Goal: Information Seeking & Learning: Learn about a topic

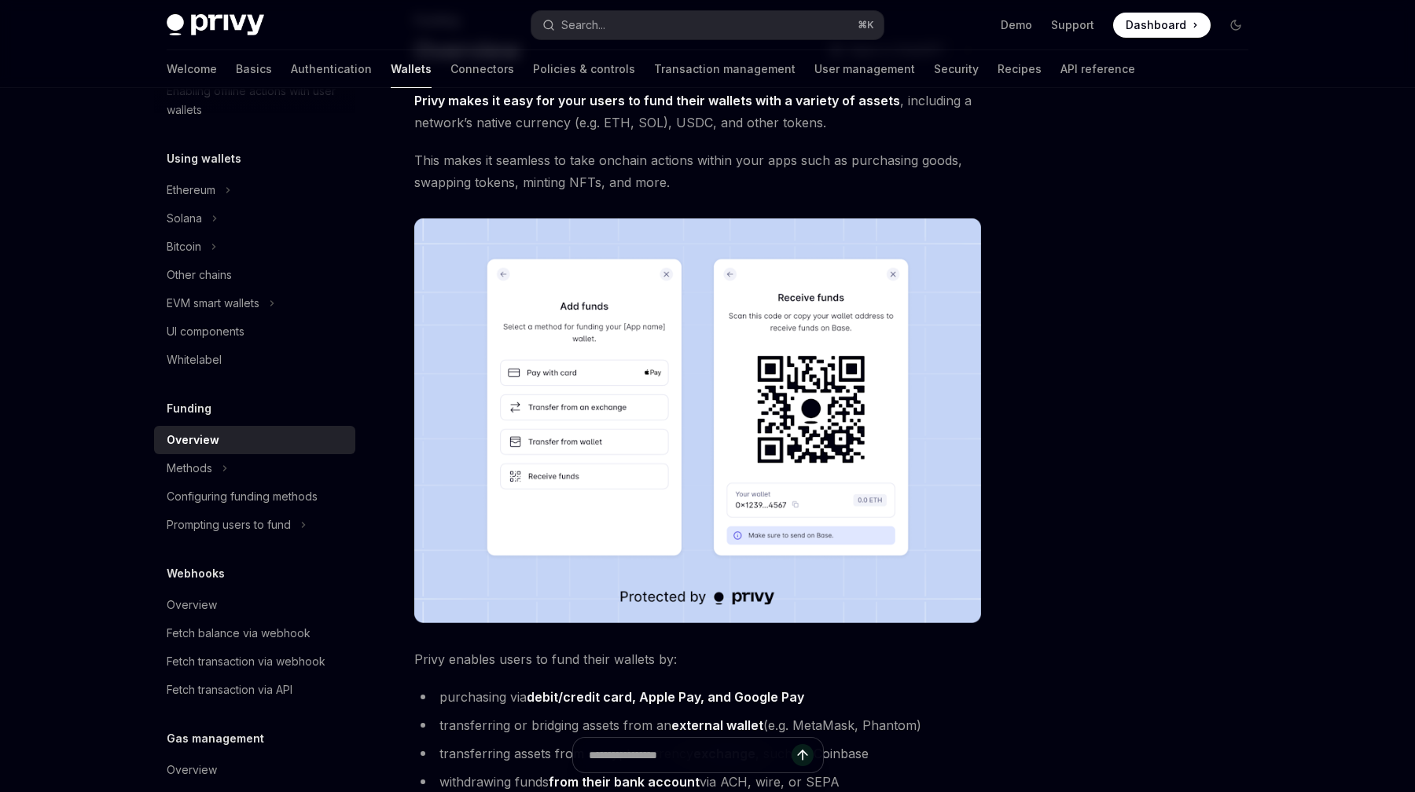
scroll to position [108, 0]
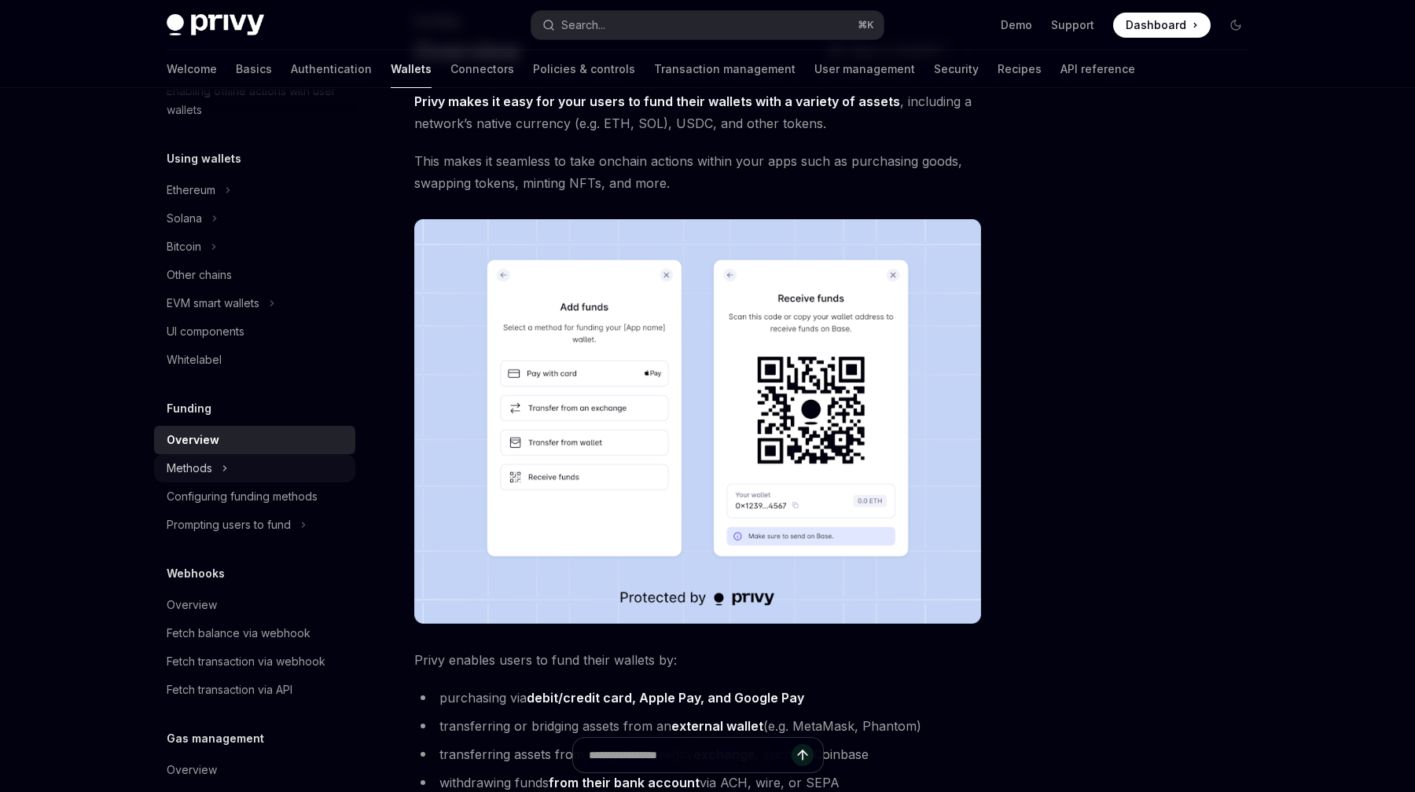
click at [215, 476] on div "Methods" at bounding box center [254, 468] width 201 height 28
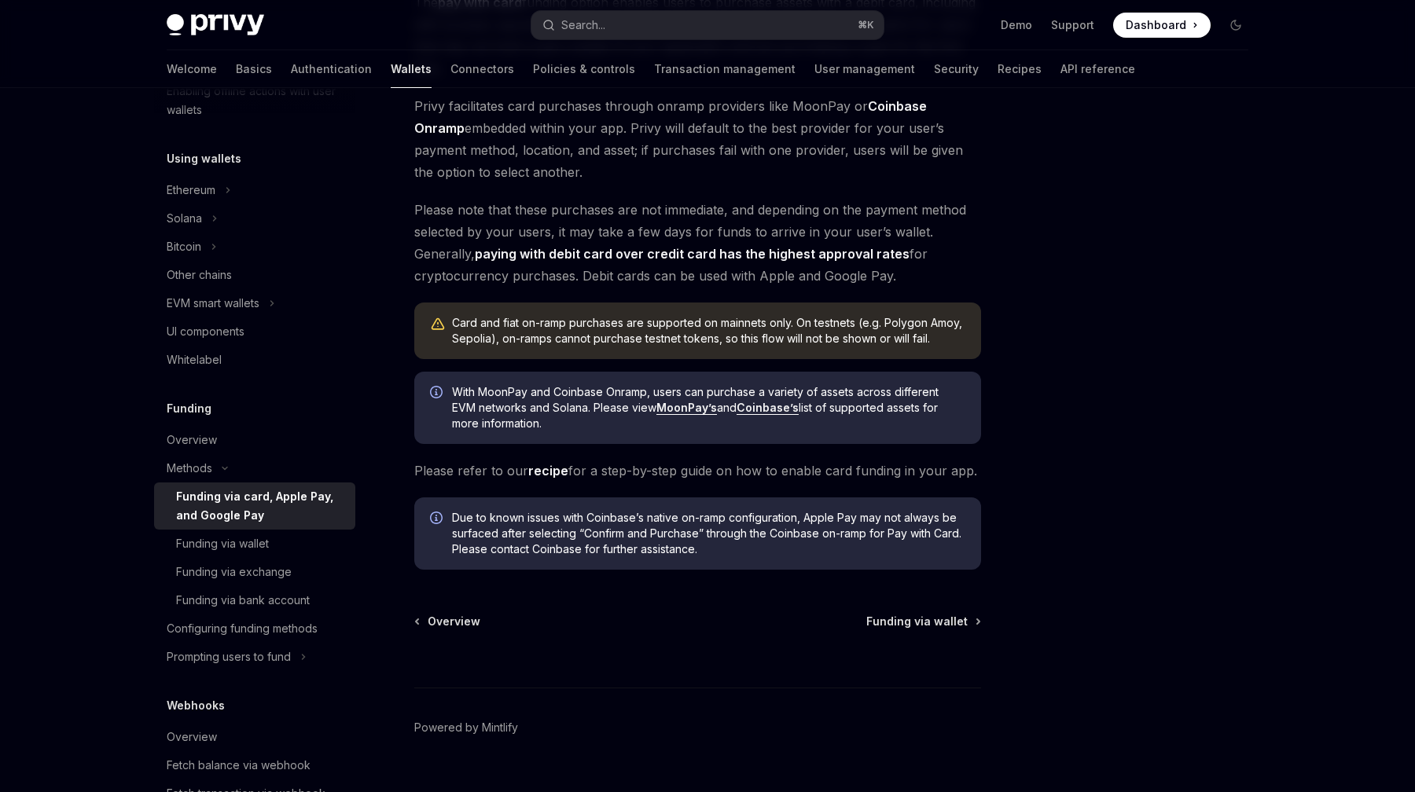
scroll to position [340, 0]
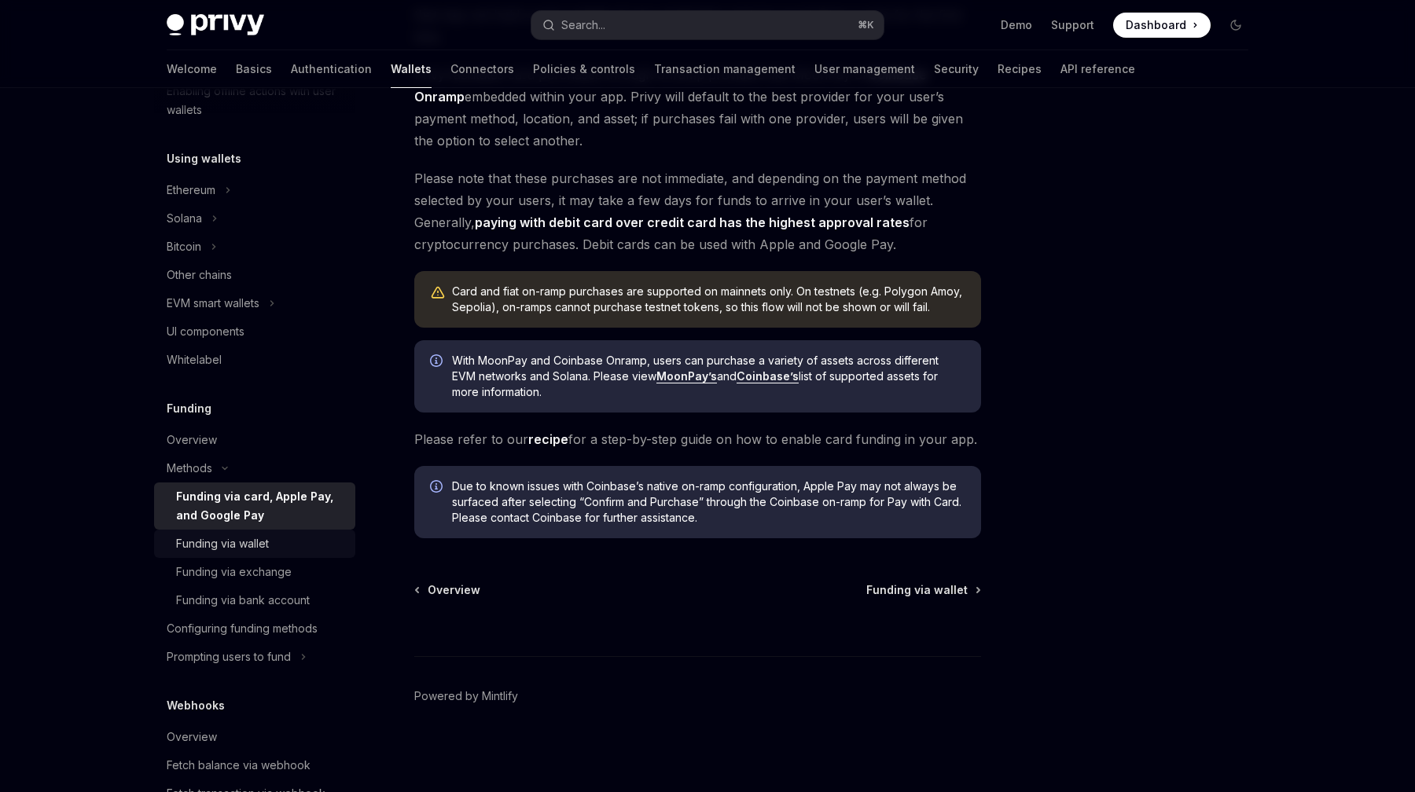
click at [229, 544] on div "Funding via wallet" at bounding box center [222, 544] width 93 height 19
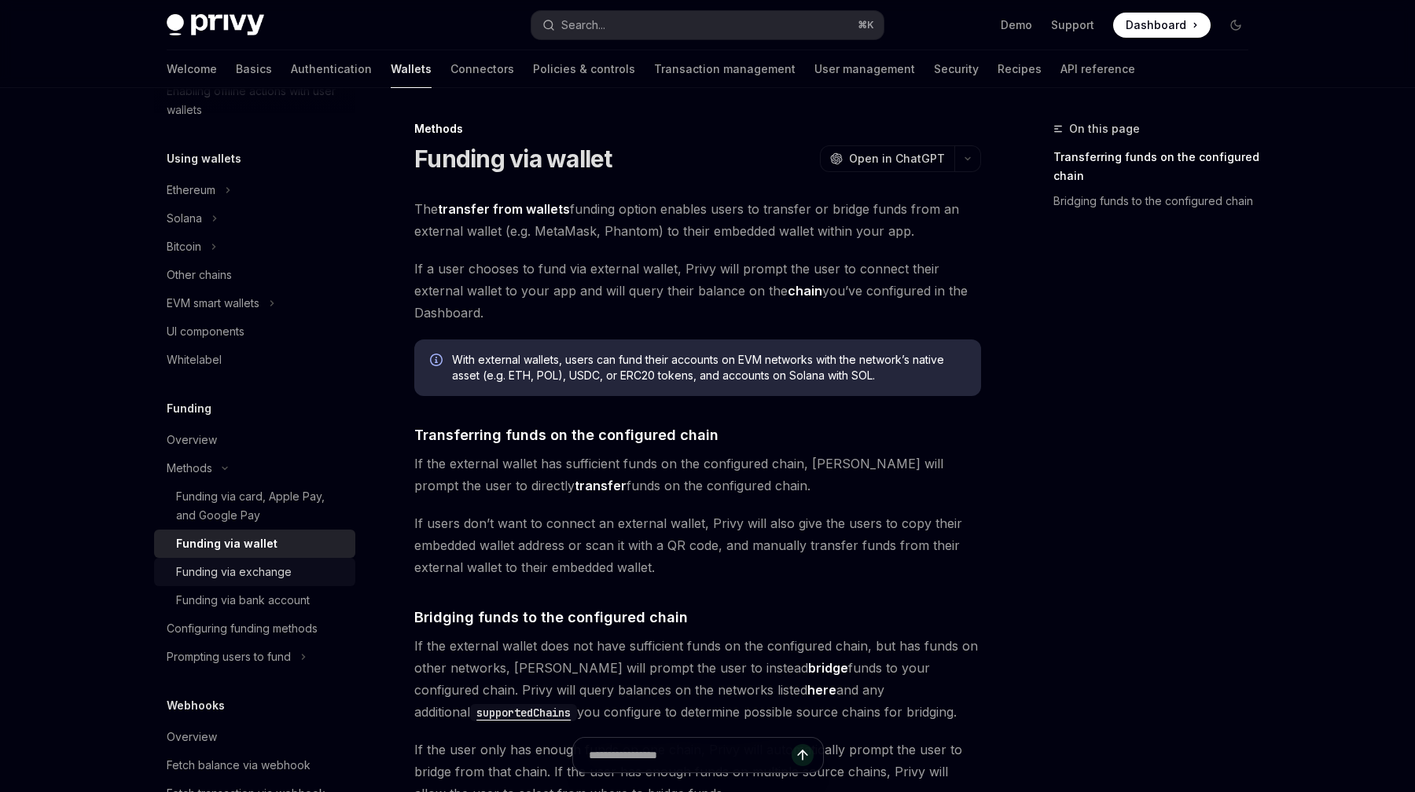
click at [299, 575] on div "Funding via exchange" at bounding box center [261, 572] width 170 height 19
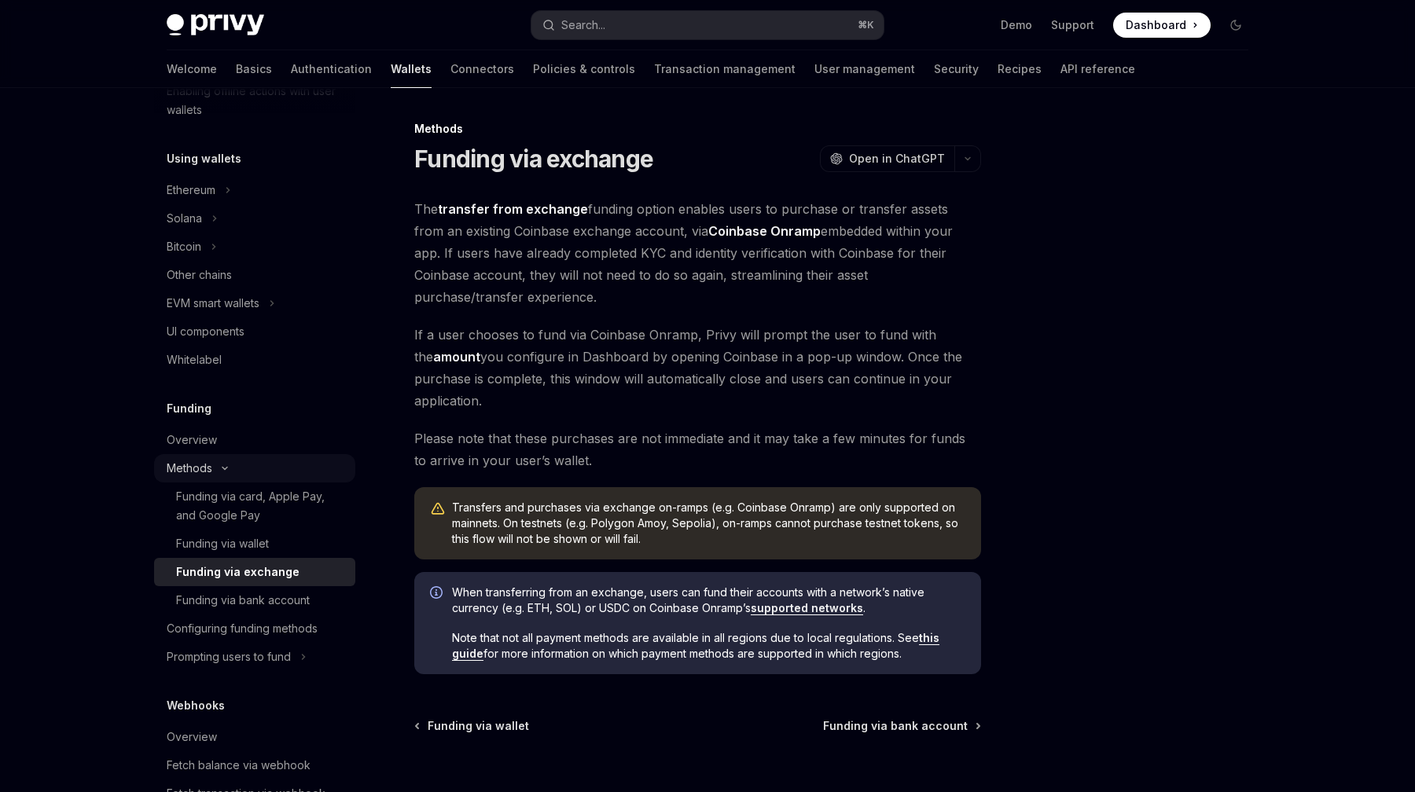
click at [229, 464] on div "Methods" at bounding box center [254, 468] width 201 height 28
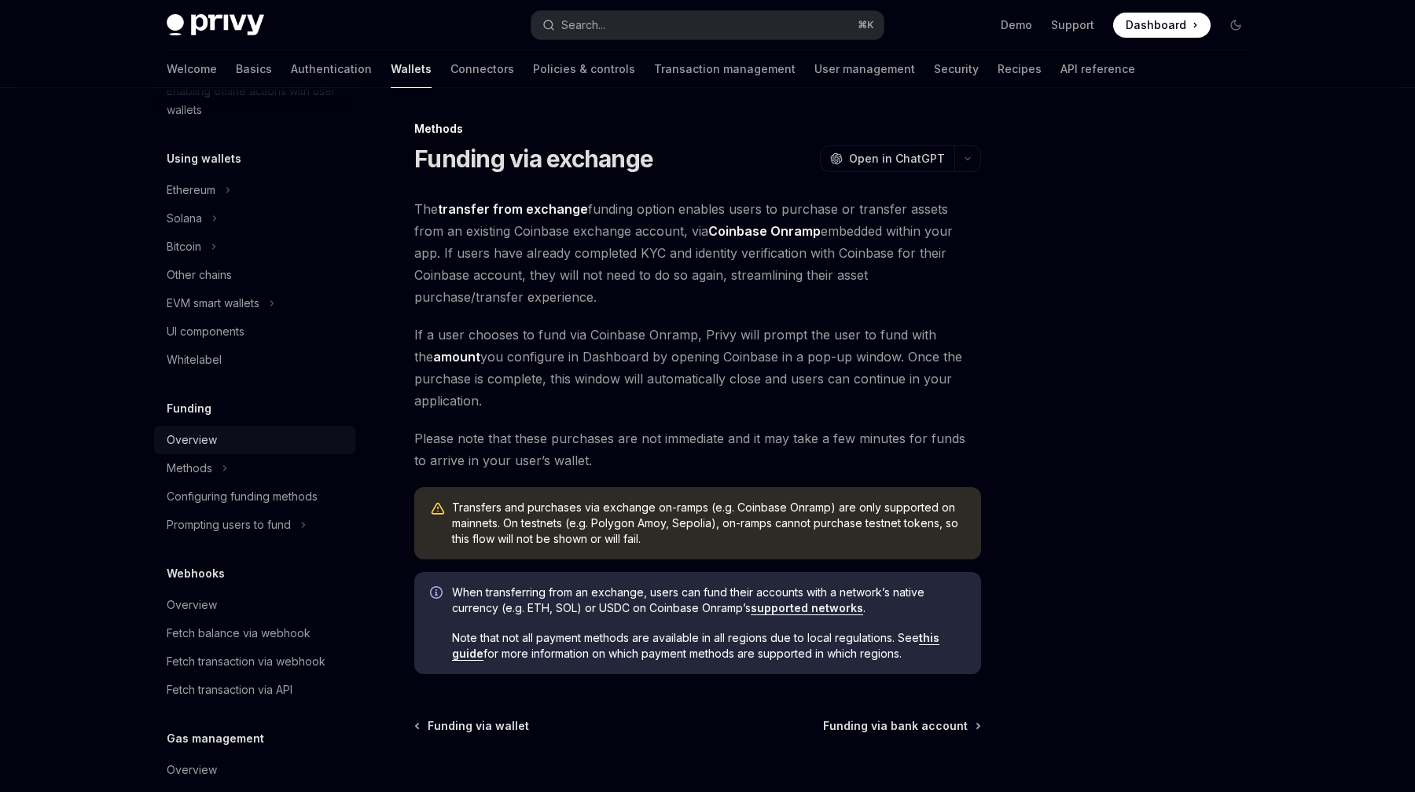
click at [209, 444] on div "Overview" at bounding box center [192, 440] width 50 height 19
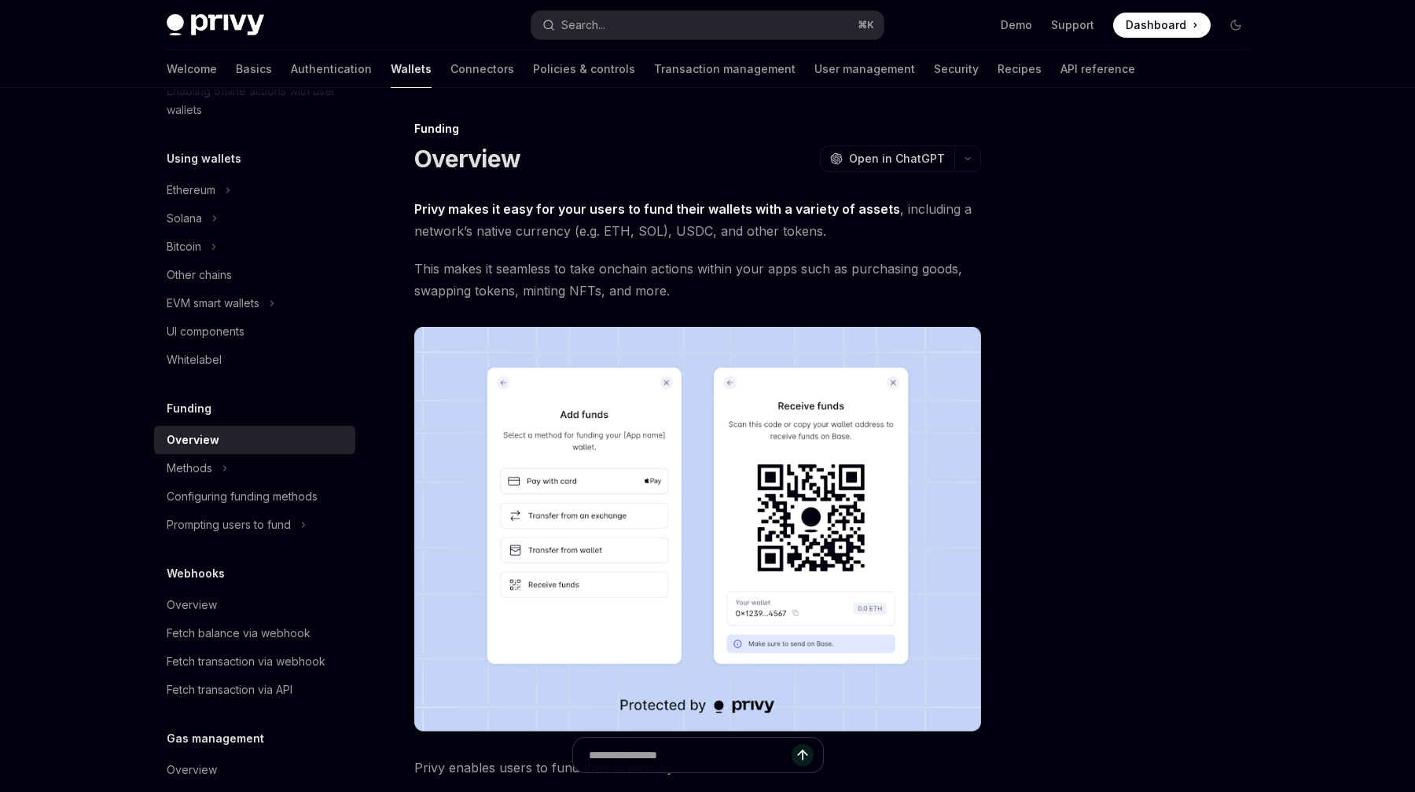
click at [831, 549] on img at bounding box center [697, 529] width 567 height 405
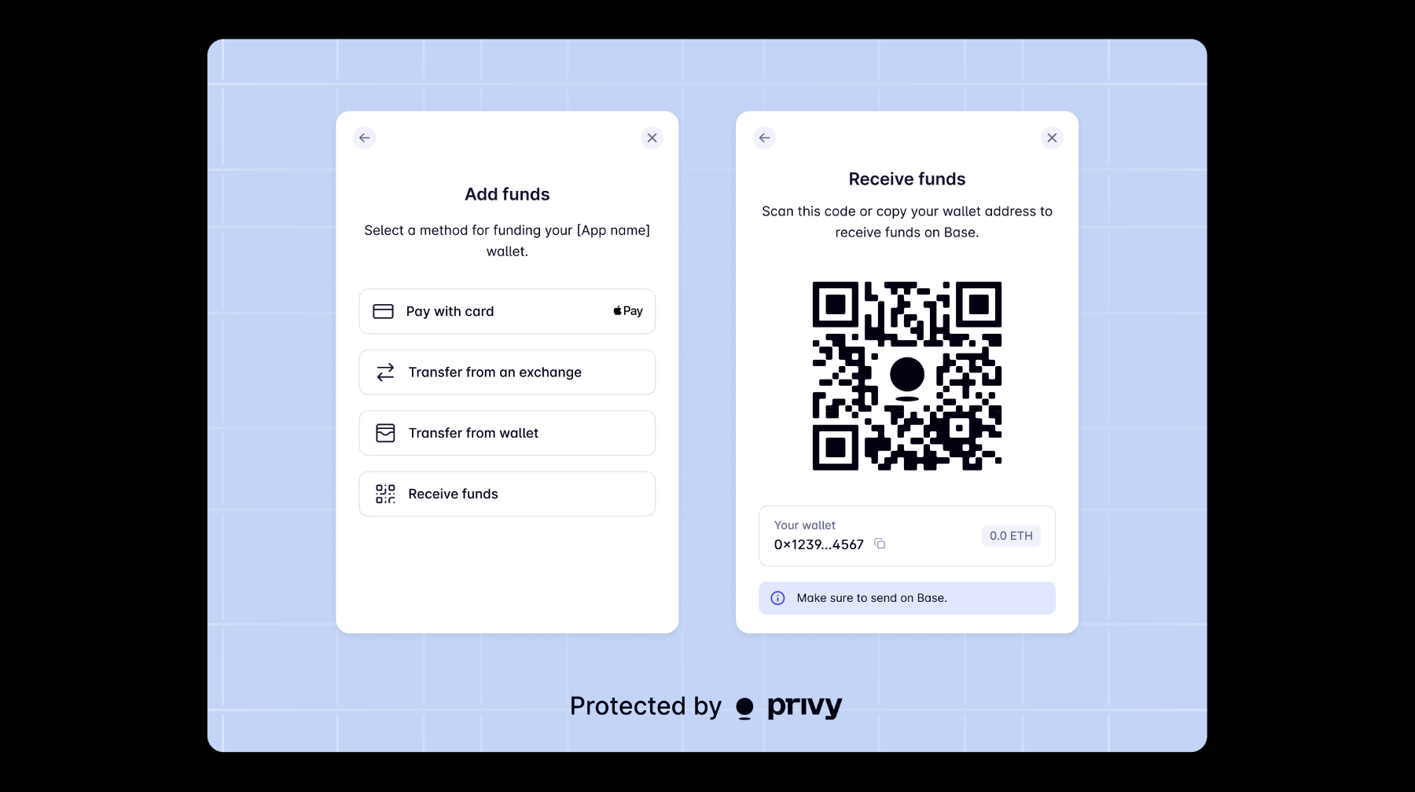
click at [831, 549] on img at bounding box center [708, 396] width 1000 height 714
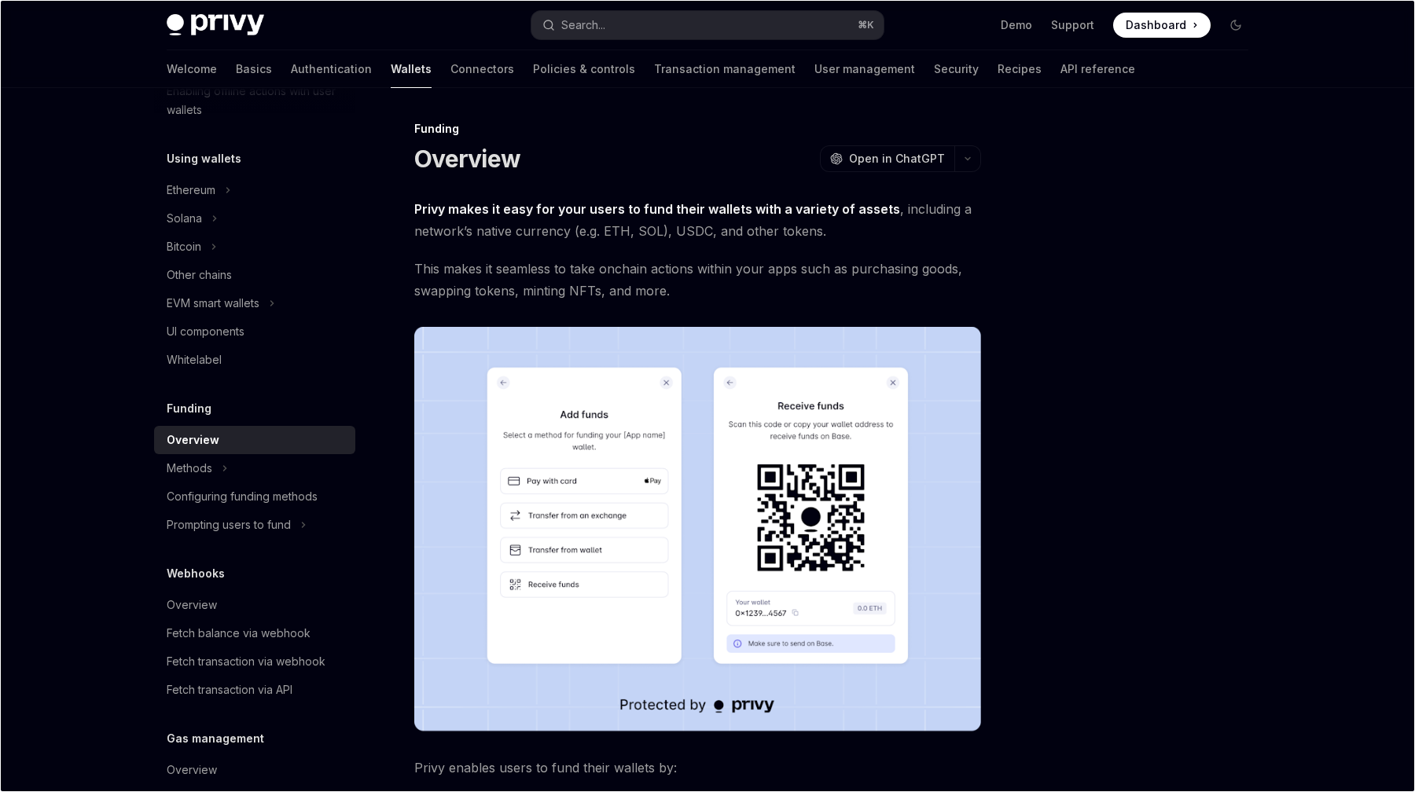
click at [831, 549] on img at bounding box center [697, 529] width 567 height 405
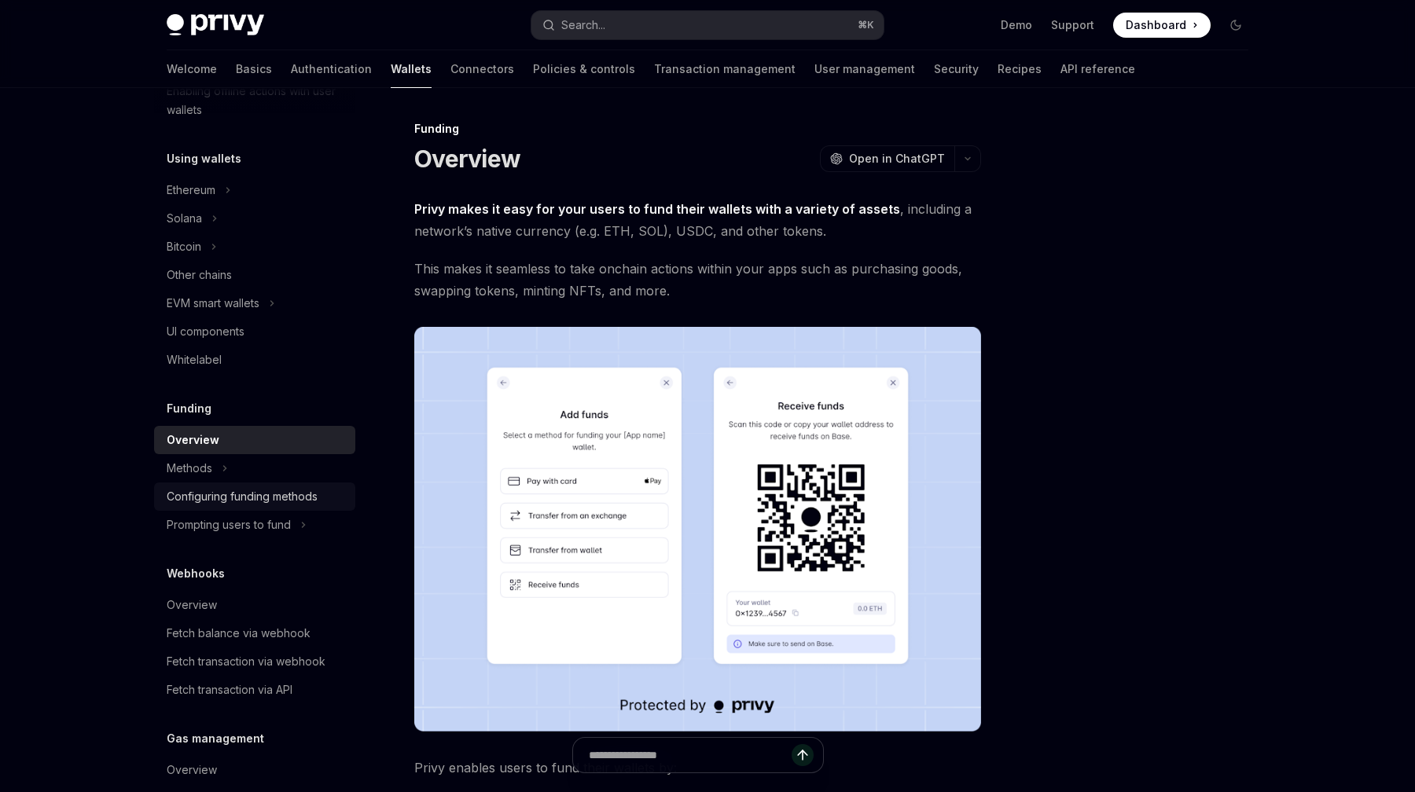
click at [259, 485] on link "Configuring funding methods" at bounding box center [254, 497] width 201 height 28
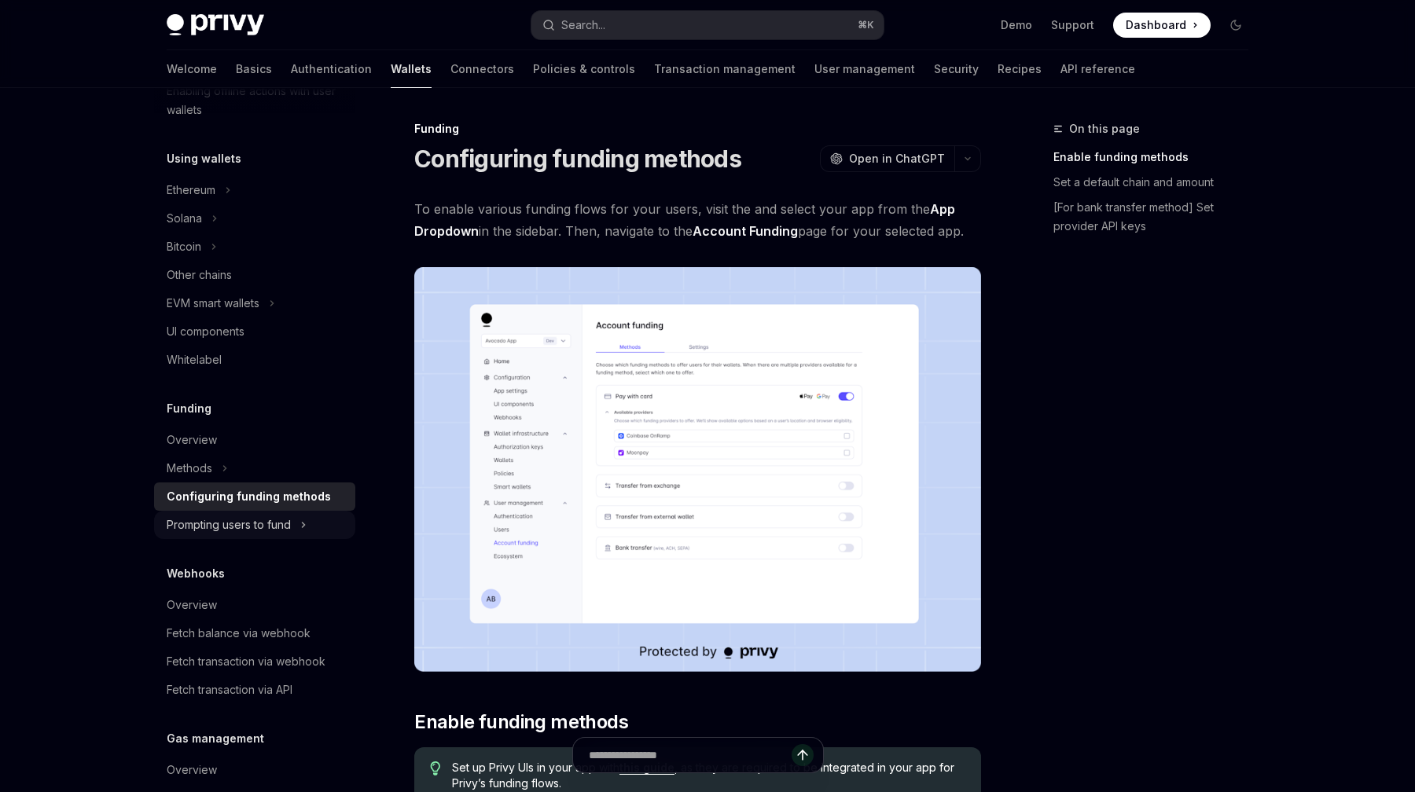
click at [269, 530] on div "Prompting users to fund" at bounding box center [229, 525] width 124 height 19
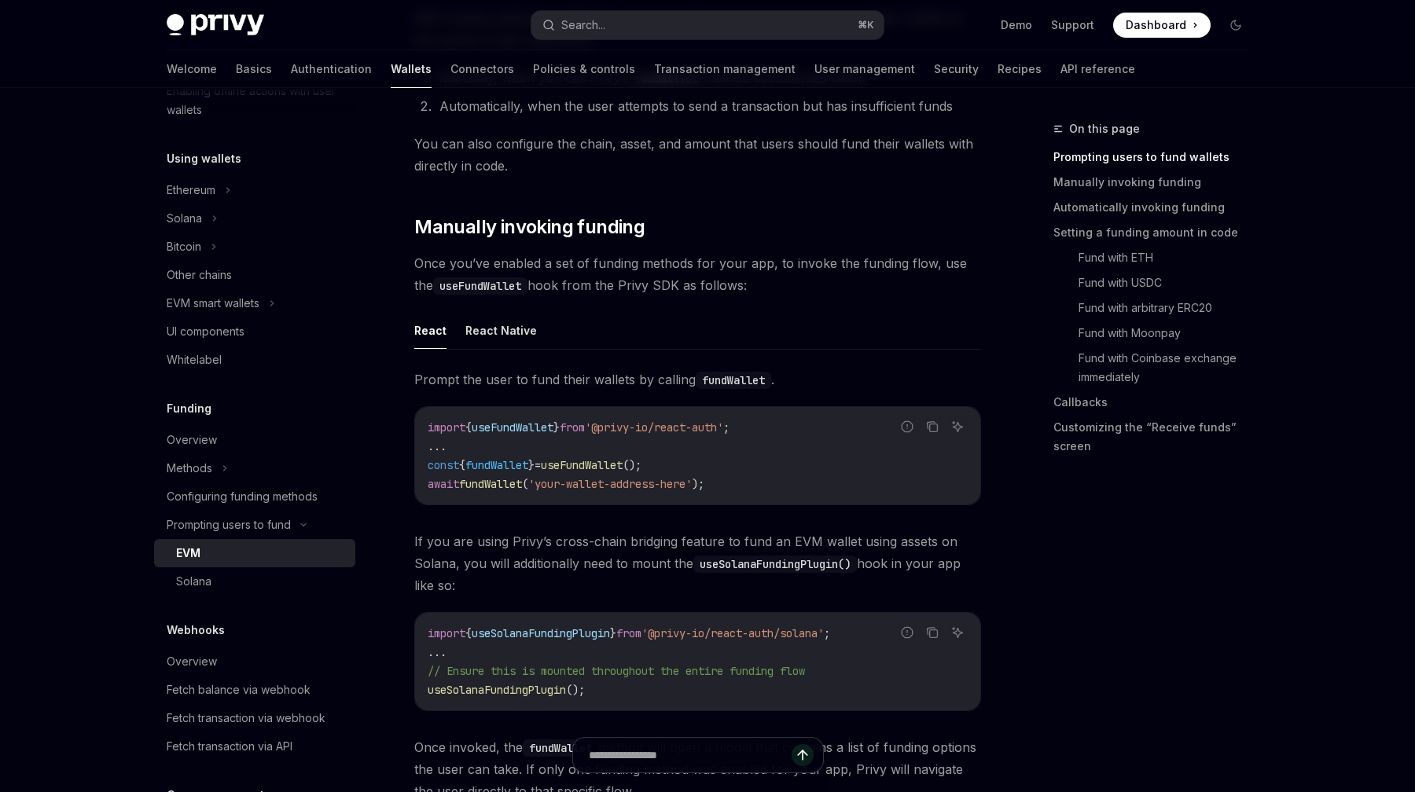
scroll to position [336, 0]
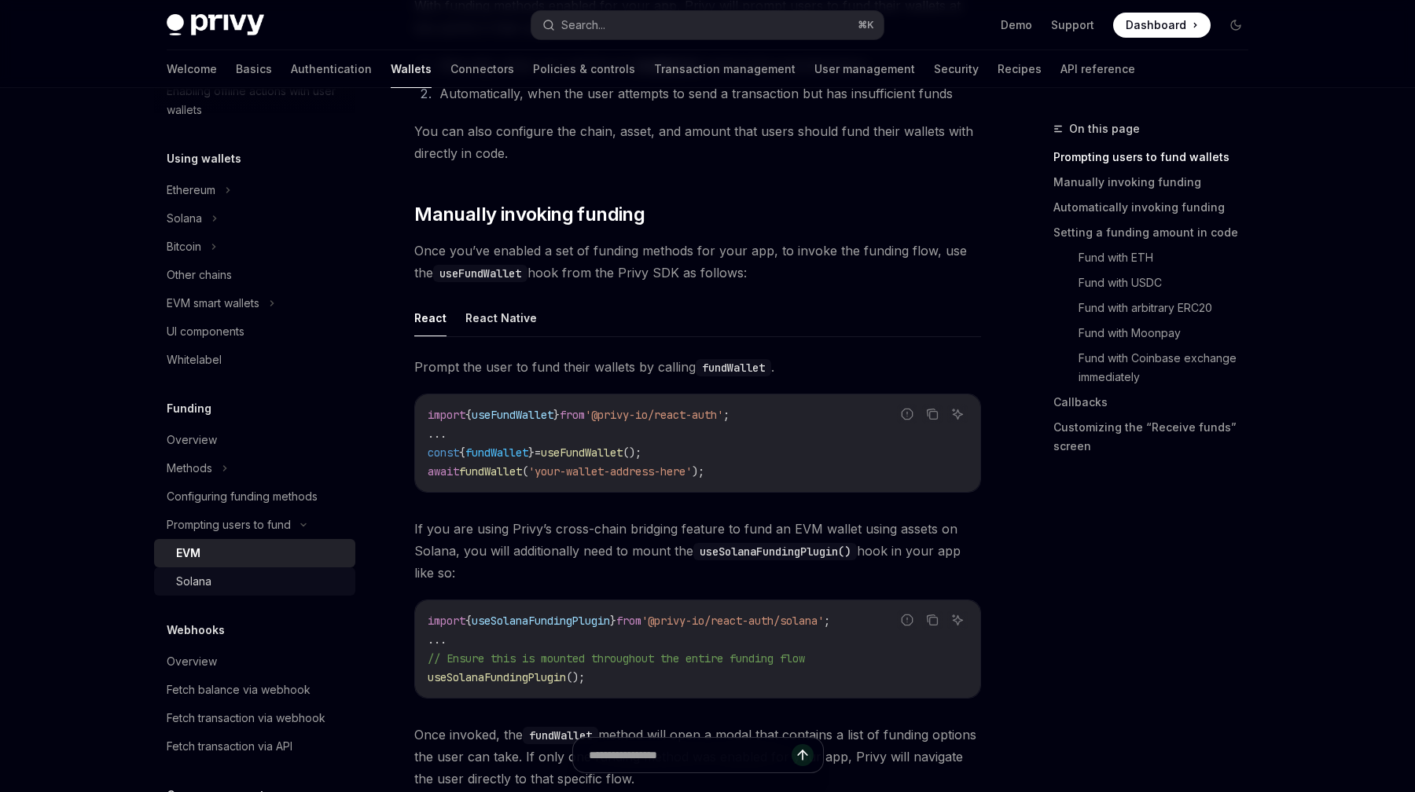
click at [192, 569] on link "Solana" at bounding box center [254, 582] width 201 height 28
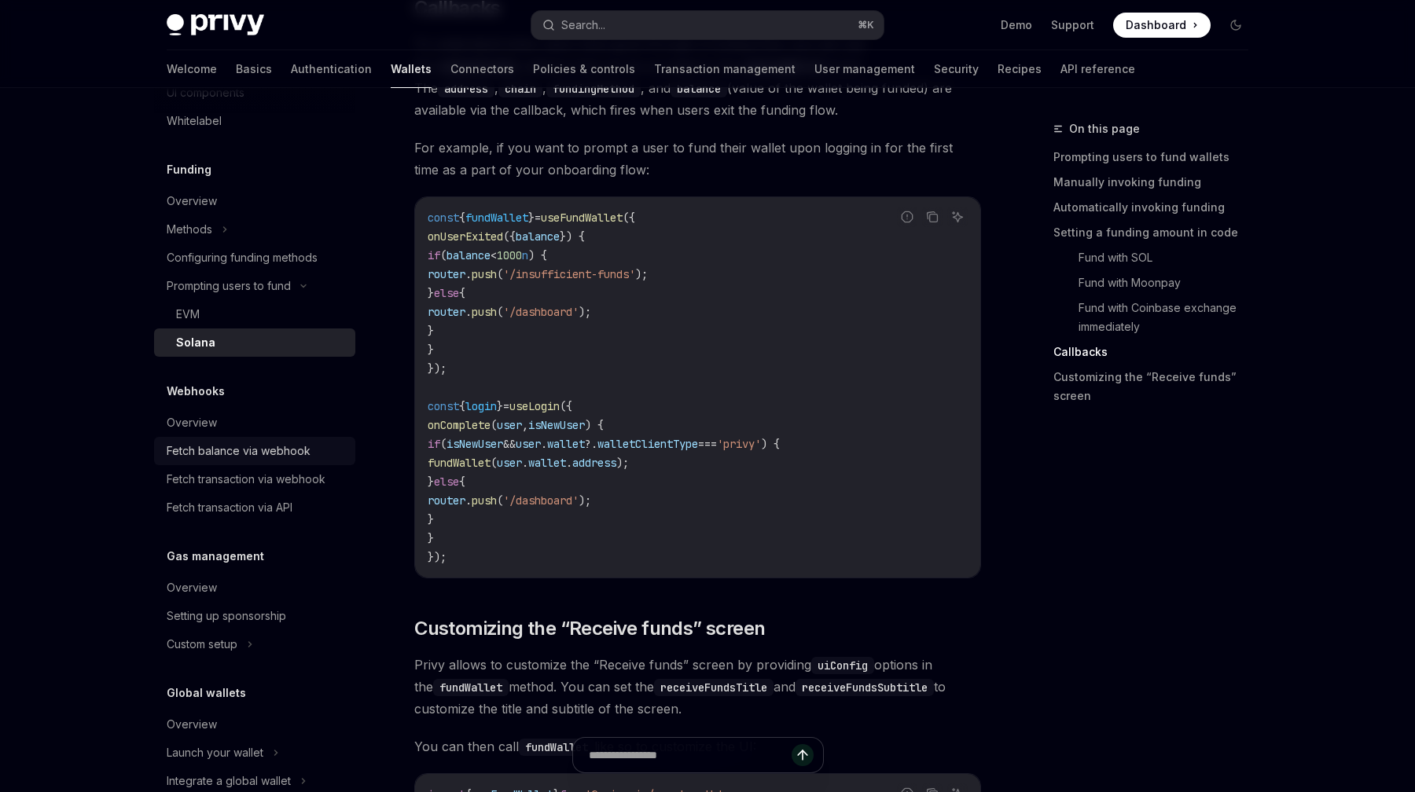
scroll to position [615, 0]
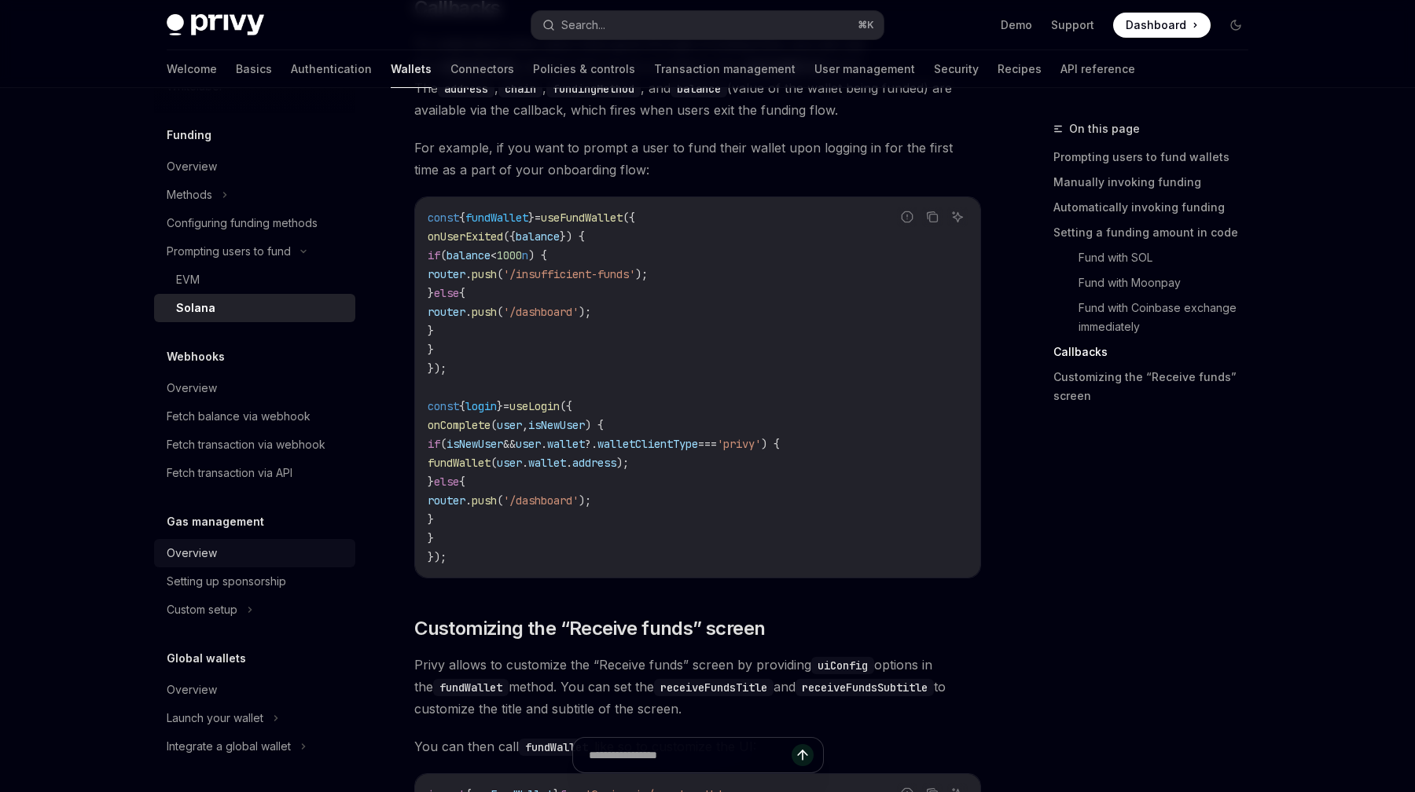
click at [208, 550] on div "Overview" at bounding box center [192, 553] width 50 height 19
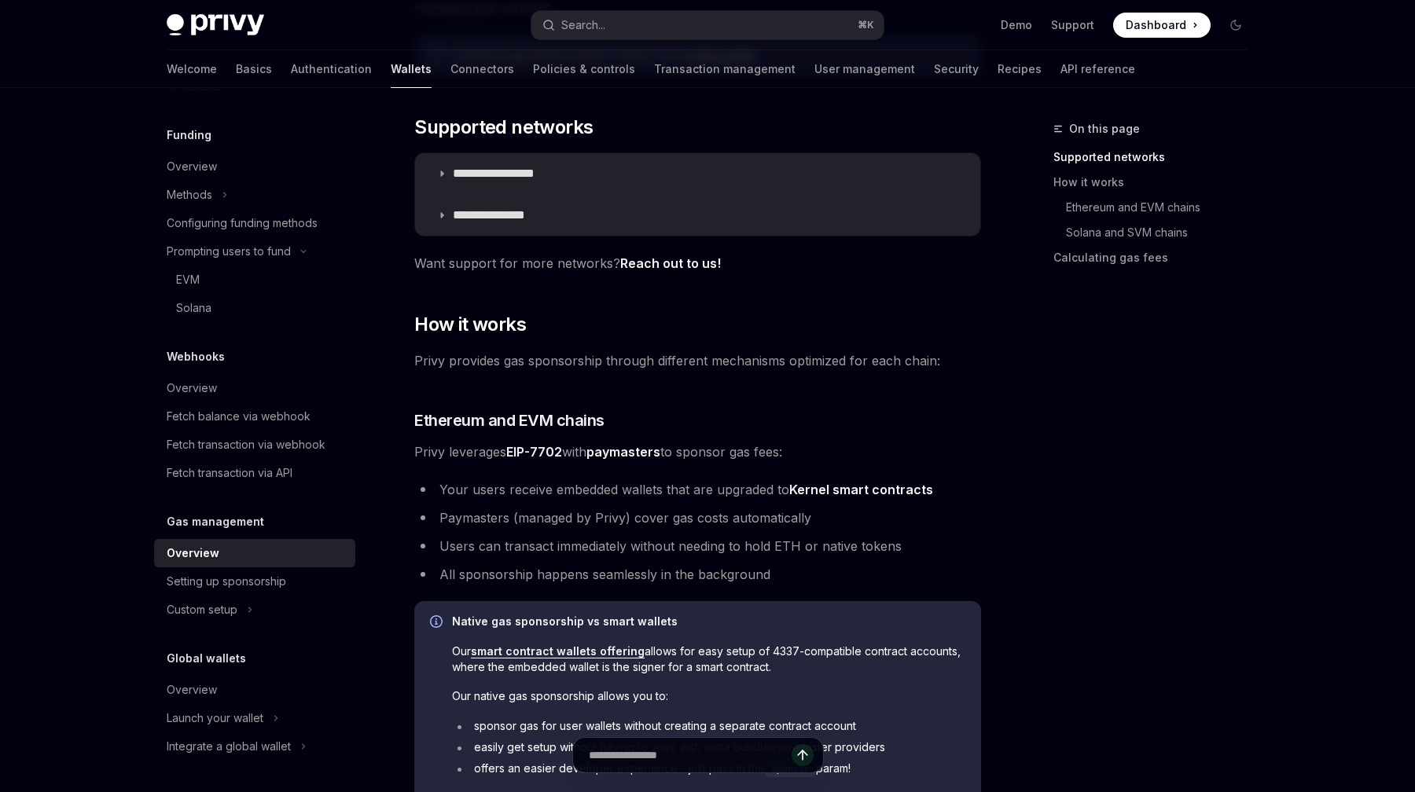
scroll to position [310, 0]
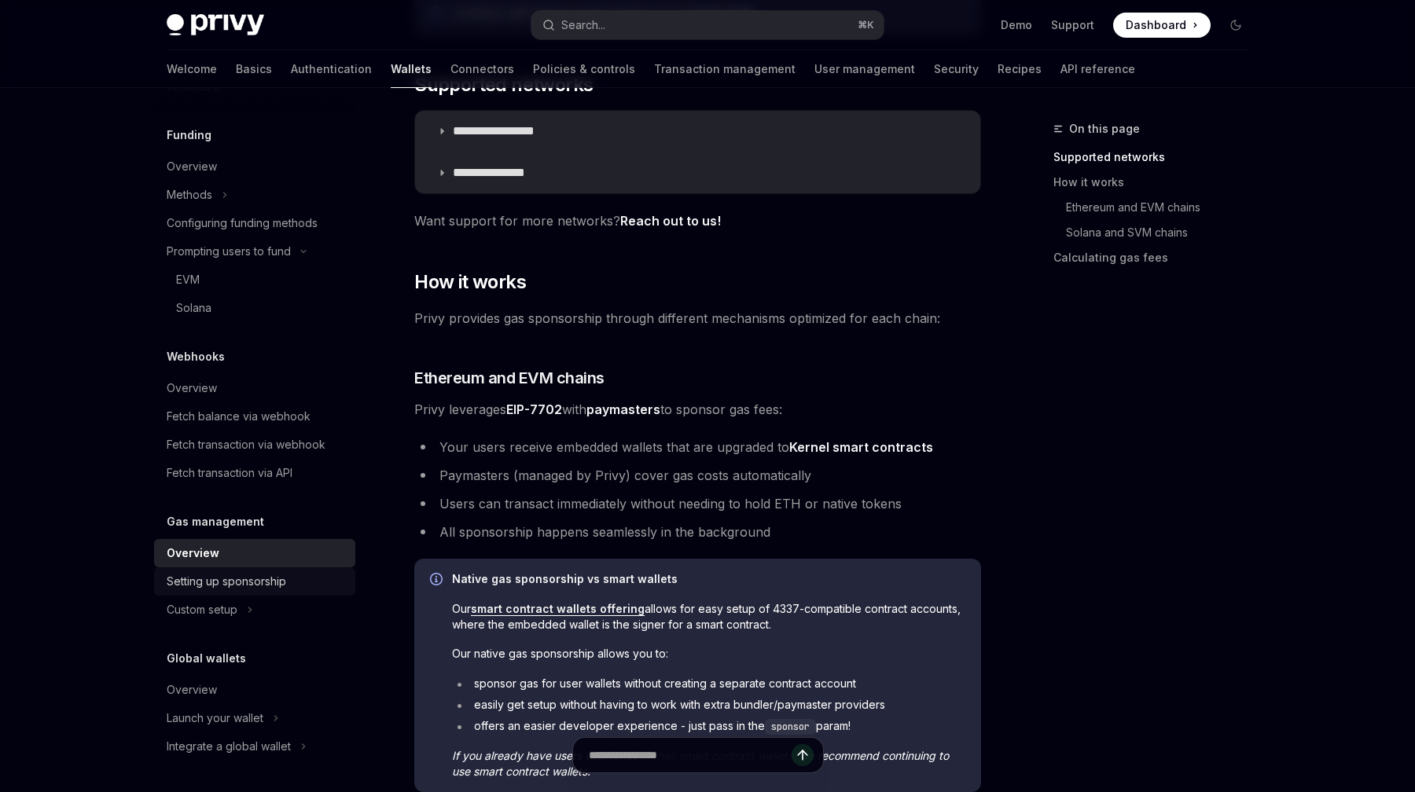
click at [263, 575] on div "Setting up sponsorship" at bounding box center [226, 581] width 119 height 19
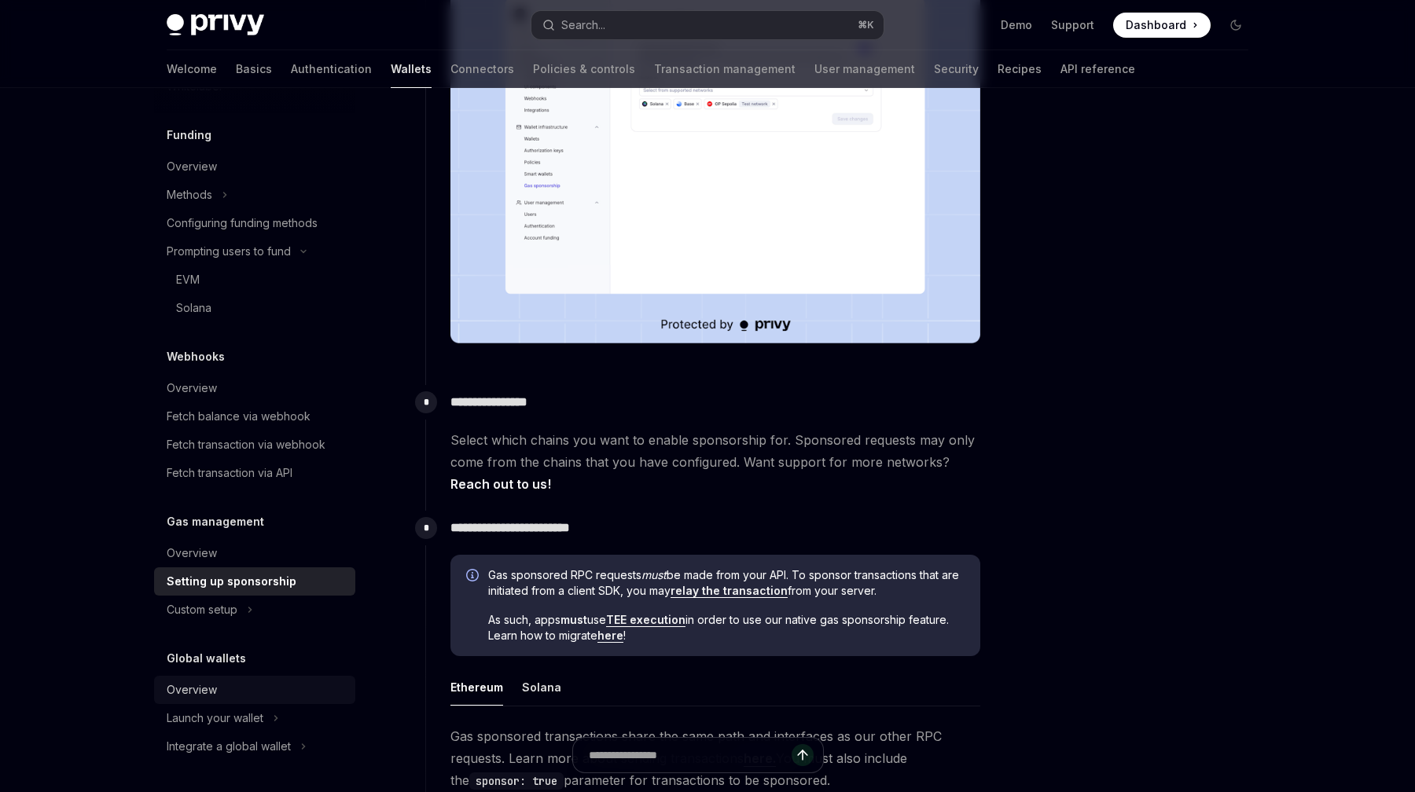
scroll to position [475, 0]
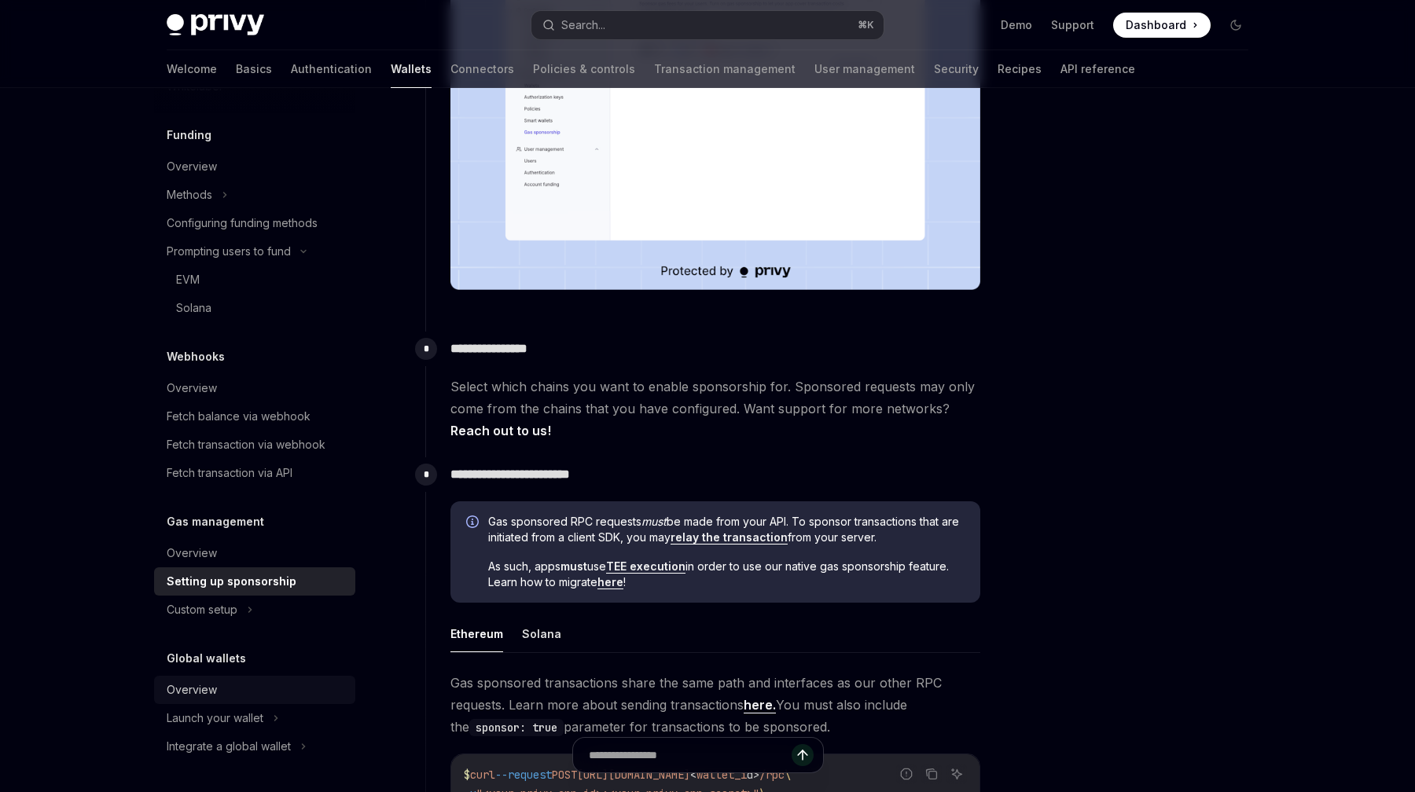
click at [209, 693] on div "Overview" at bounding box center [192, 690] width 50 height 19
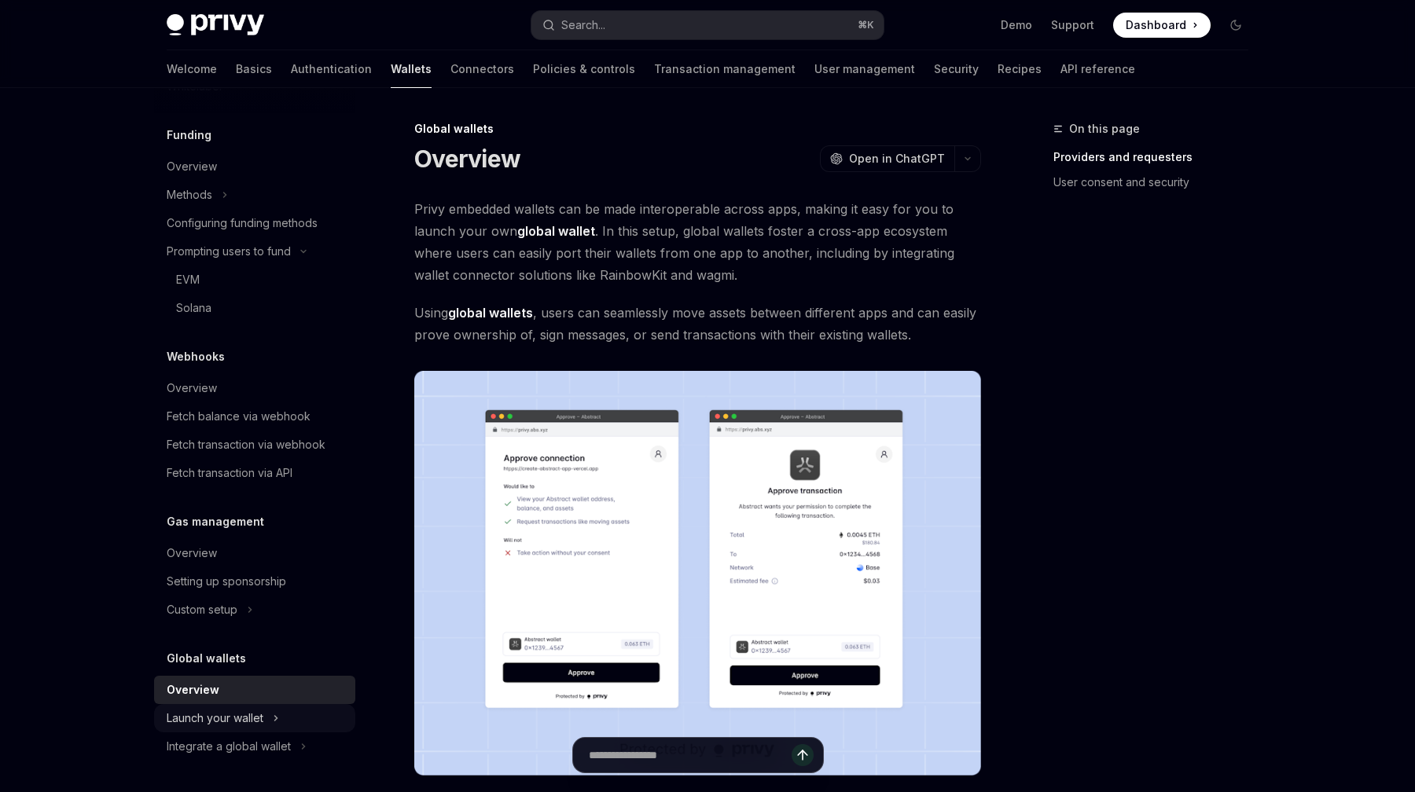
click at [252, 729] on div "Launch your wallet" at bounding box center [254, 718] width 201 height 28
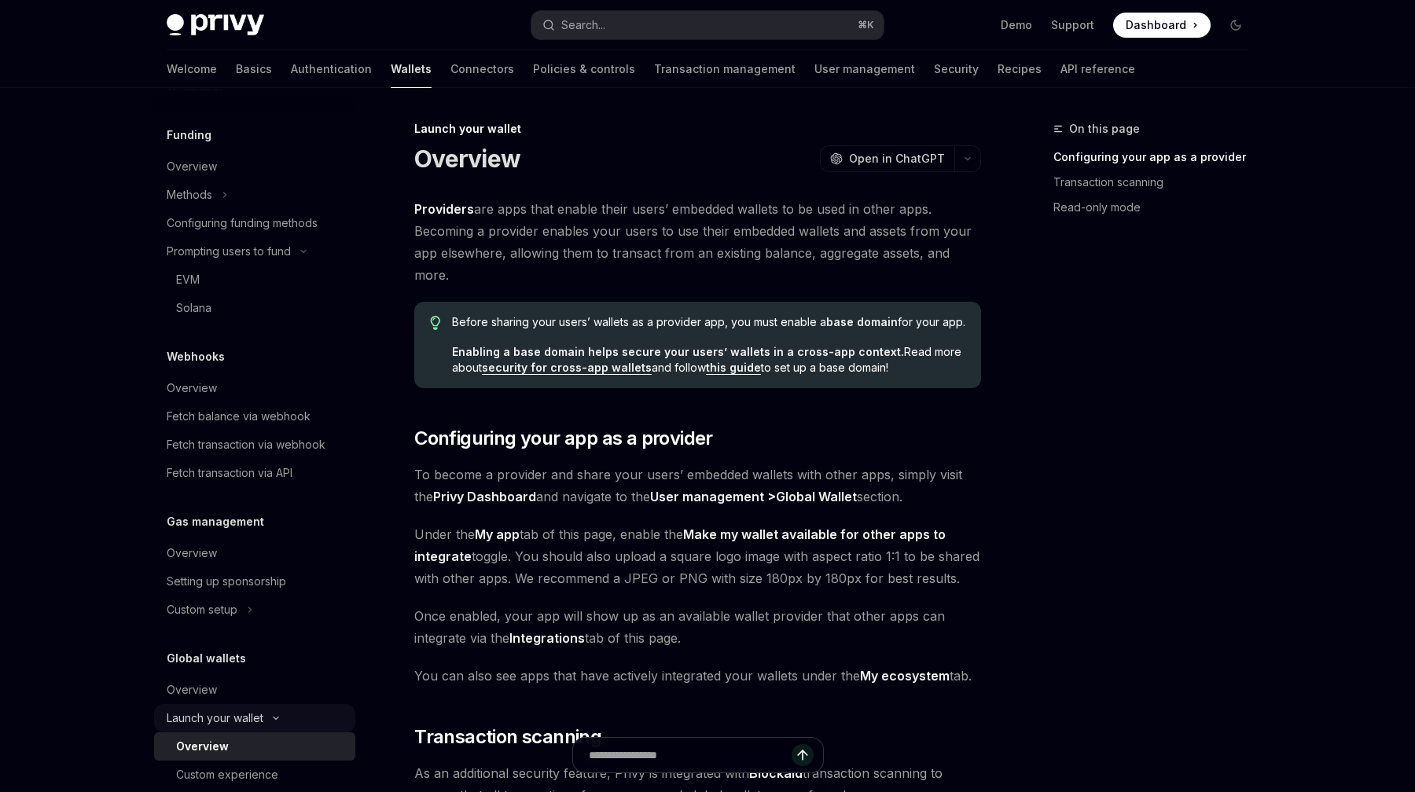
scroll to position [671, 0]
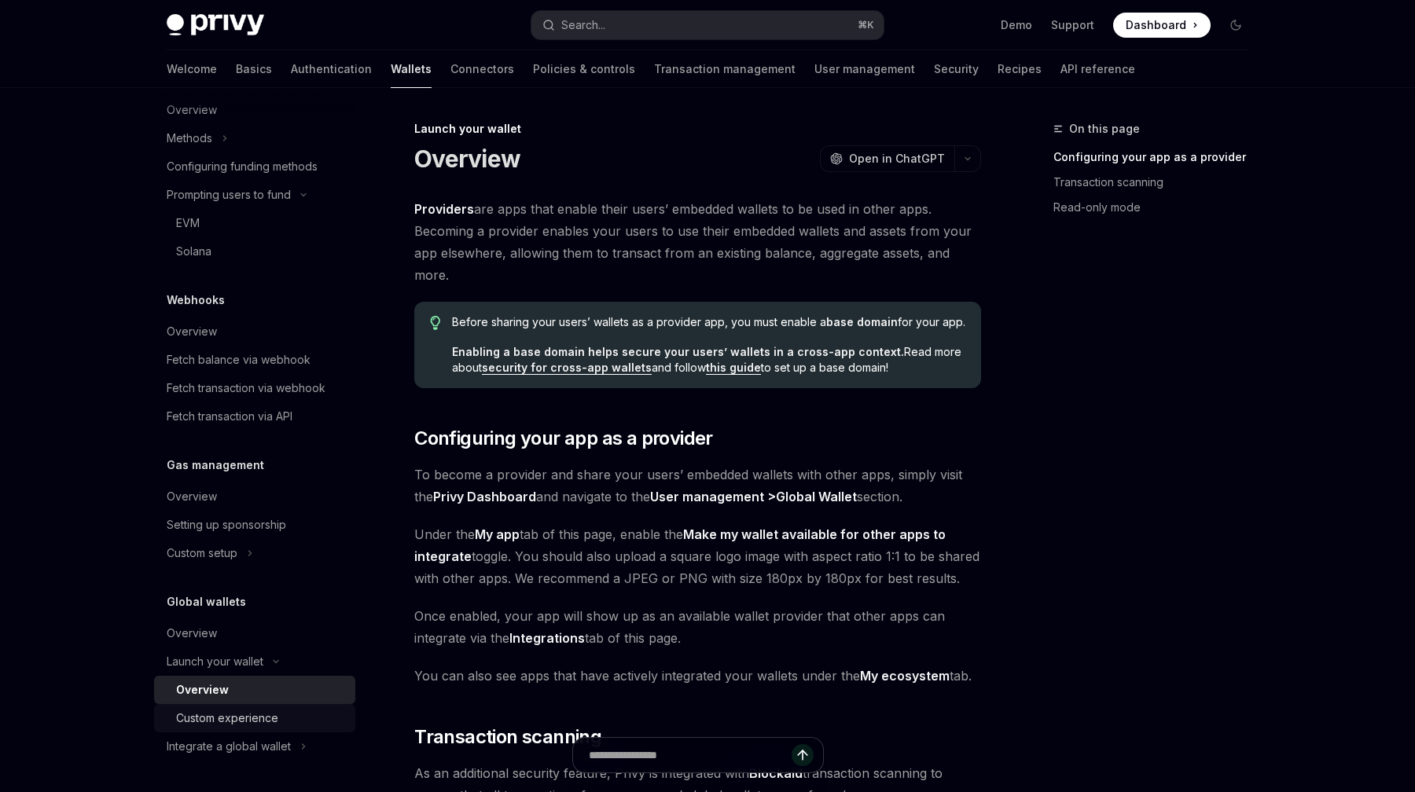
click at [211, 722] on div "Custom experience" at bounding box center [227, 718] width 102 height 19
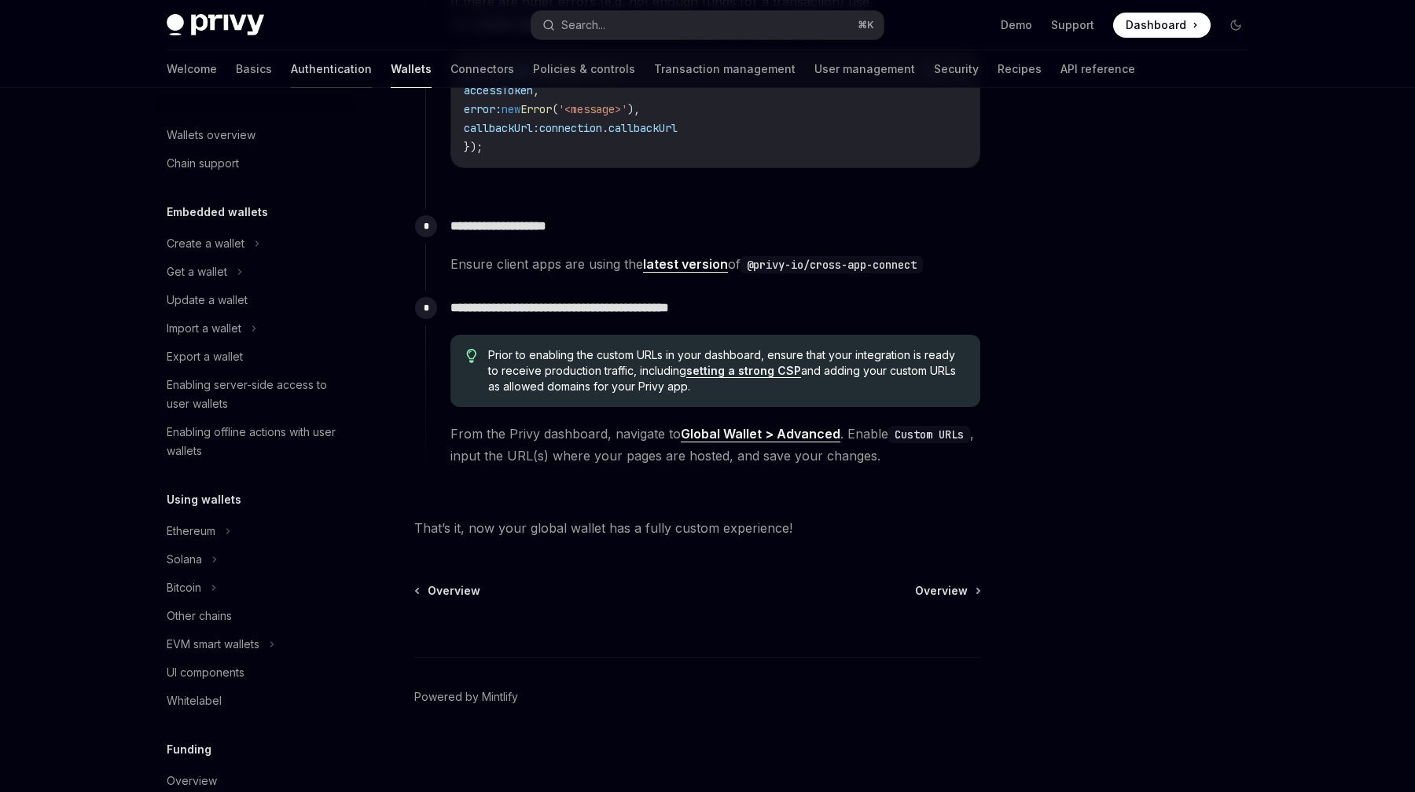
click at [291, 66] on link "Authentication" at bounding box center [331, 69] width 81 height 38
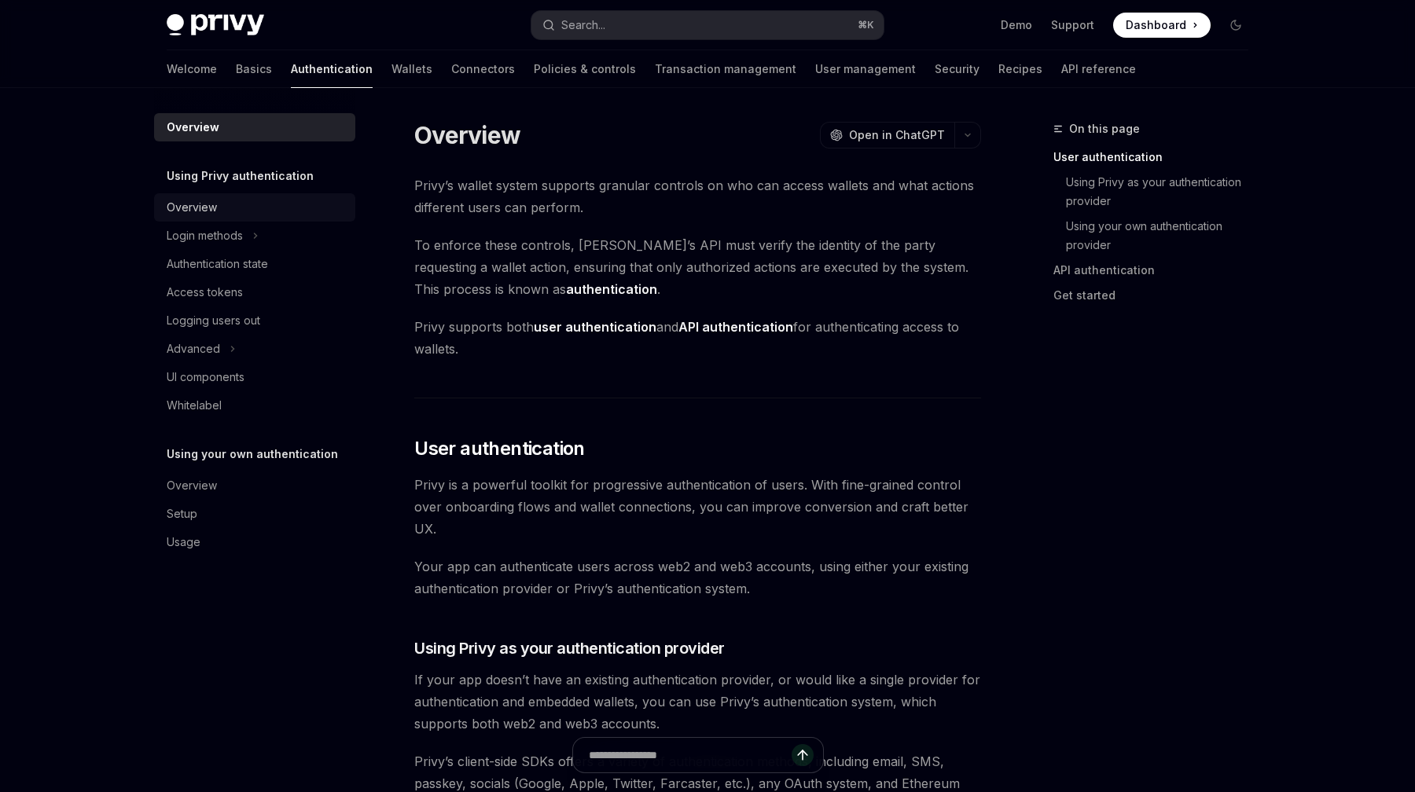
click at [223, 203] on div "Overview" at bounding box center [256, 207] width 179 height 19
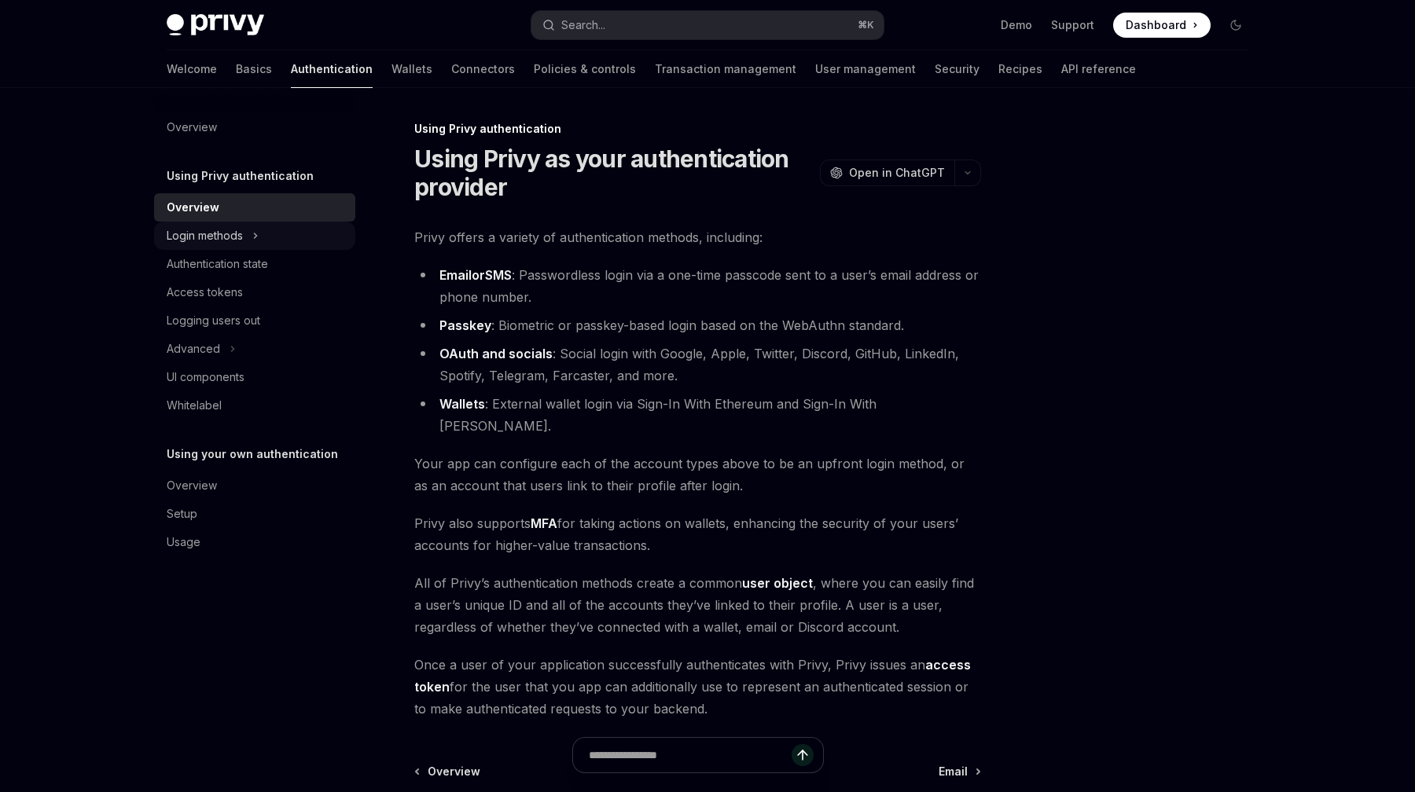
click at [227, 237] on div "Login methods" at bounding box center [205, 235] width 76 height 19
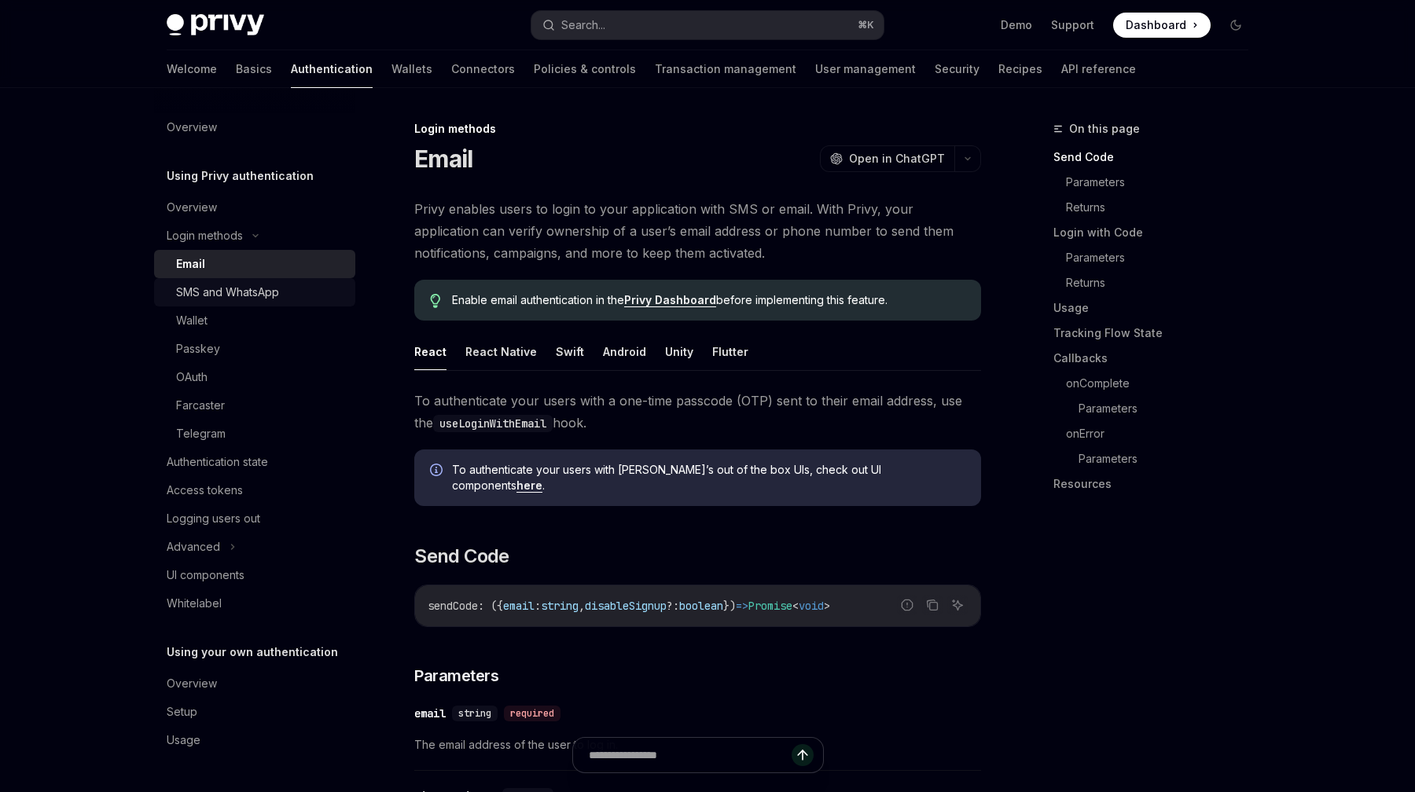
click at [203, 299] on div "SMS and WhatsApp" at bounding box center [227, 292] width 103 height 19
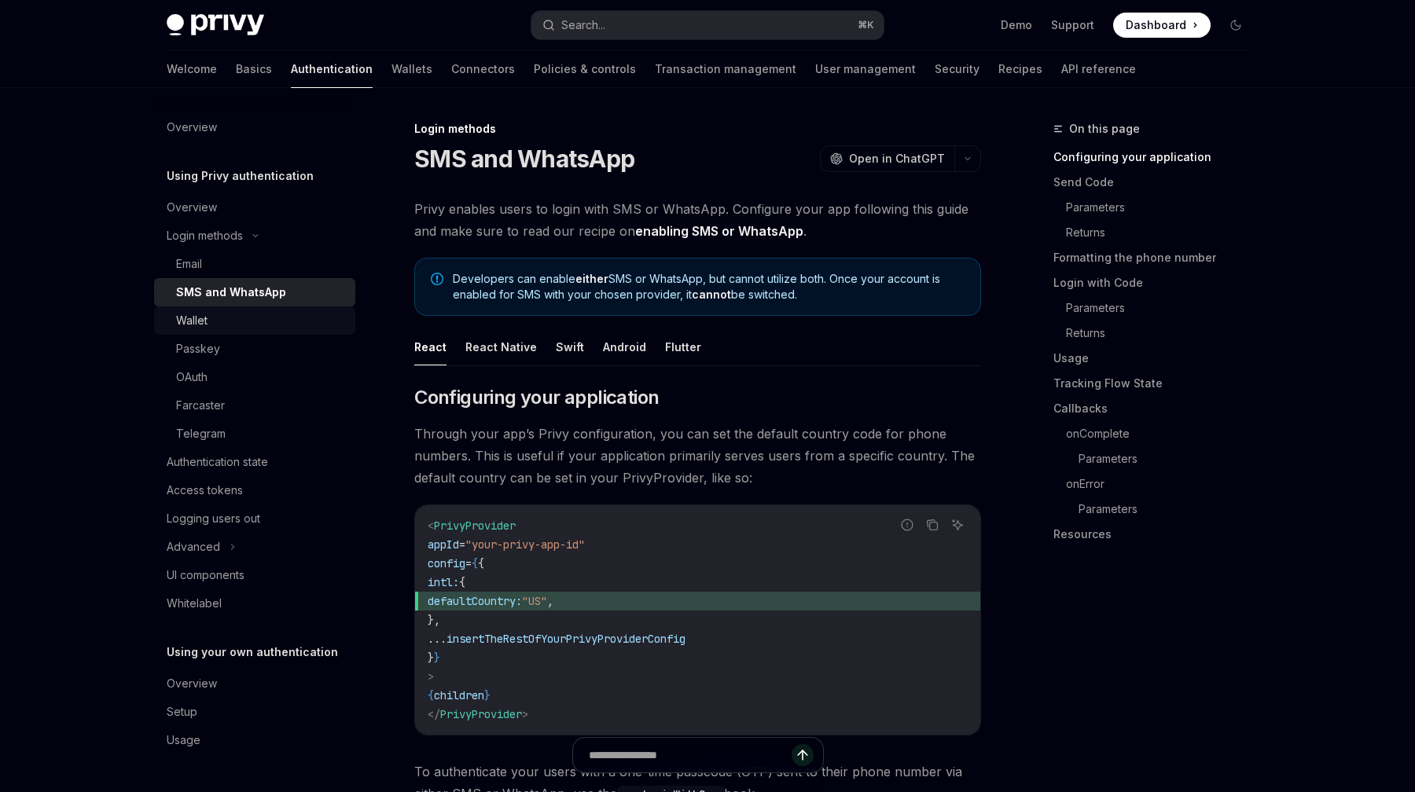
click at [213, 318] on div "Wallet" at bounding box center [261, 320] width 170 height 19
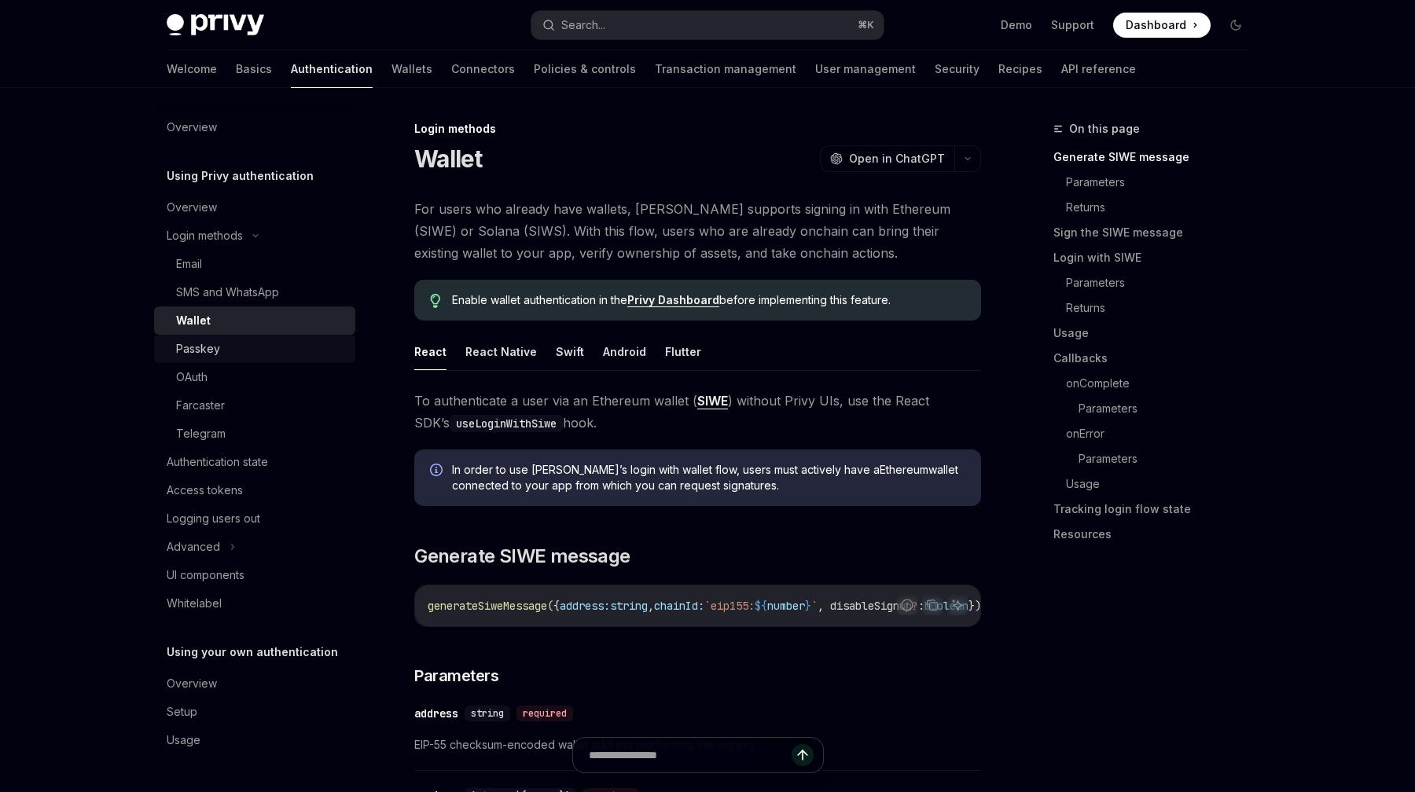
click at [222, 347] on div "Passkey" at bounding box center [261, 349] width 170 height 19
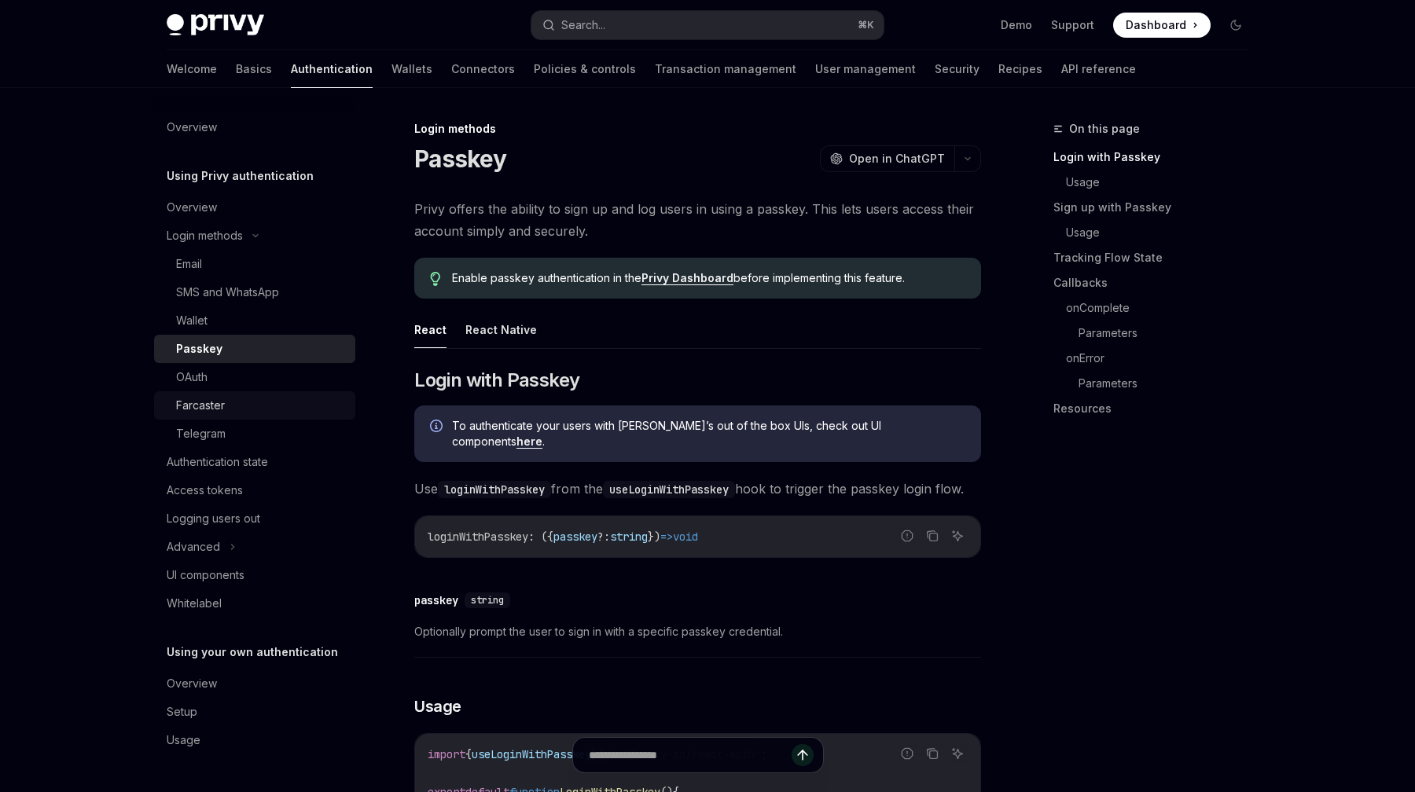
click at [222, 406] on div "Farcaster" at bounding box center [200, 405] width 49 height 19
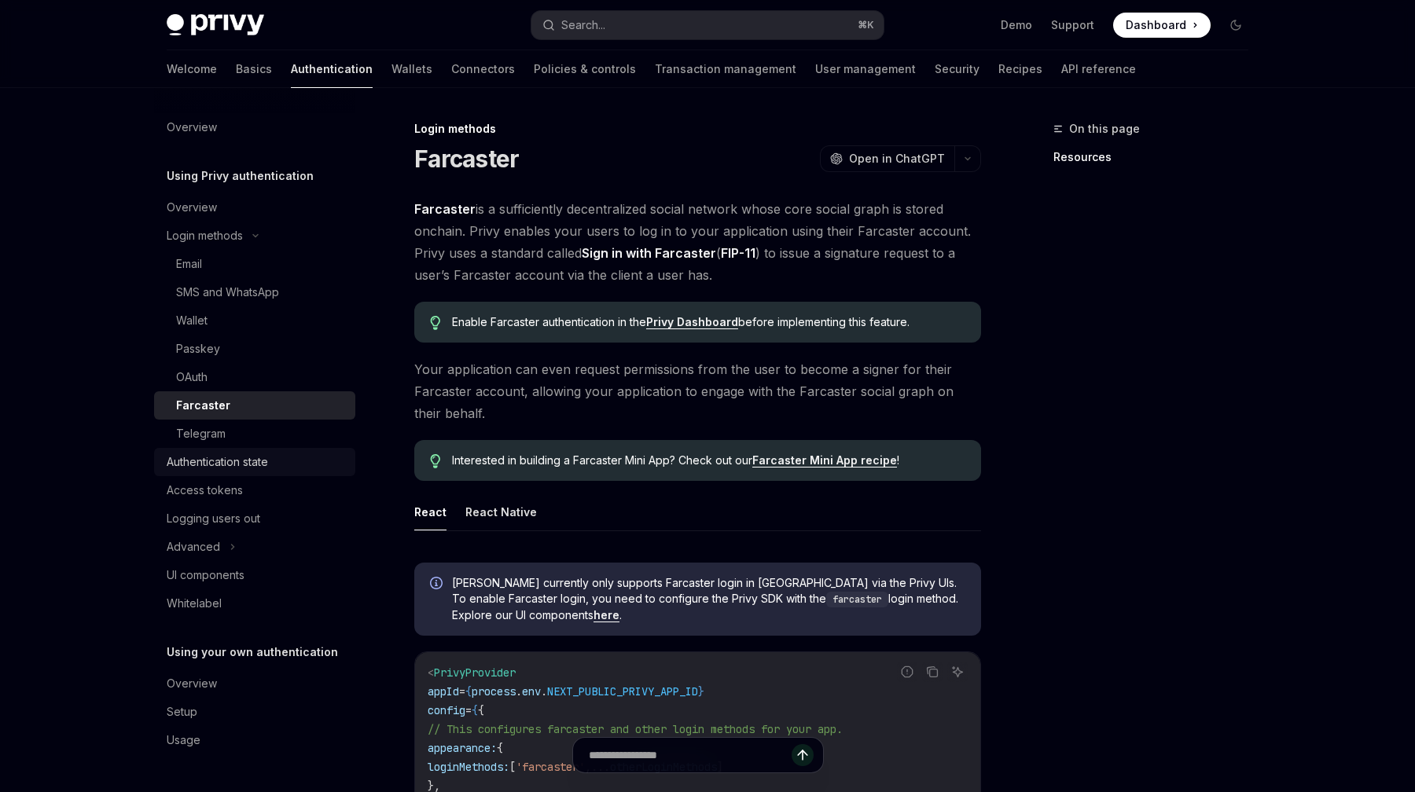
click at [222, 451] on link "Authentication state" at bounding box center [254, 462] width 201 height 28
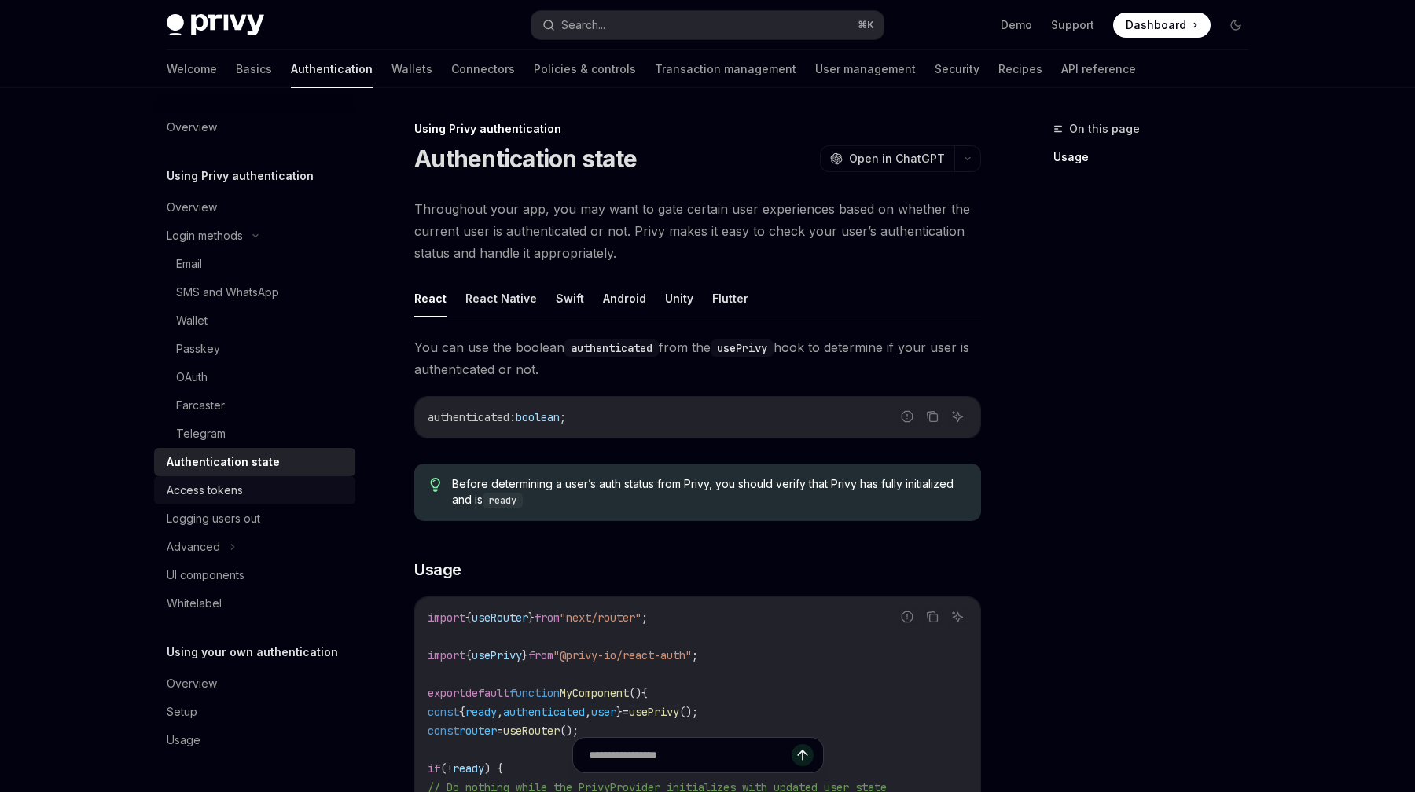
click at [222, 492] on div "Access tokens" at bounding box center [205, 490] width 76 height 19
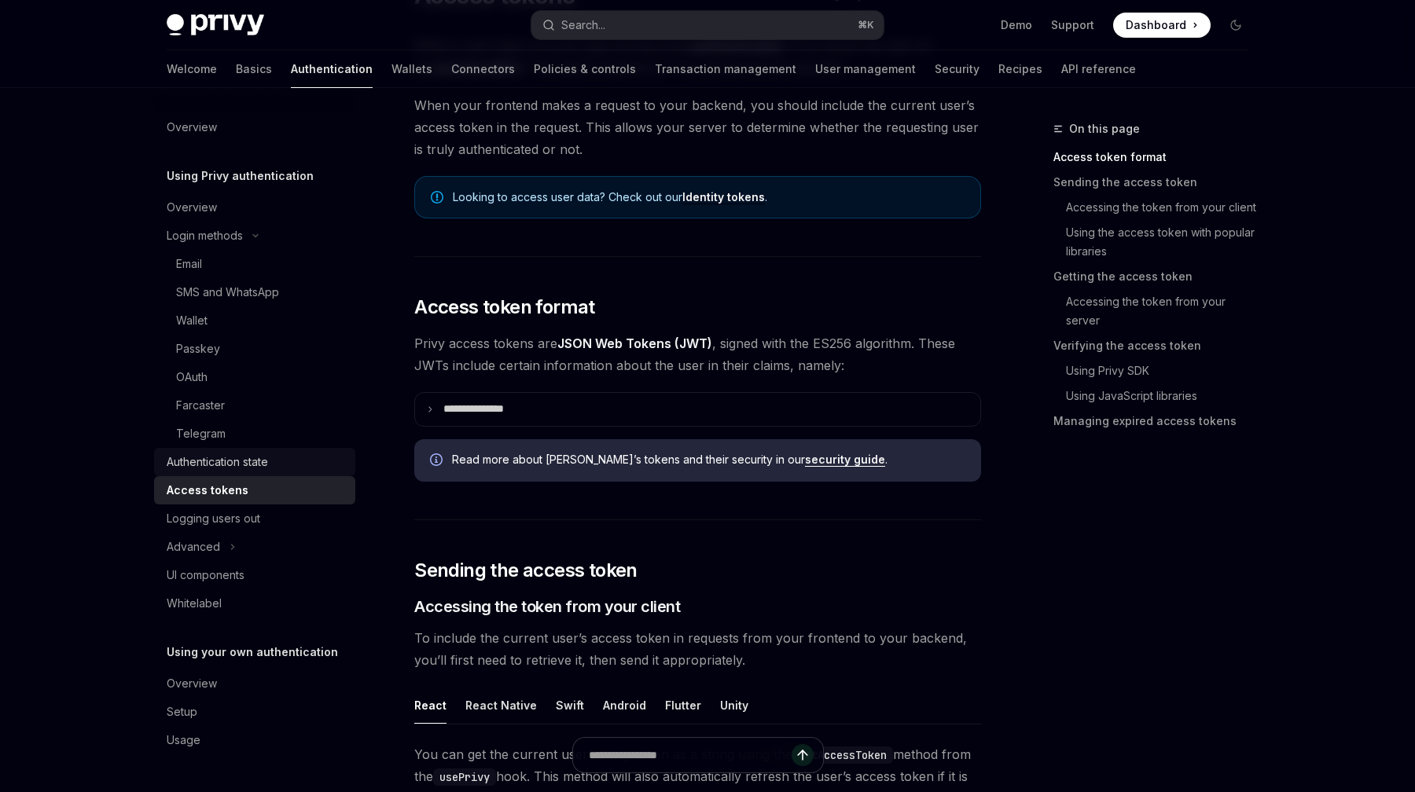
scroll to position [178, 0]
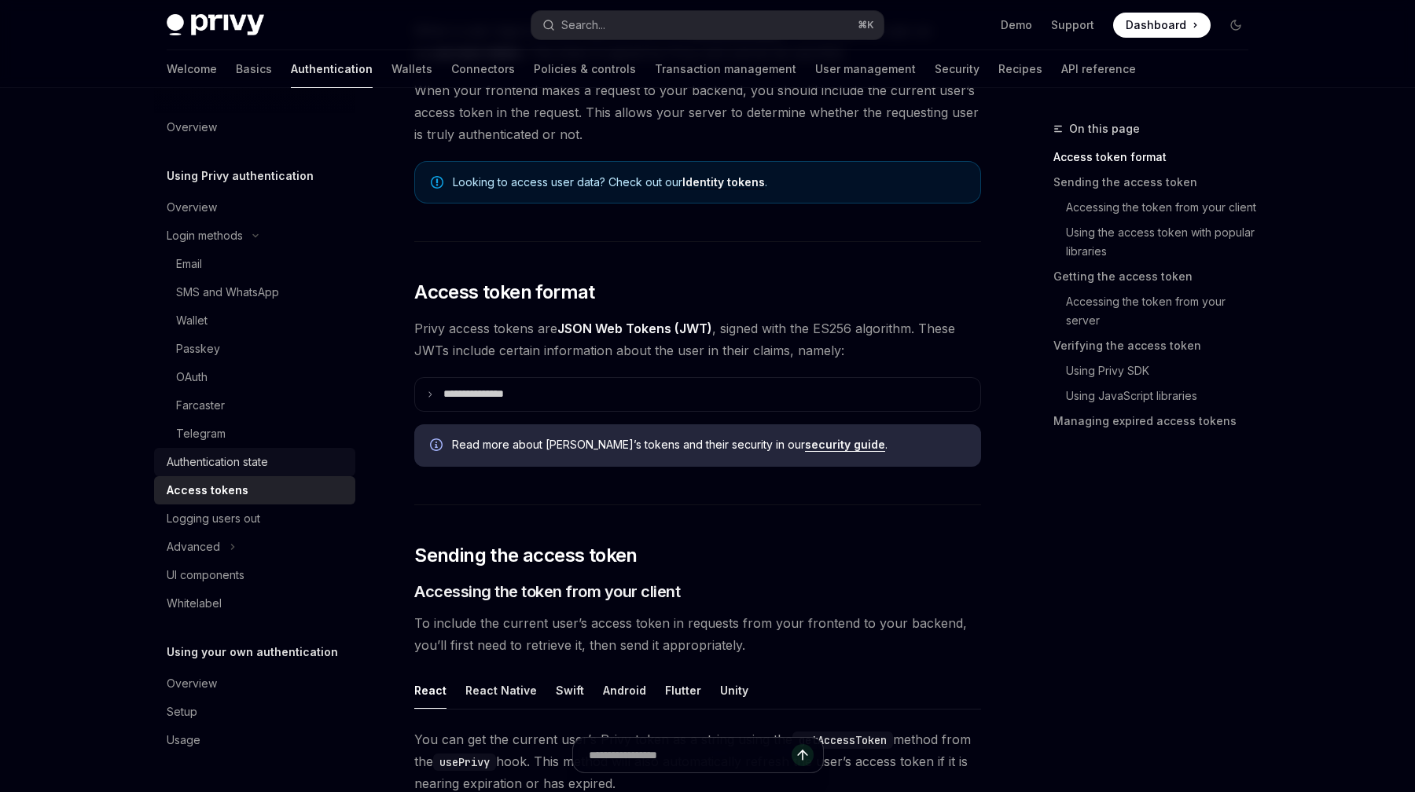
click at [263, 459] on div "Authentication state" at bounding box center [217, 462] width 101 height 19
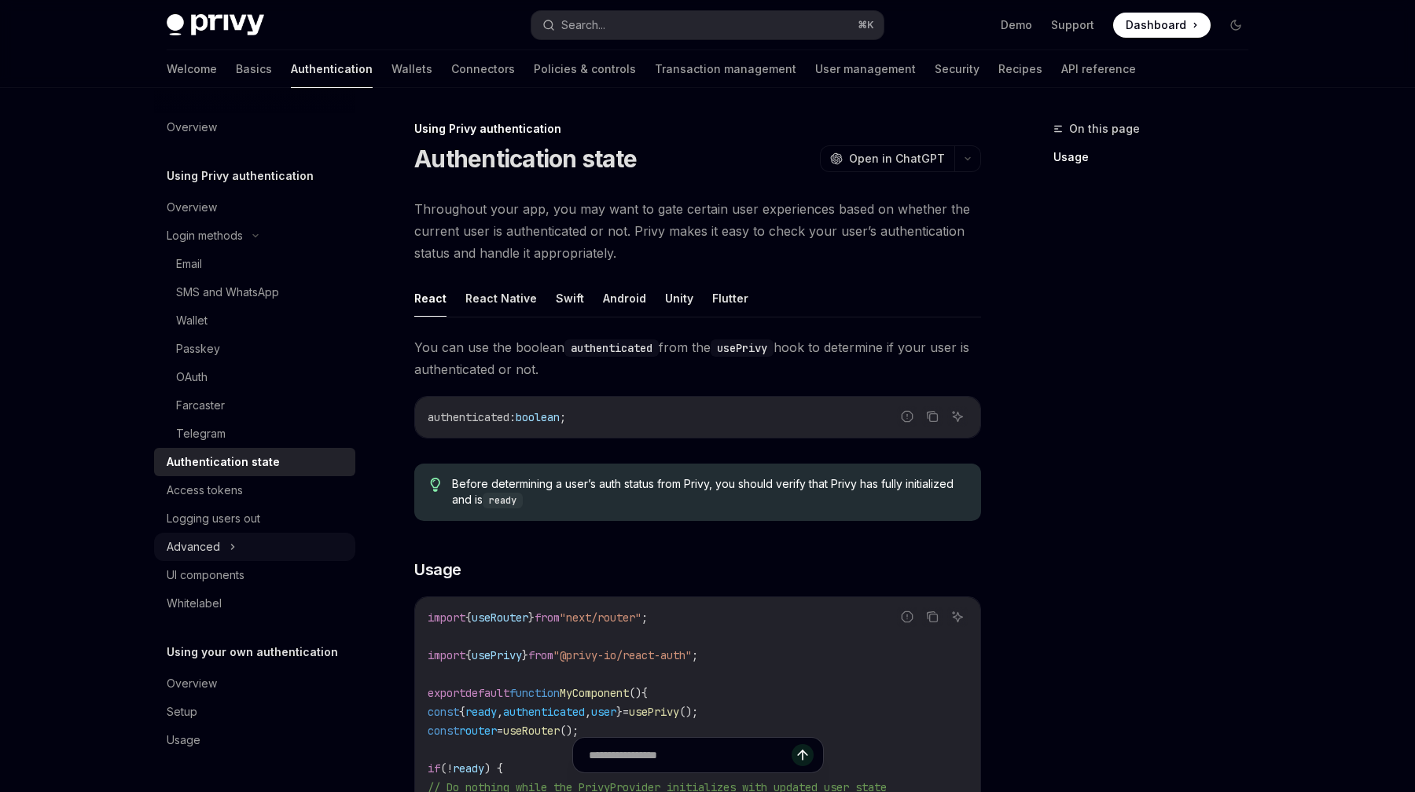
click at [206, 555] on div "Advanced" at bounding box center [193, 547] width 53 height 19
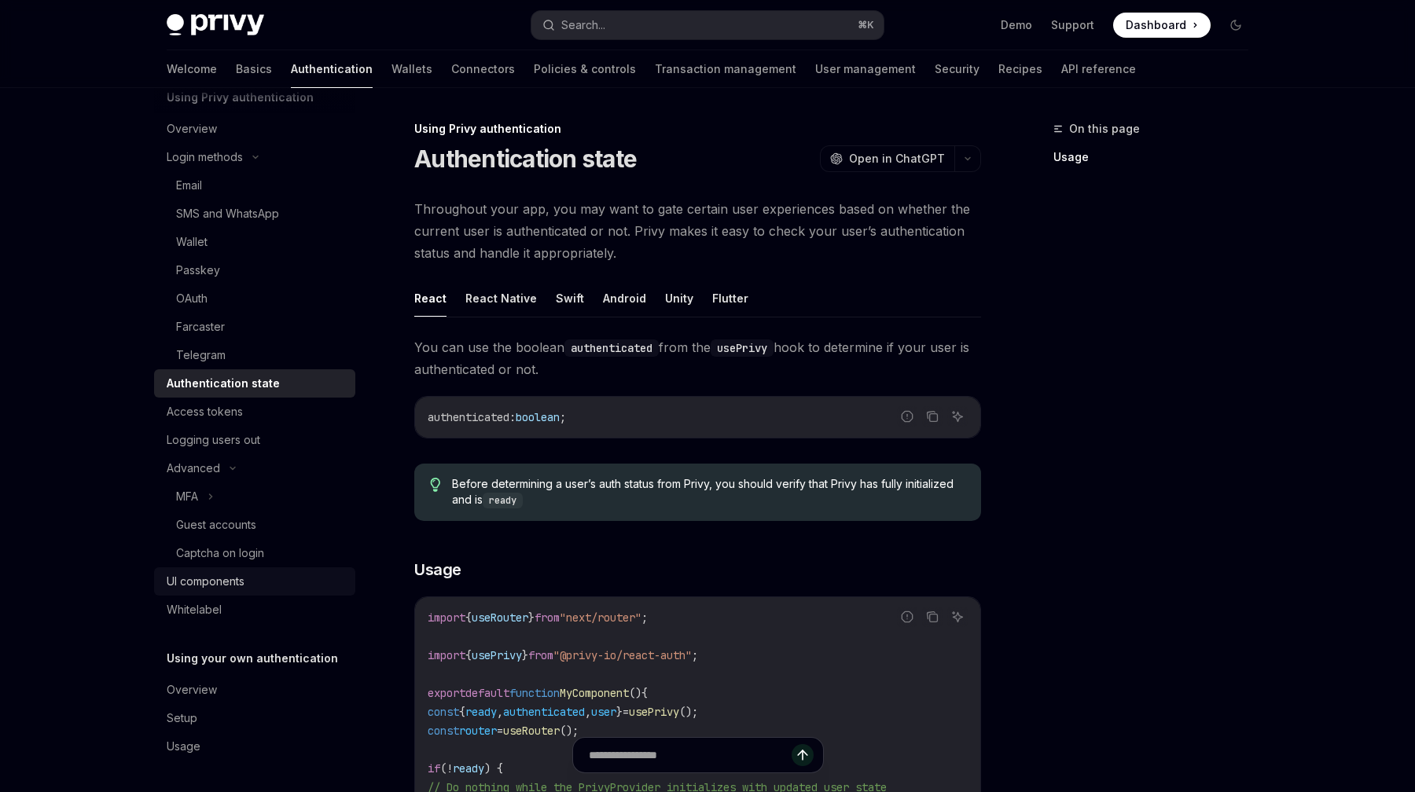
click at [222, 579] on div "UI components" at bounding box center [206, 581] width 78 height 19
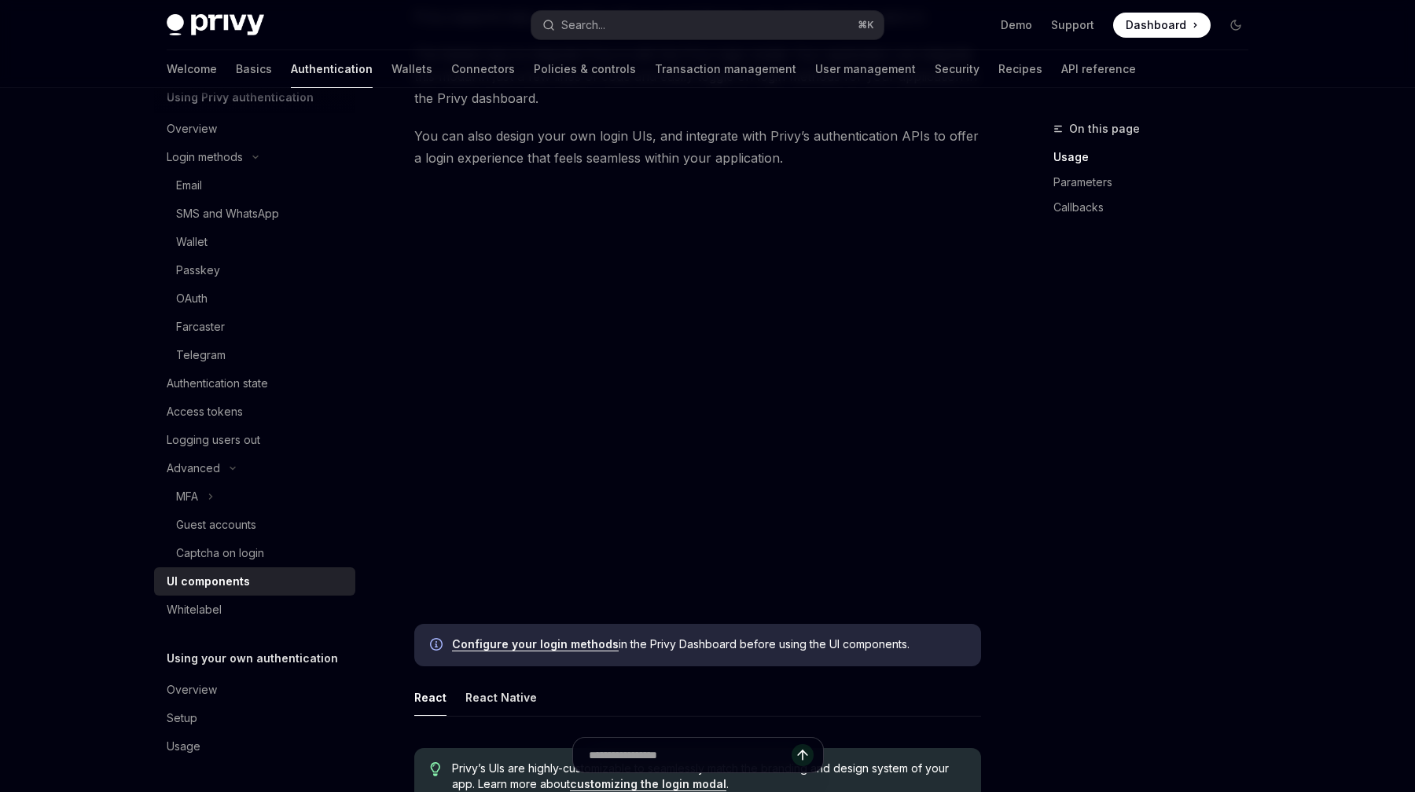
scroll to position [259, 0]
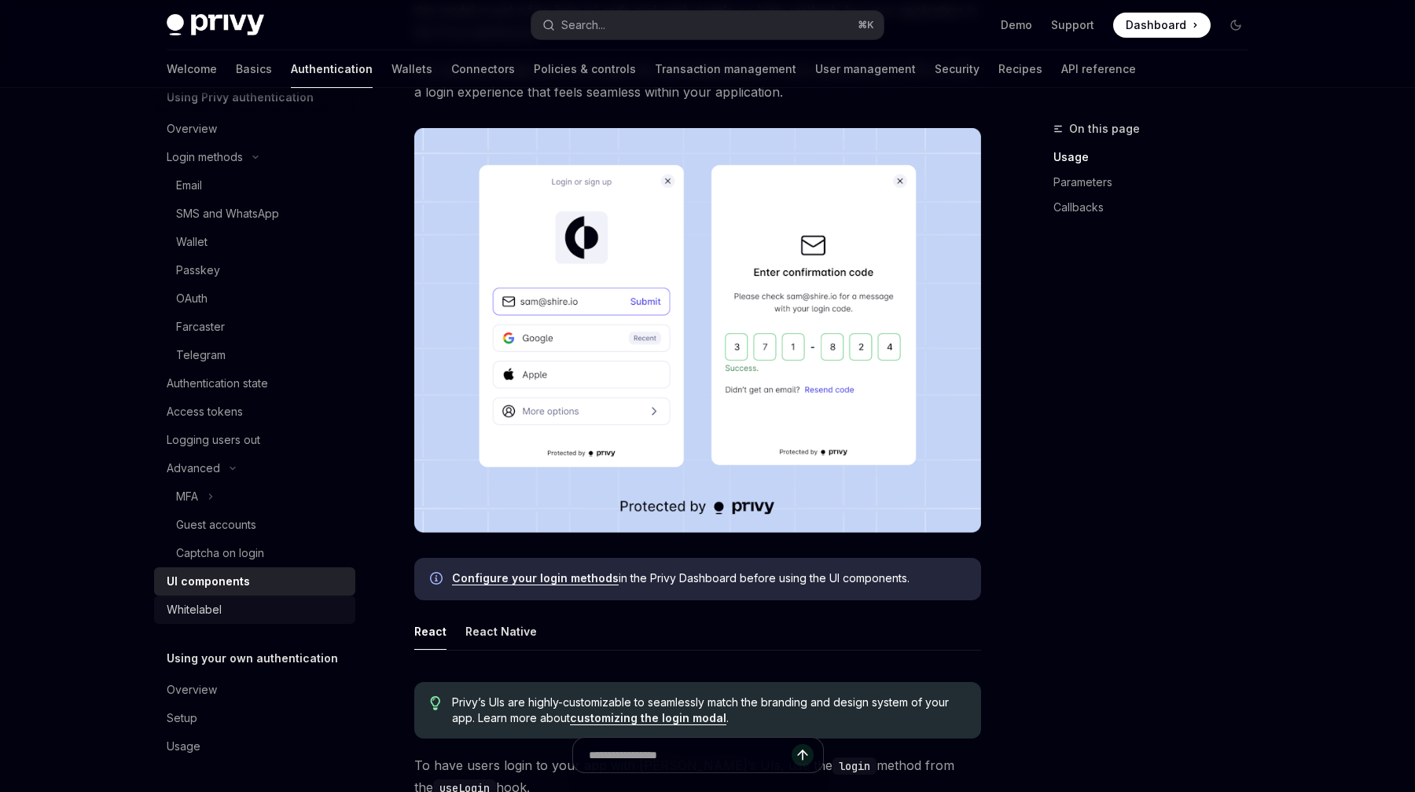
click at [200, 616] on div "Whitelabel" at bounding box center [194, 610] width 55 height 19
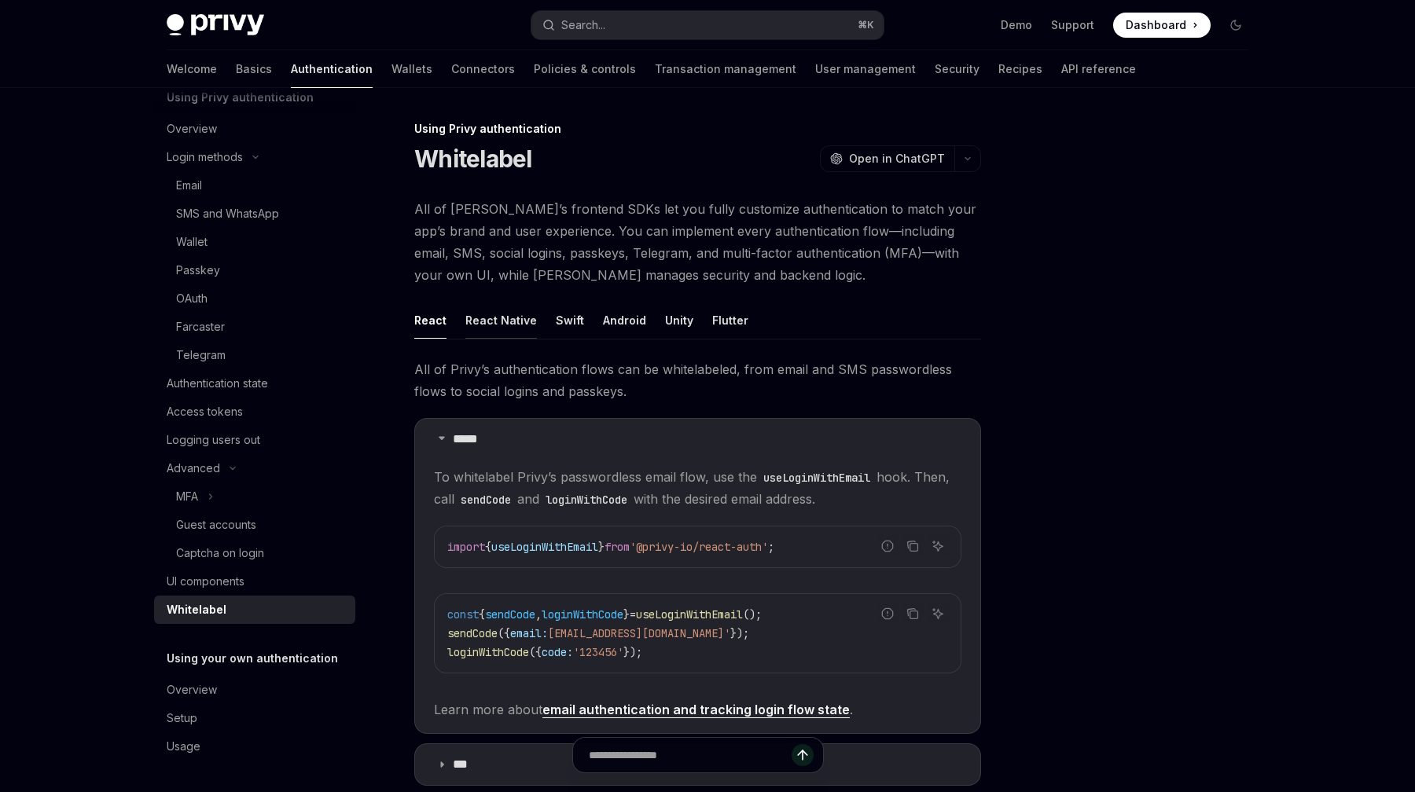
click at [526, 325] on button "React Native" at bounding box center [501, 320] width 72 height 37
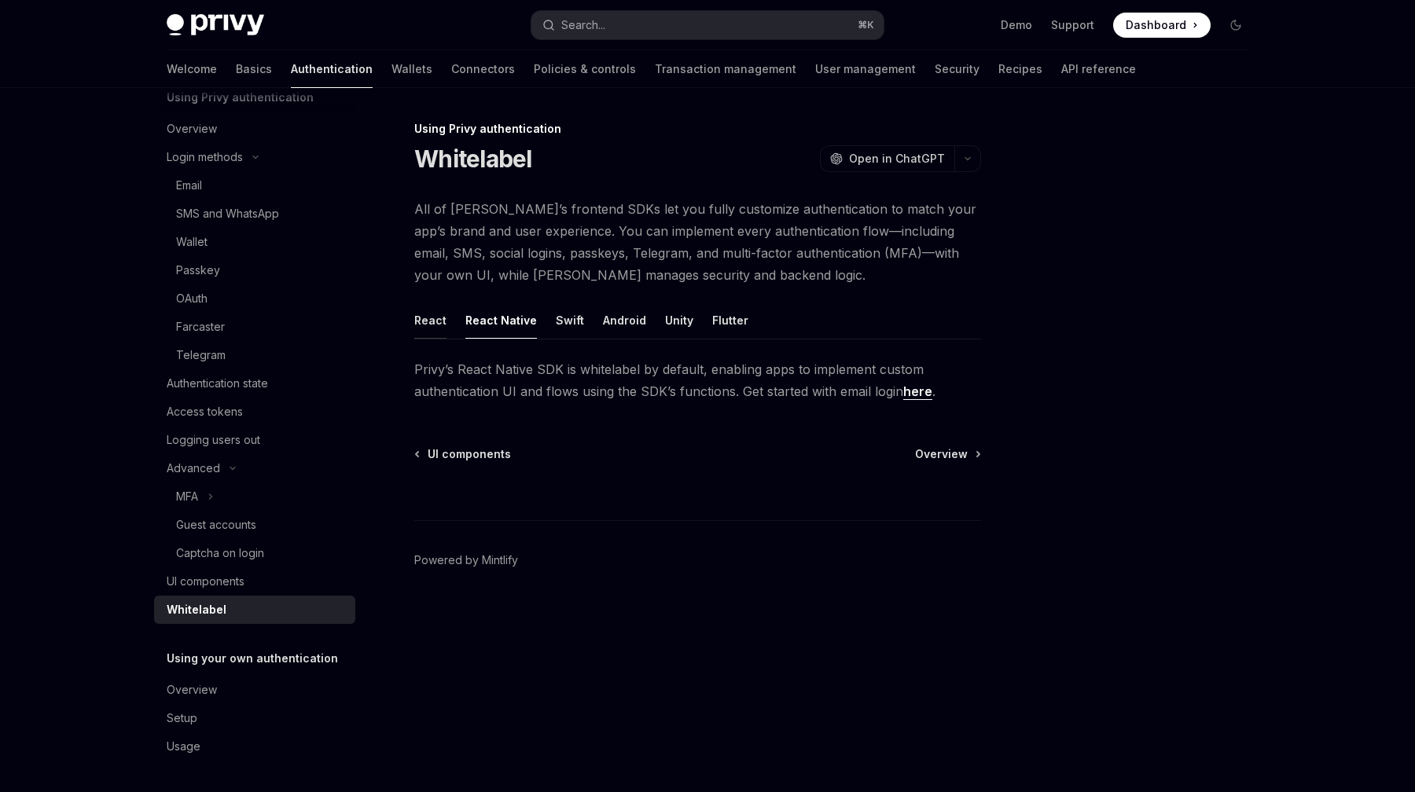
click at [431, 323] on button "React" at bounding box center [430, 320] width 32 height 37
type textarea "*"
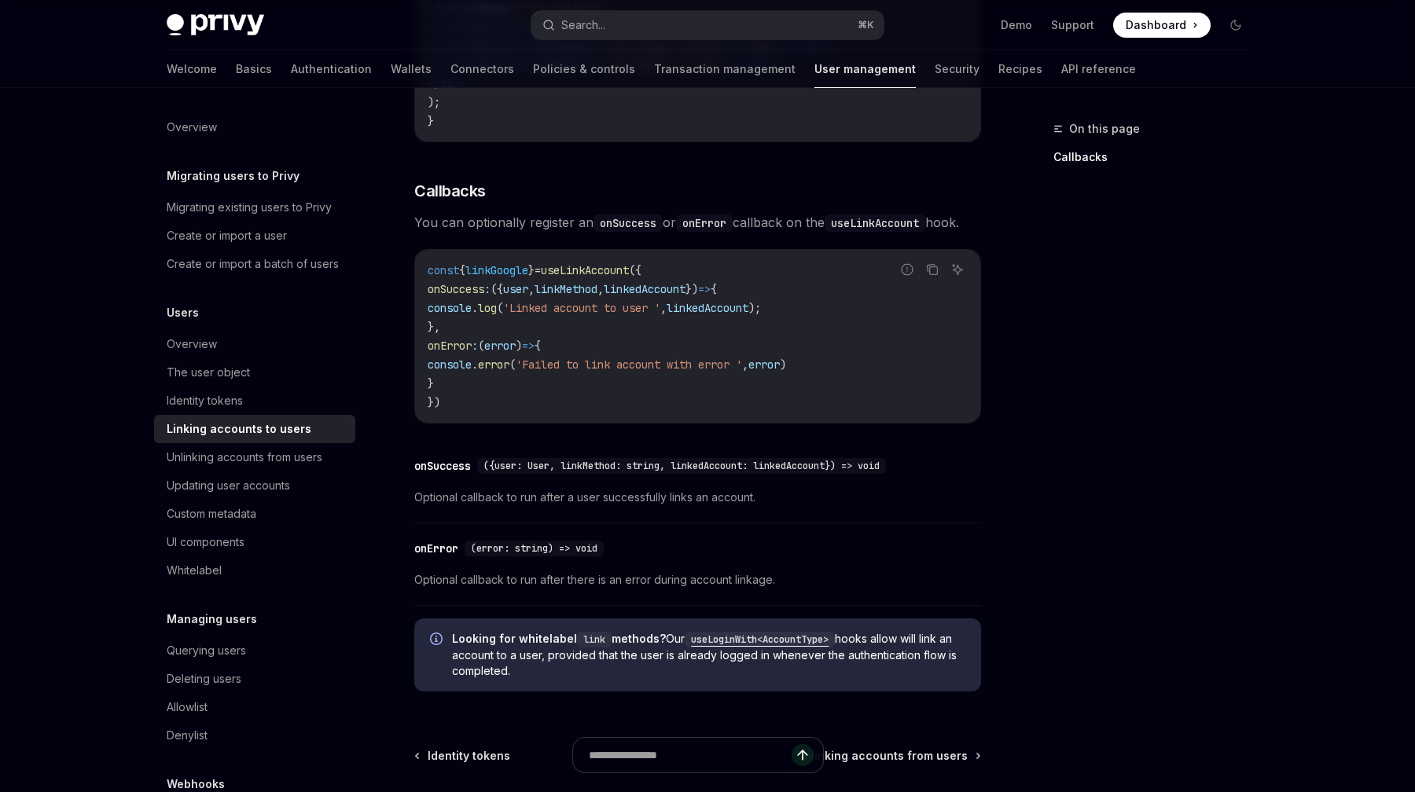
scroll to position [1780, 0]
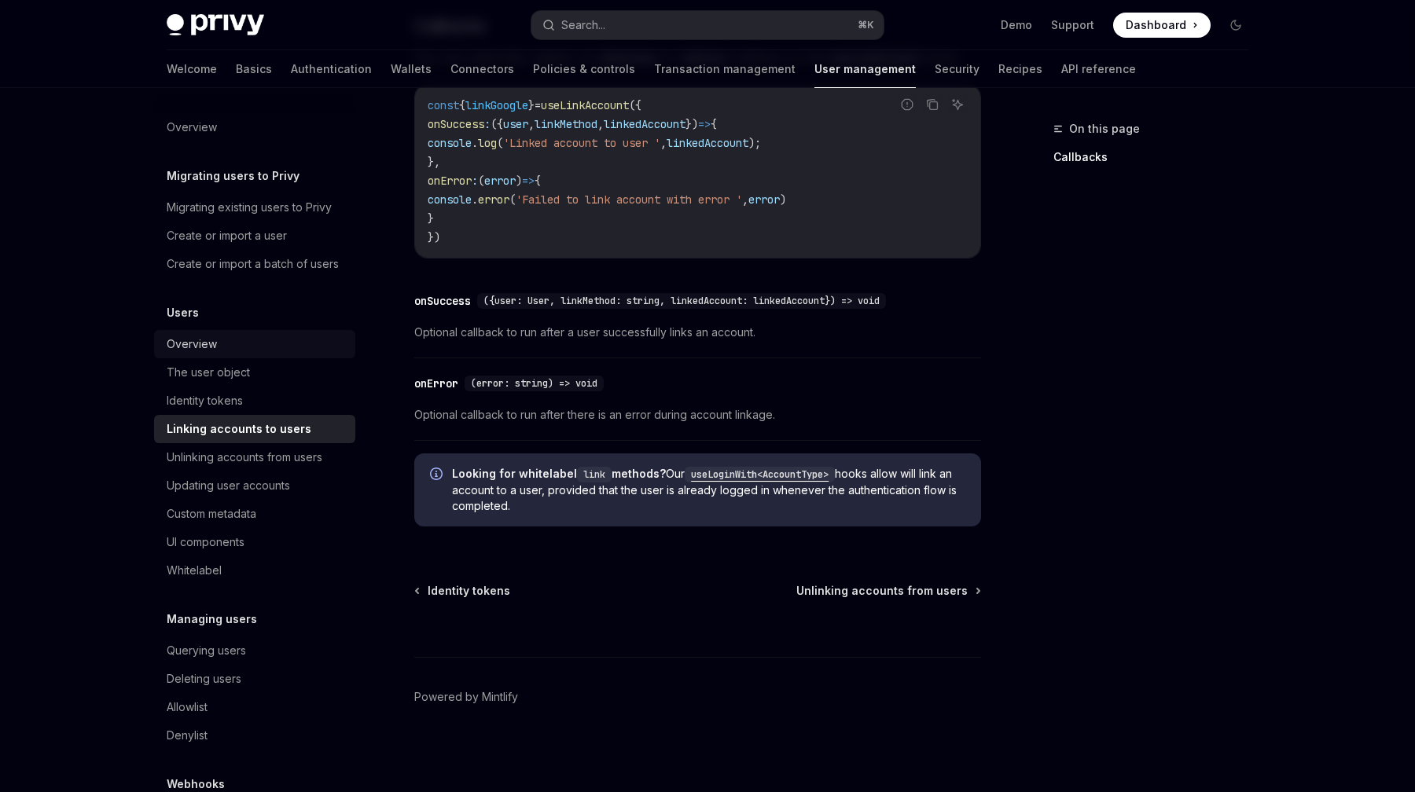
click at [228, 350] on div "Overview" at bounding box center [256, 344] width 179 height 19
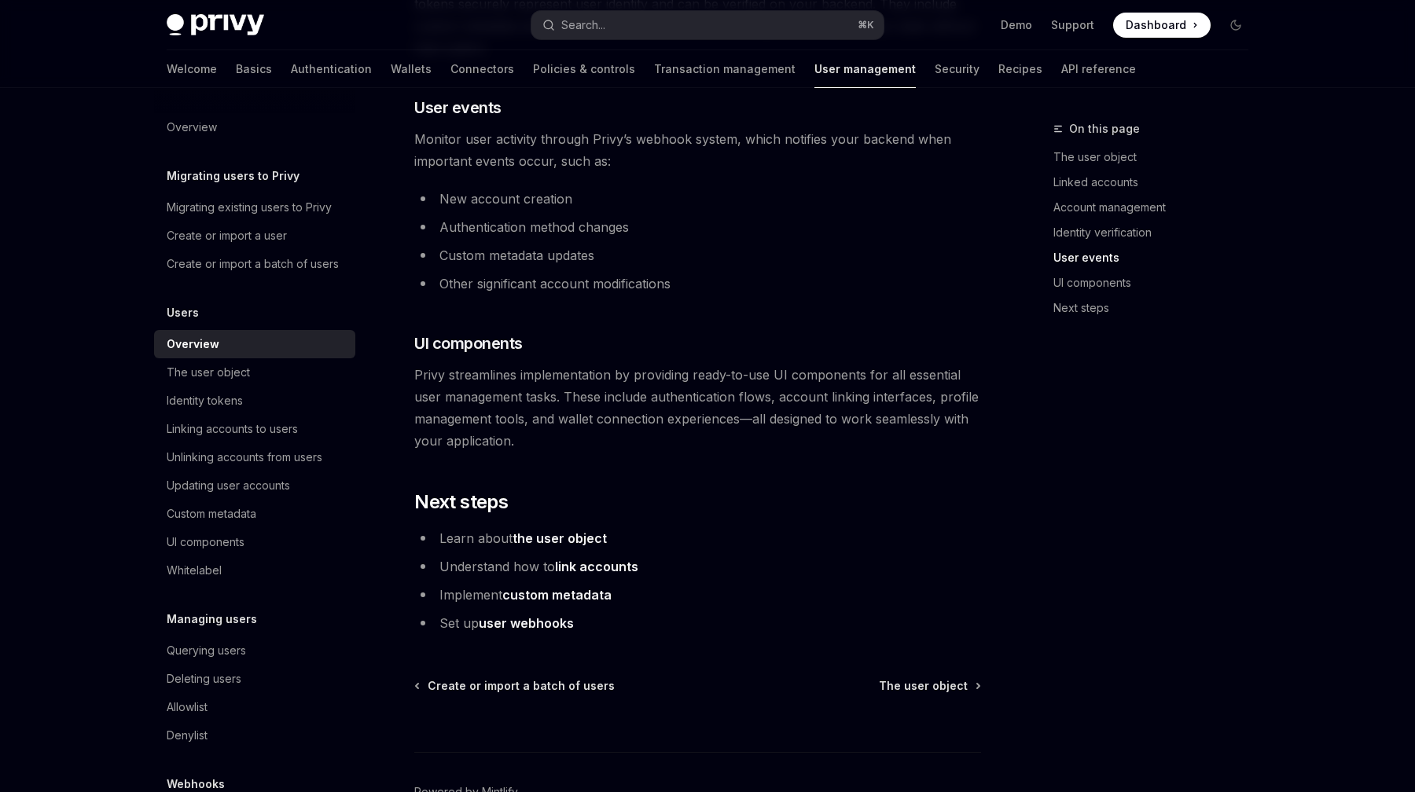
scroll to position [1498, 0]
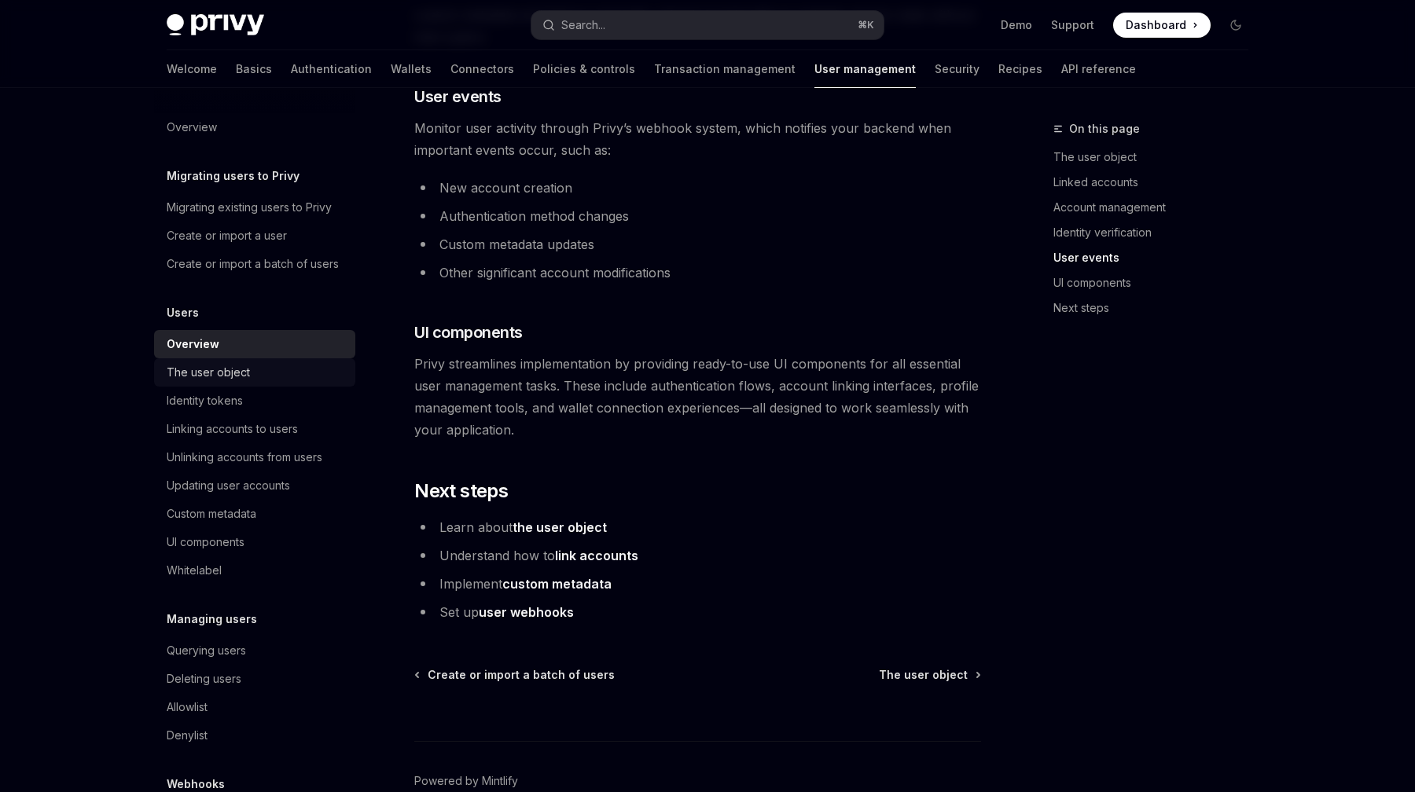
click at [211, 378] on div "The user object" at bounding box center [208, 372] width 83 height 19
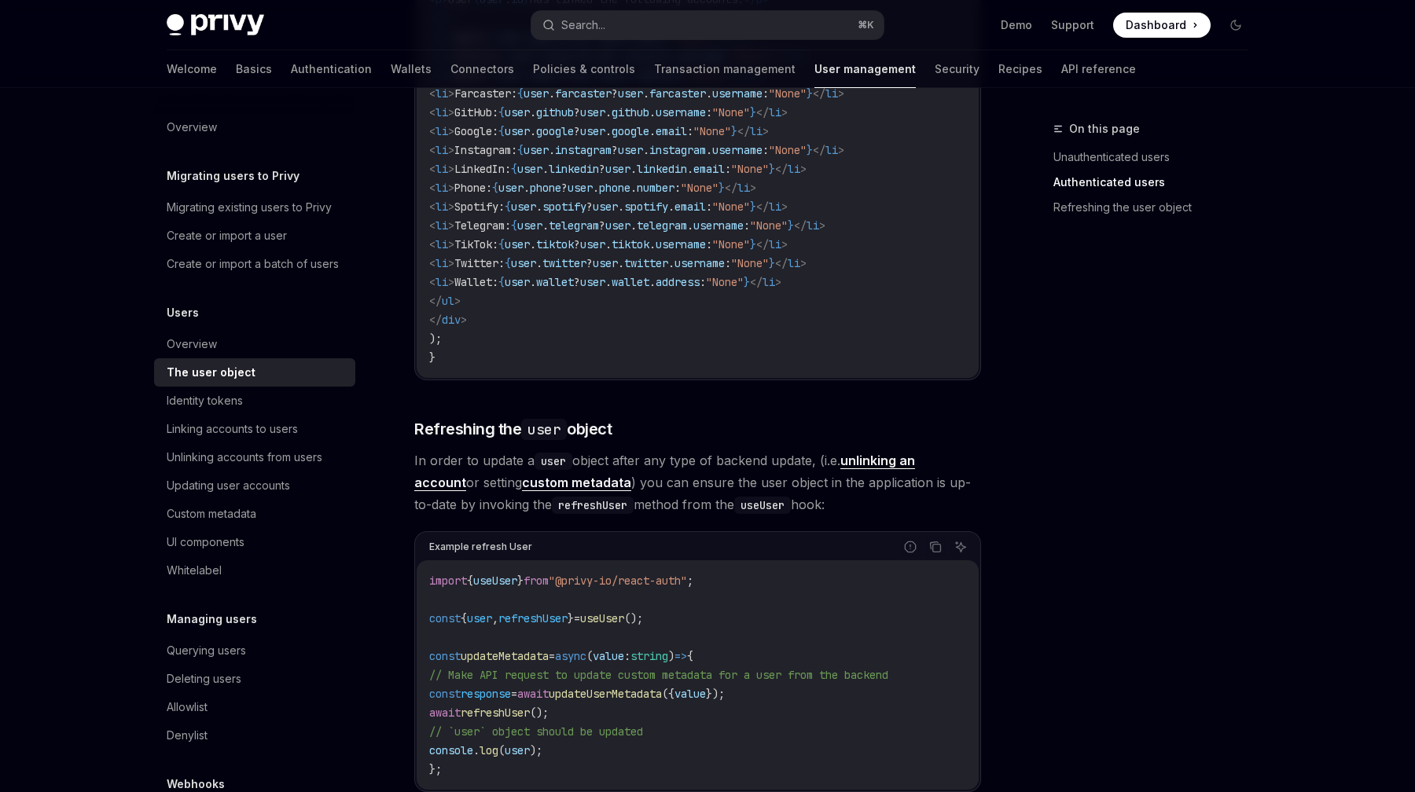
scroll to position [2056, 0]
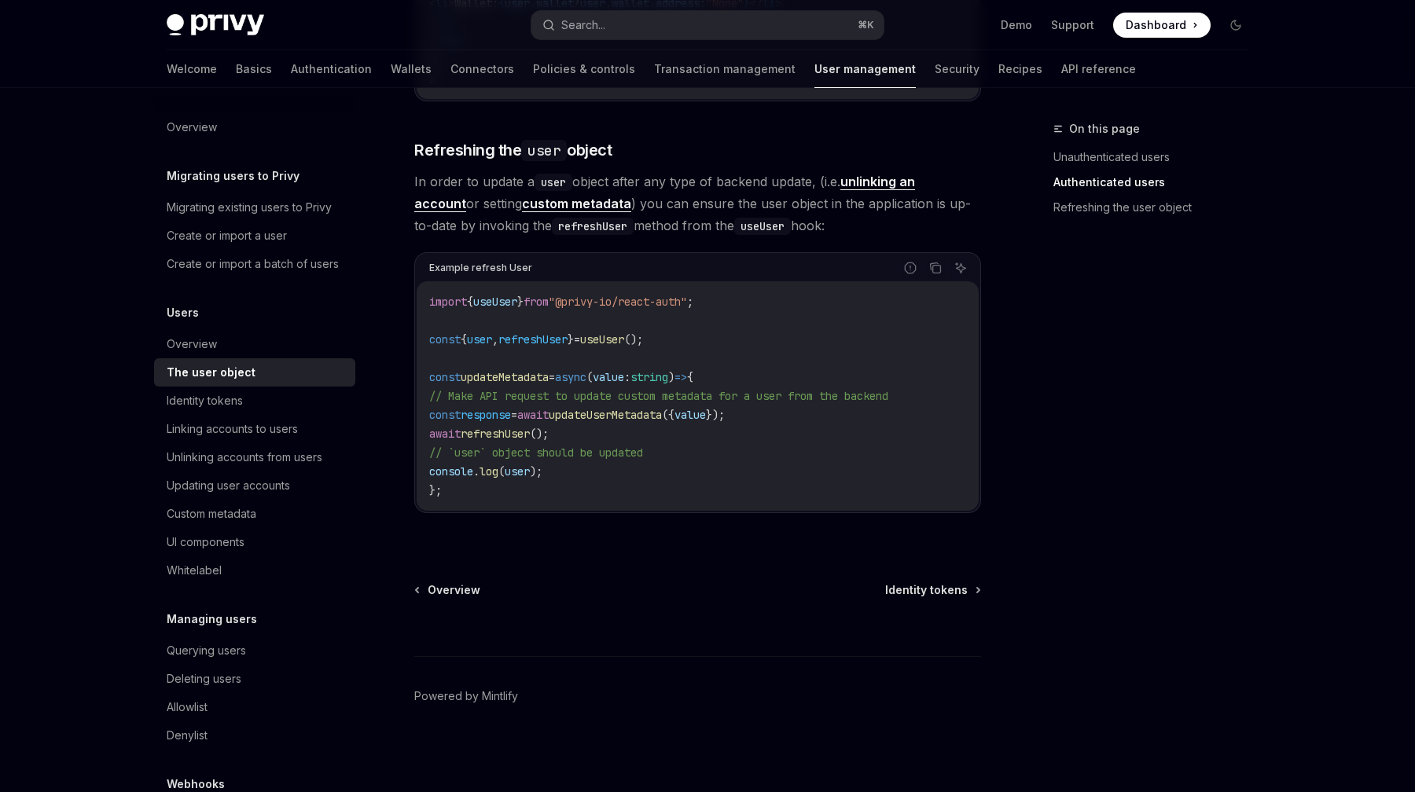
click at [250, 384] on link "The user object" at bounding box center [254, 372] width 201 height 28
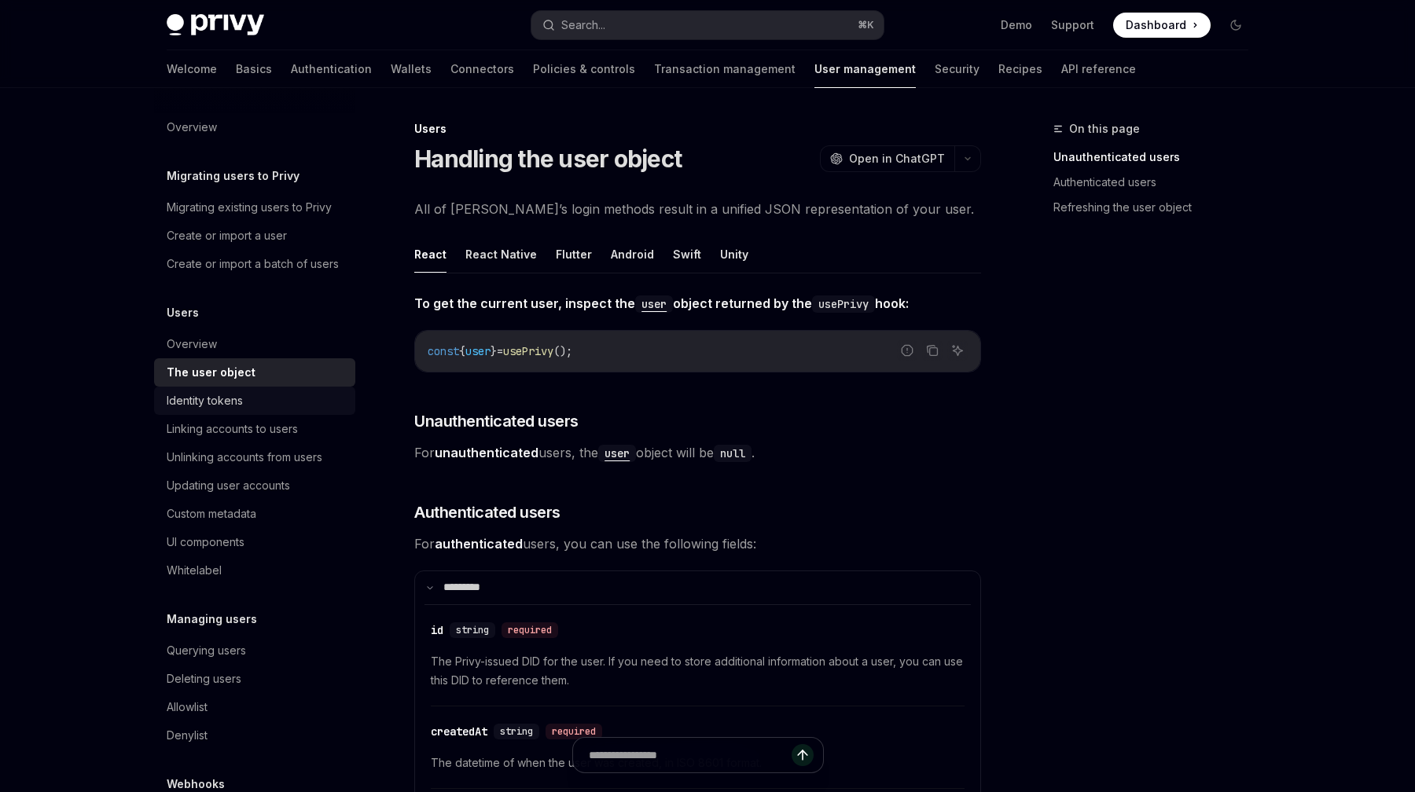
click at [233, 401] on div "Identity tokens" at bounding box center [205, 400] width 76 height 19
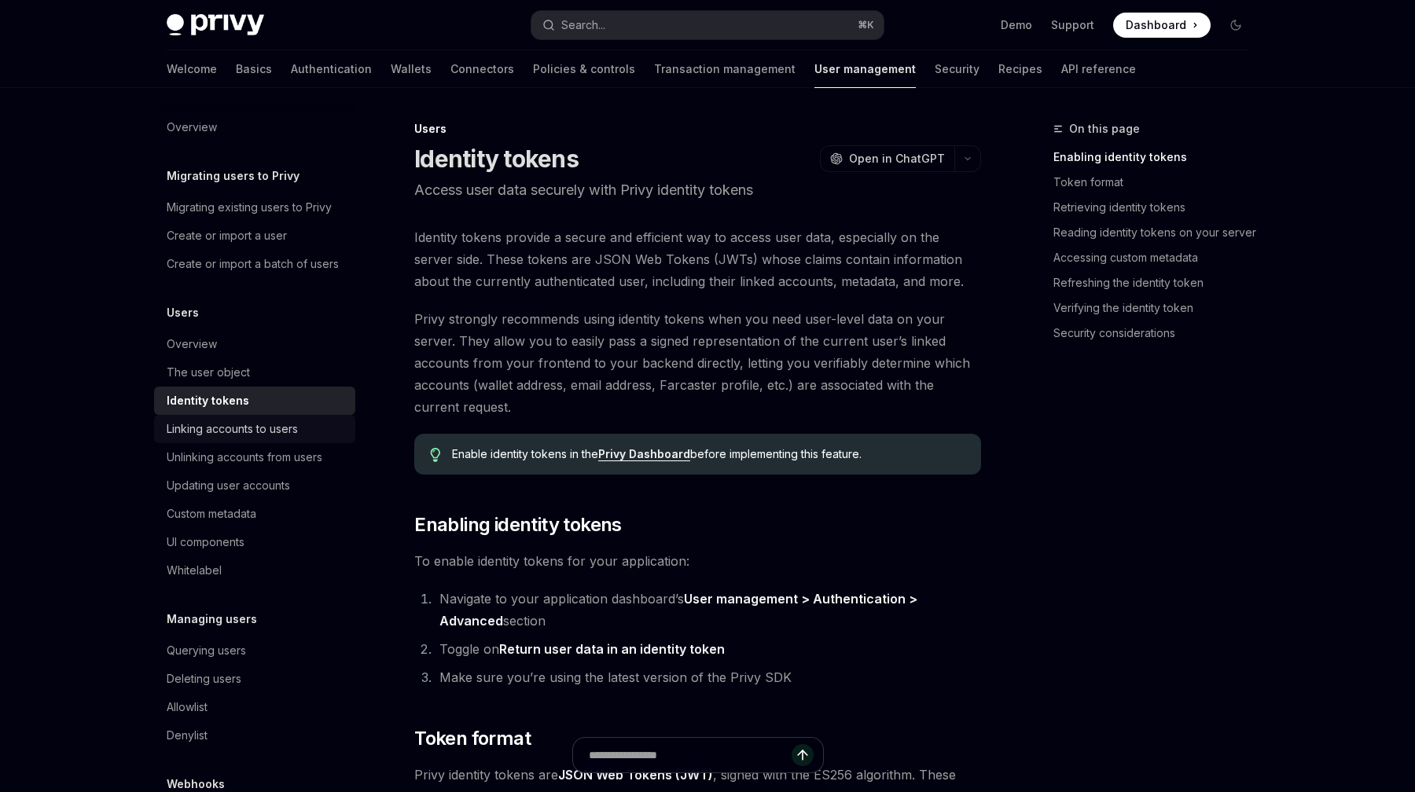
click at [288, 432] on div "Linking accounts to users" at bounding box center [232, 429] width 131 height 19
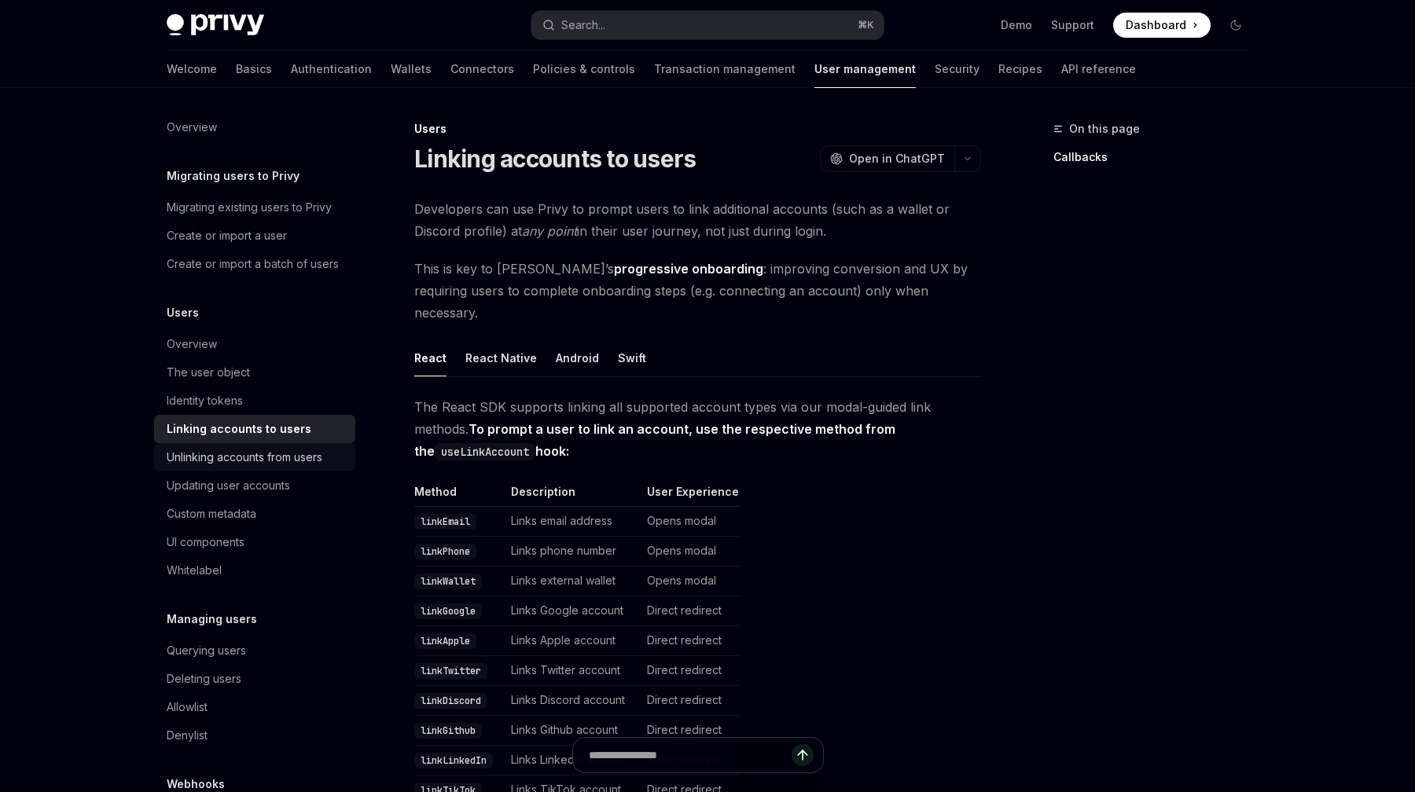
click at [273, 469] on link "Unlinking accounts from users" at bounding box center [254, 457] width 201 height 28
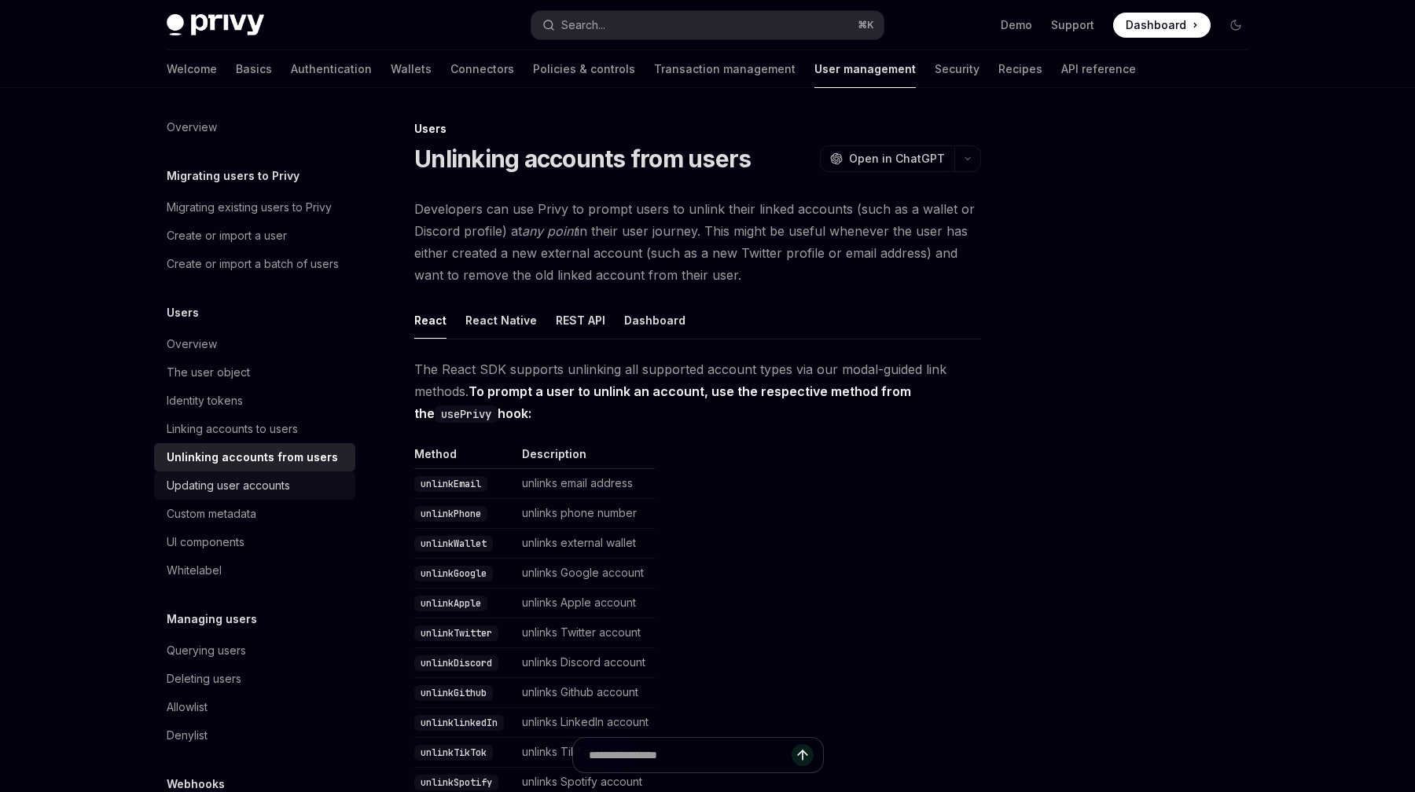
click at [263, 485] on div "Updating user accounts" at bounding box center [228, 485] width 123 height 19
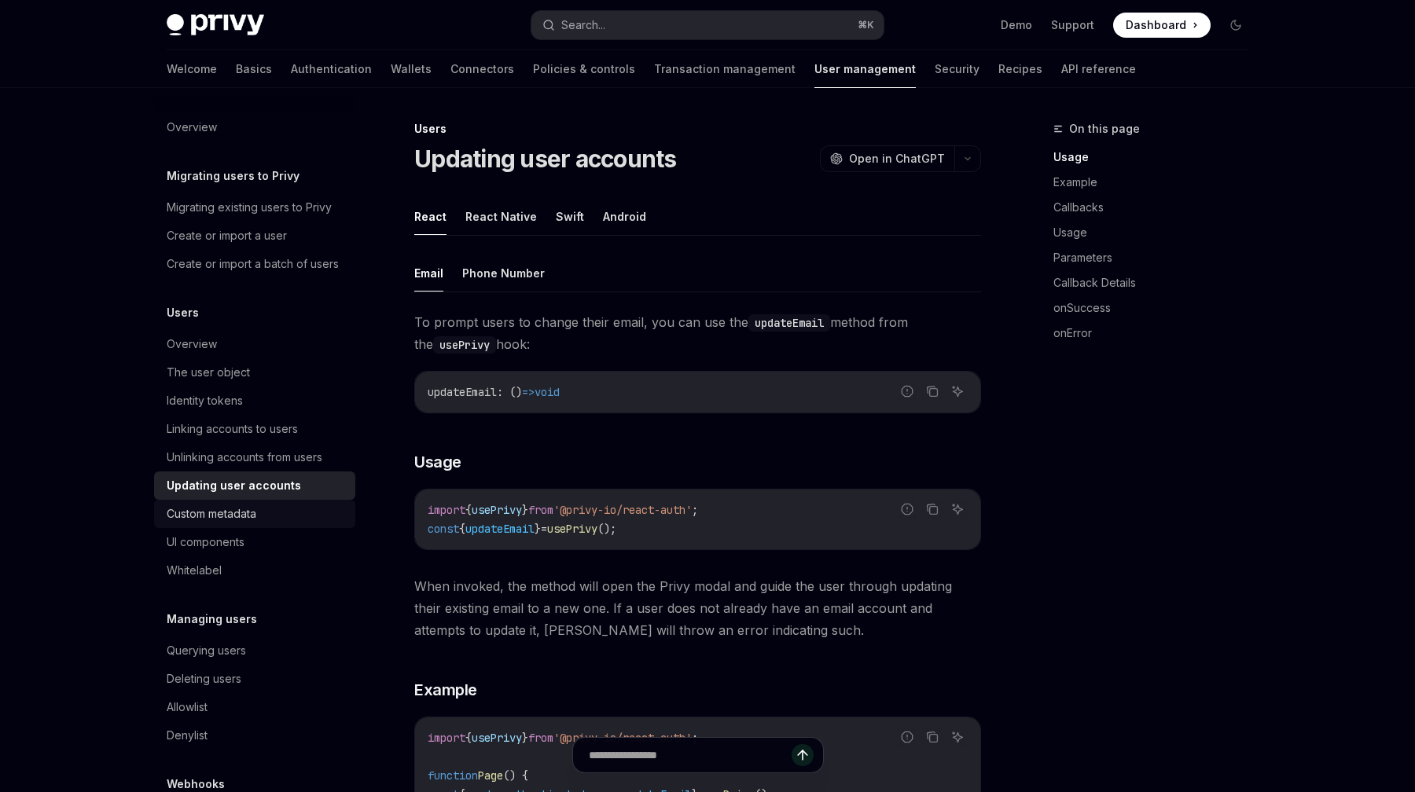
click at [230, 521] on div "Custom metadata" at bounding box center [212, 514] width 90 height 19
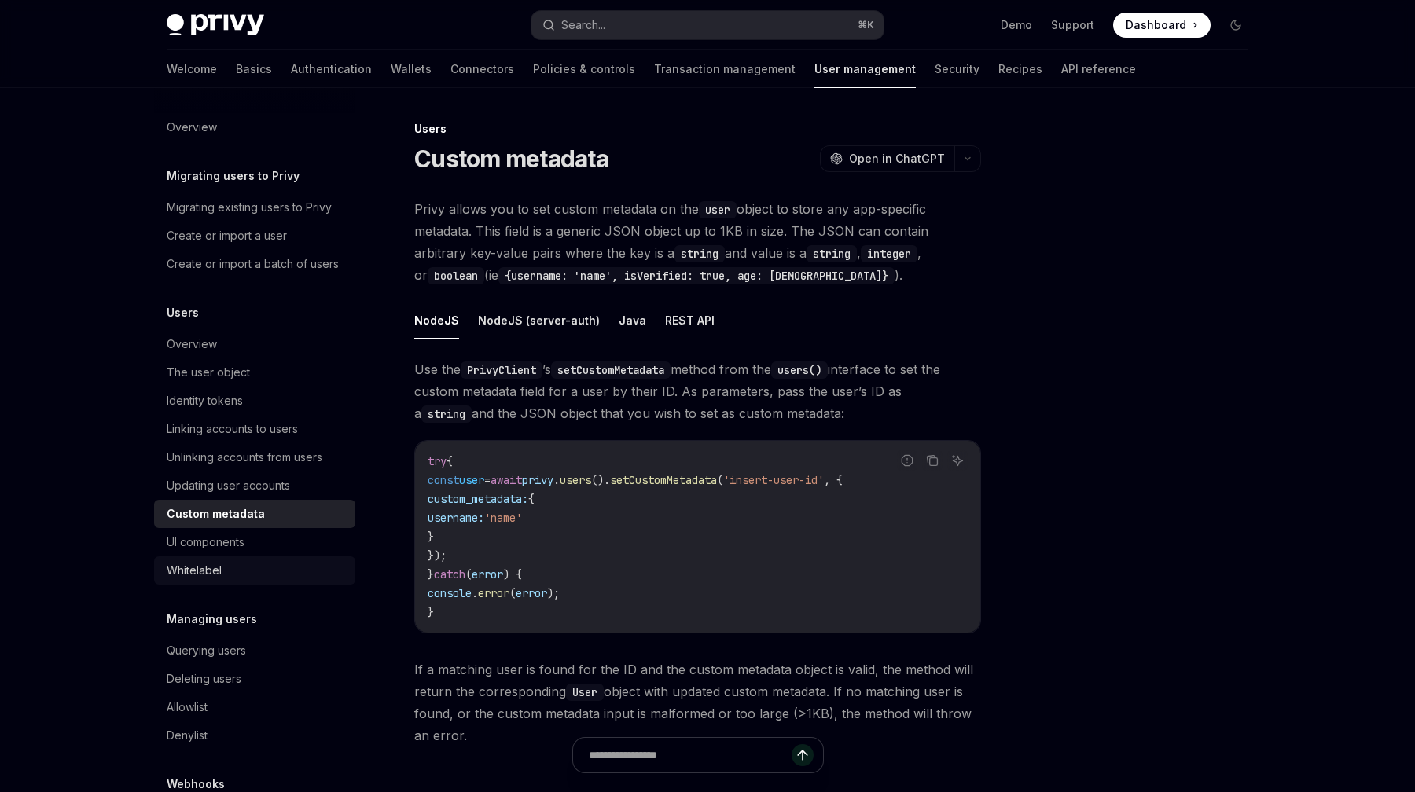
click at [222, 557] on link "Whitelabel" at bounding box center [254, 571] width 201 height 28
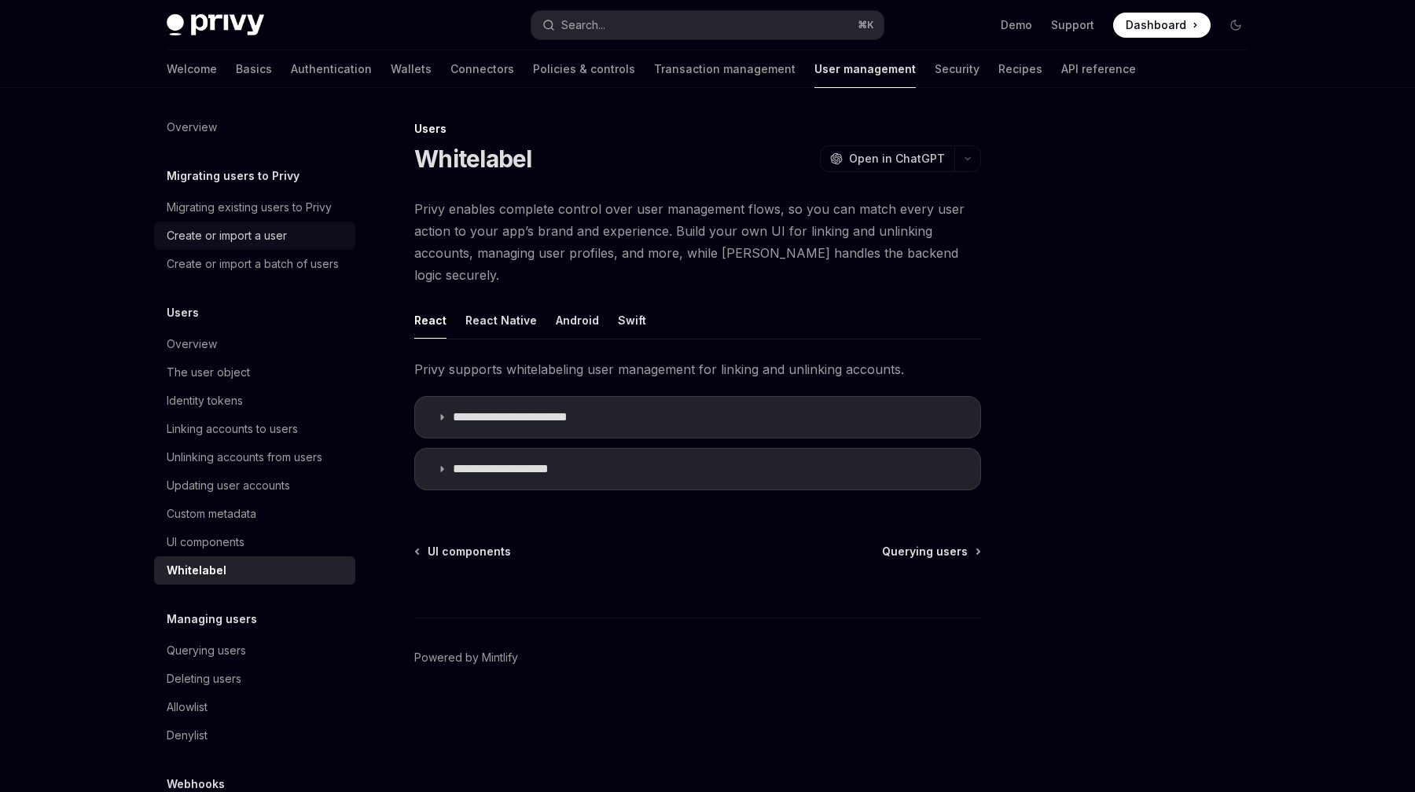
click at [251, 230] on div "Create or import a user" at bounding box center [227, 235] width 120 height 19
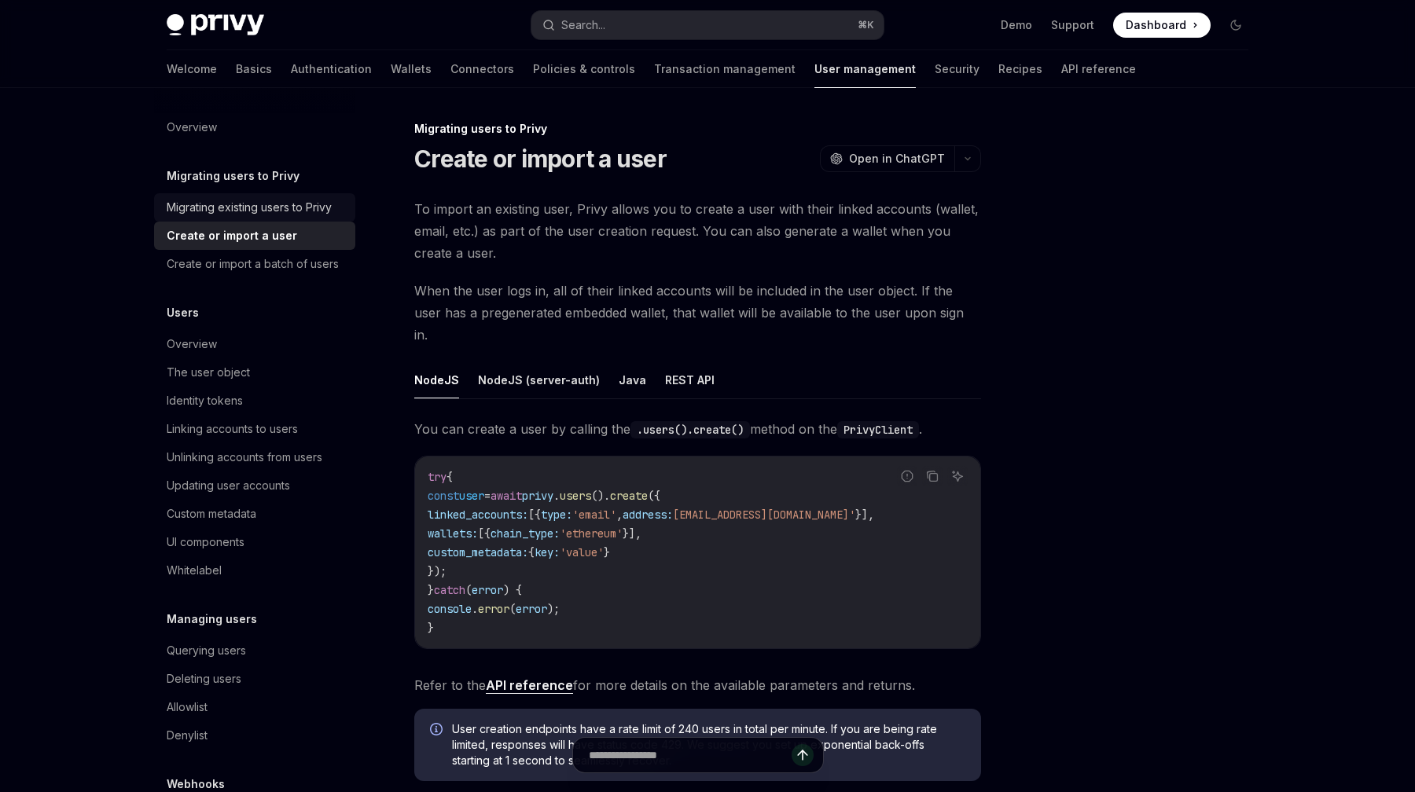
click at [242, 203] on div "Migrating existing users to Privy" at bounding box center [249, 207] width 165 height 19
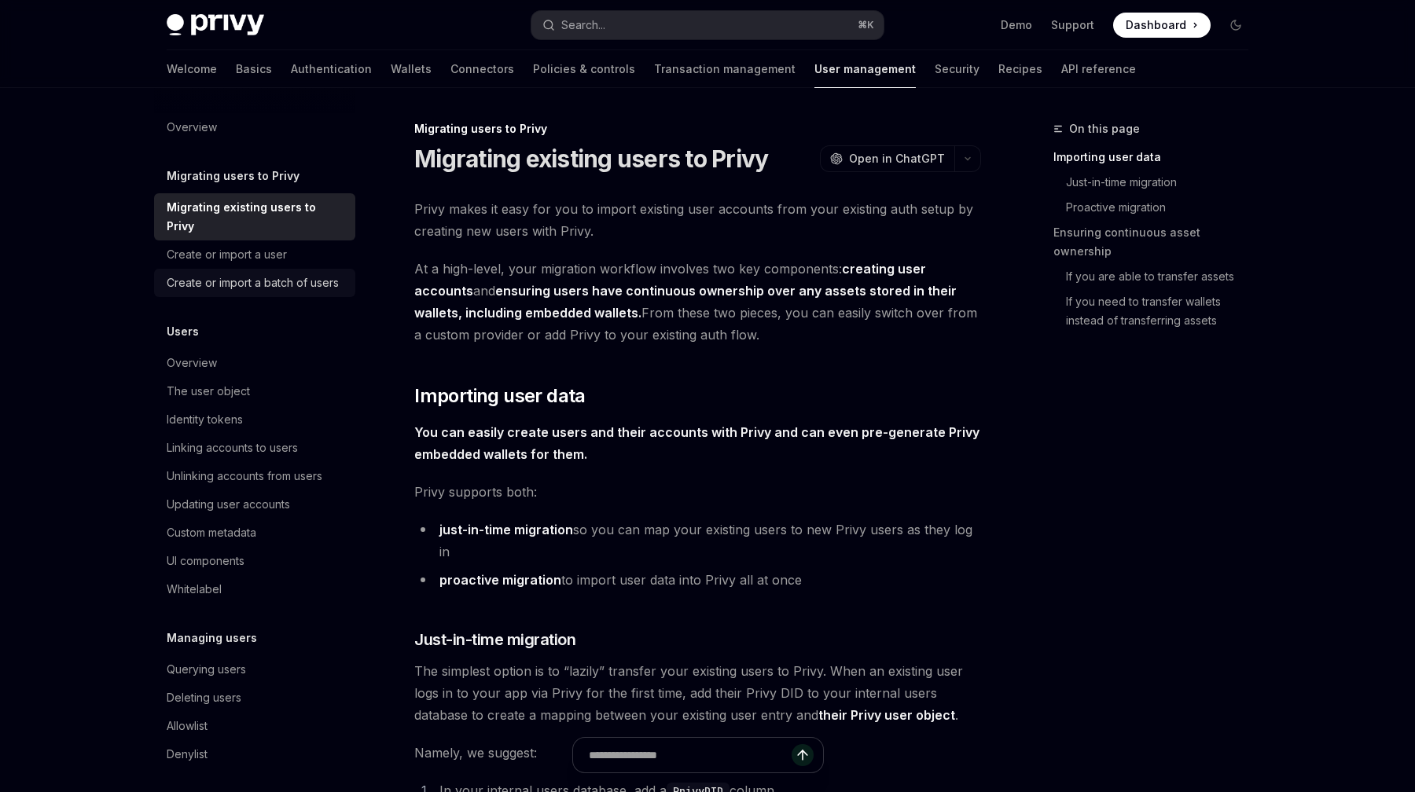
click at [263, 274] on div "Create or import a batch of users" at bounding box center [253, 283] width 172 height 19
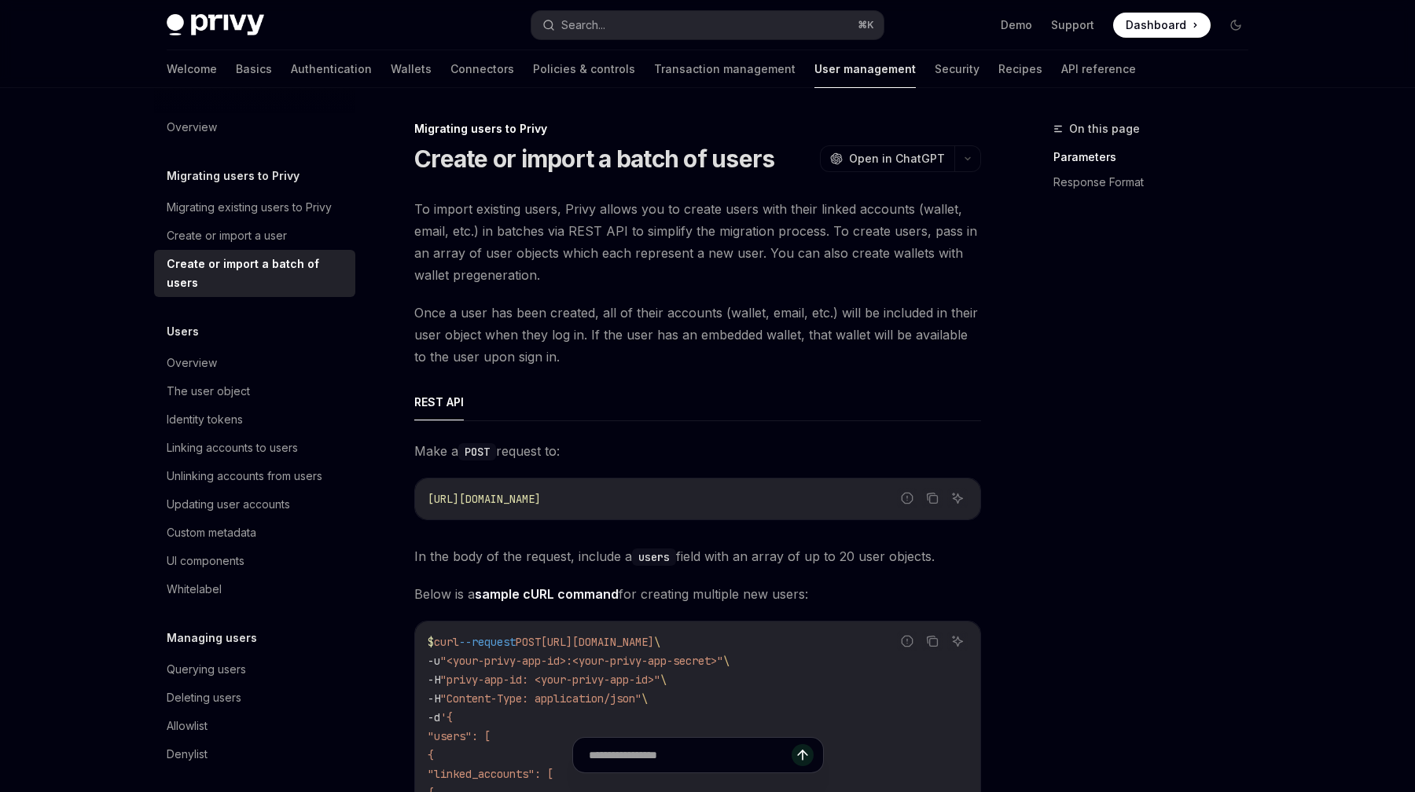
scroll to position [97, 0]
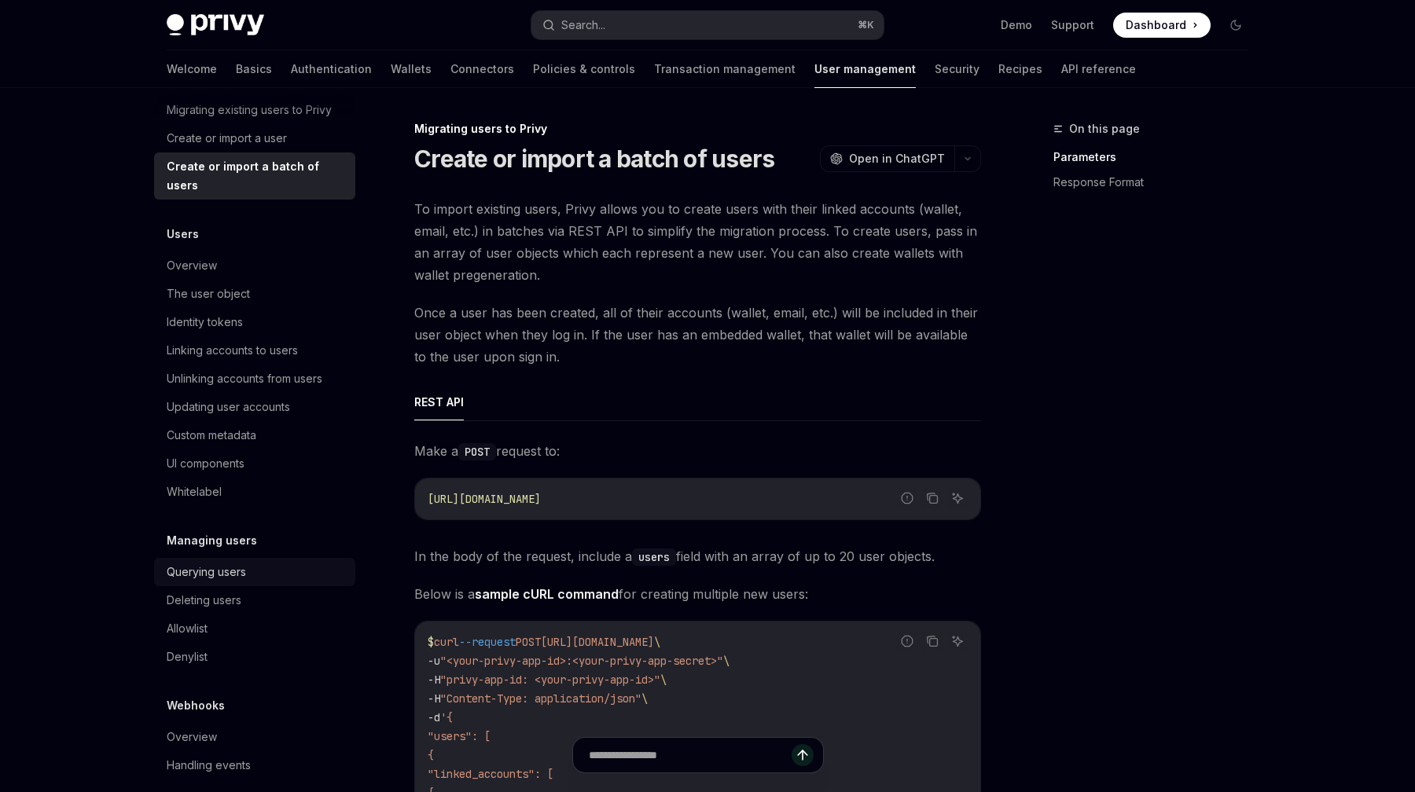
click at [221, 564] on link "Querying users" at bounding box center [254, 572] width 201 height 28
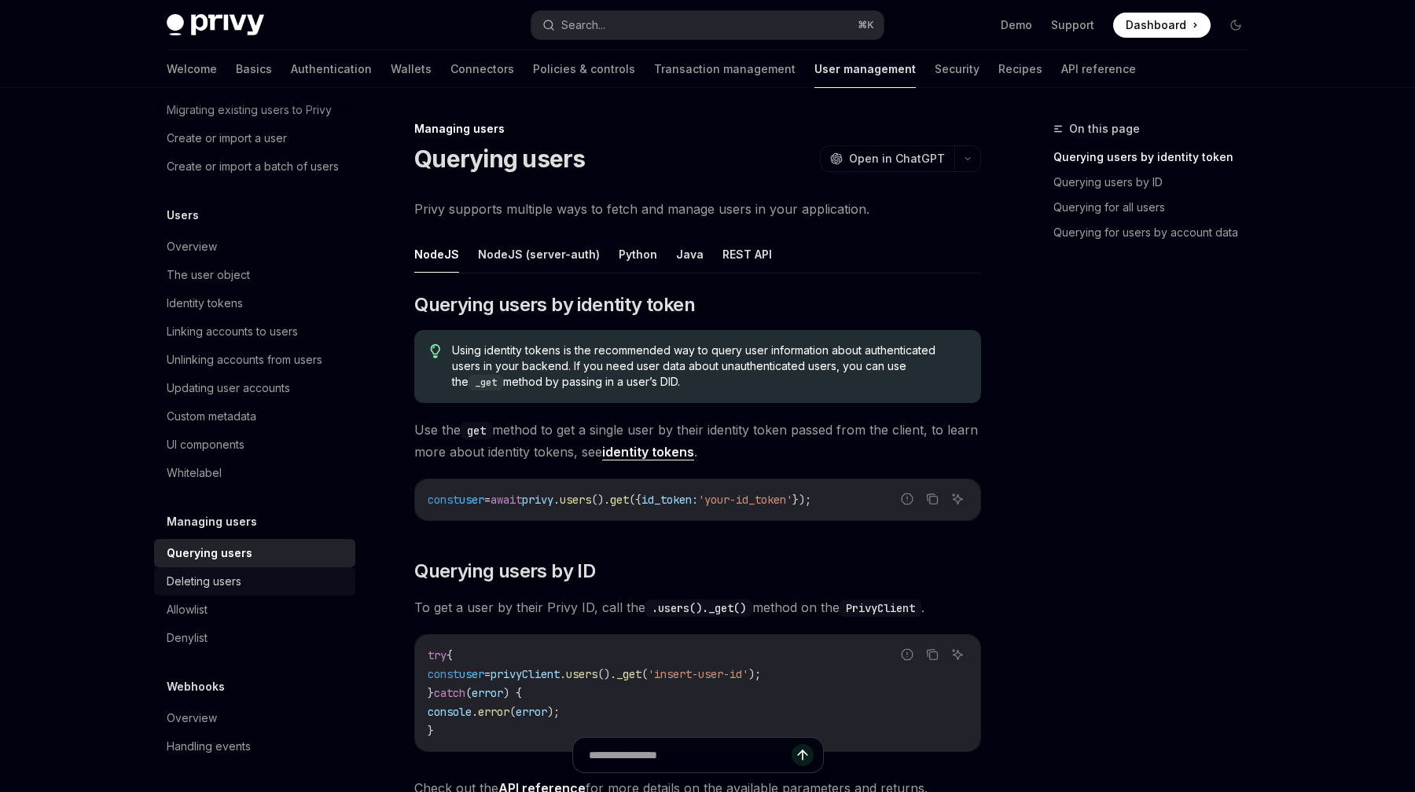
click at [223, 585] on div "Deleting users" at bounding box center [204, 581] width 75 height 19
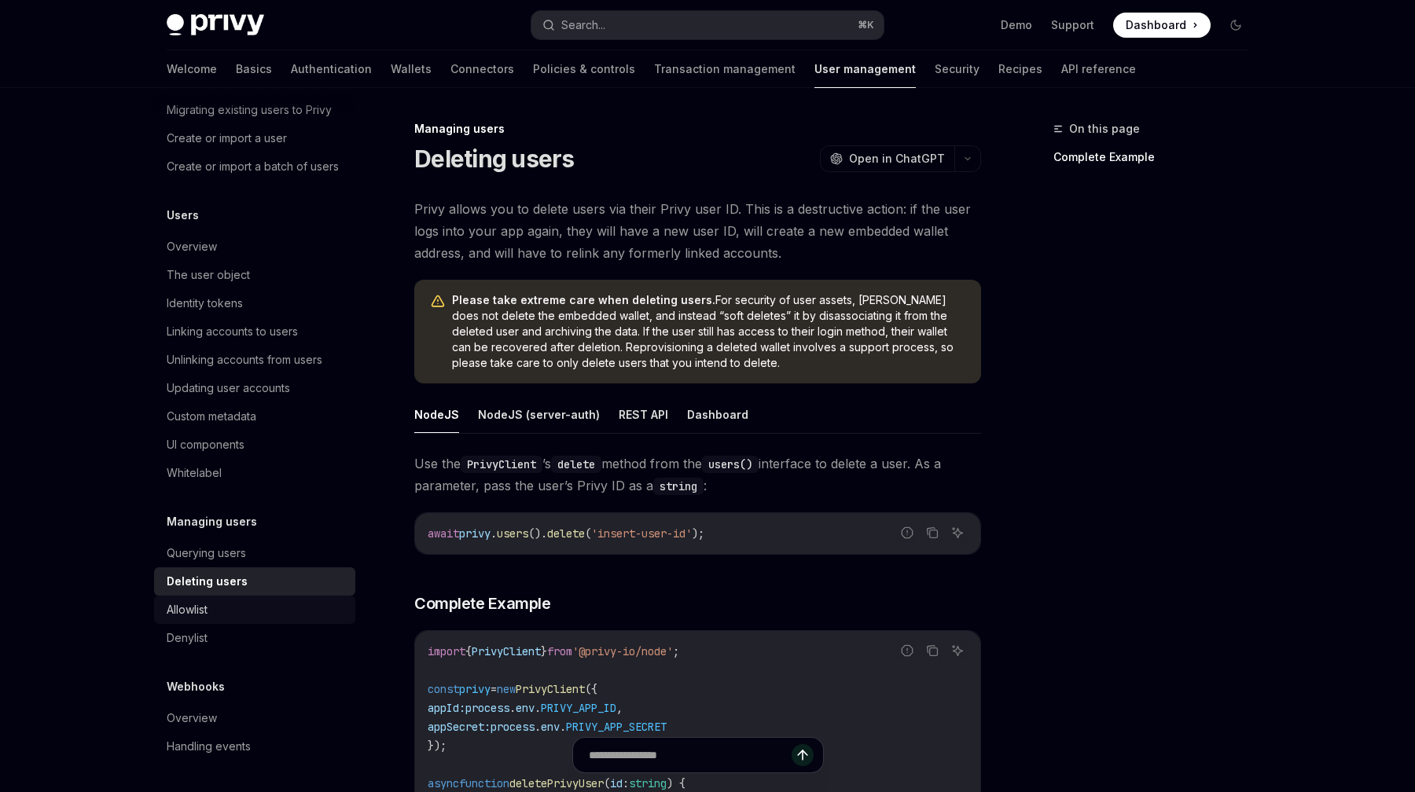
click at [211, 616] on div "Allowlist" at bounding box center [256, 610] width 179 height 19
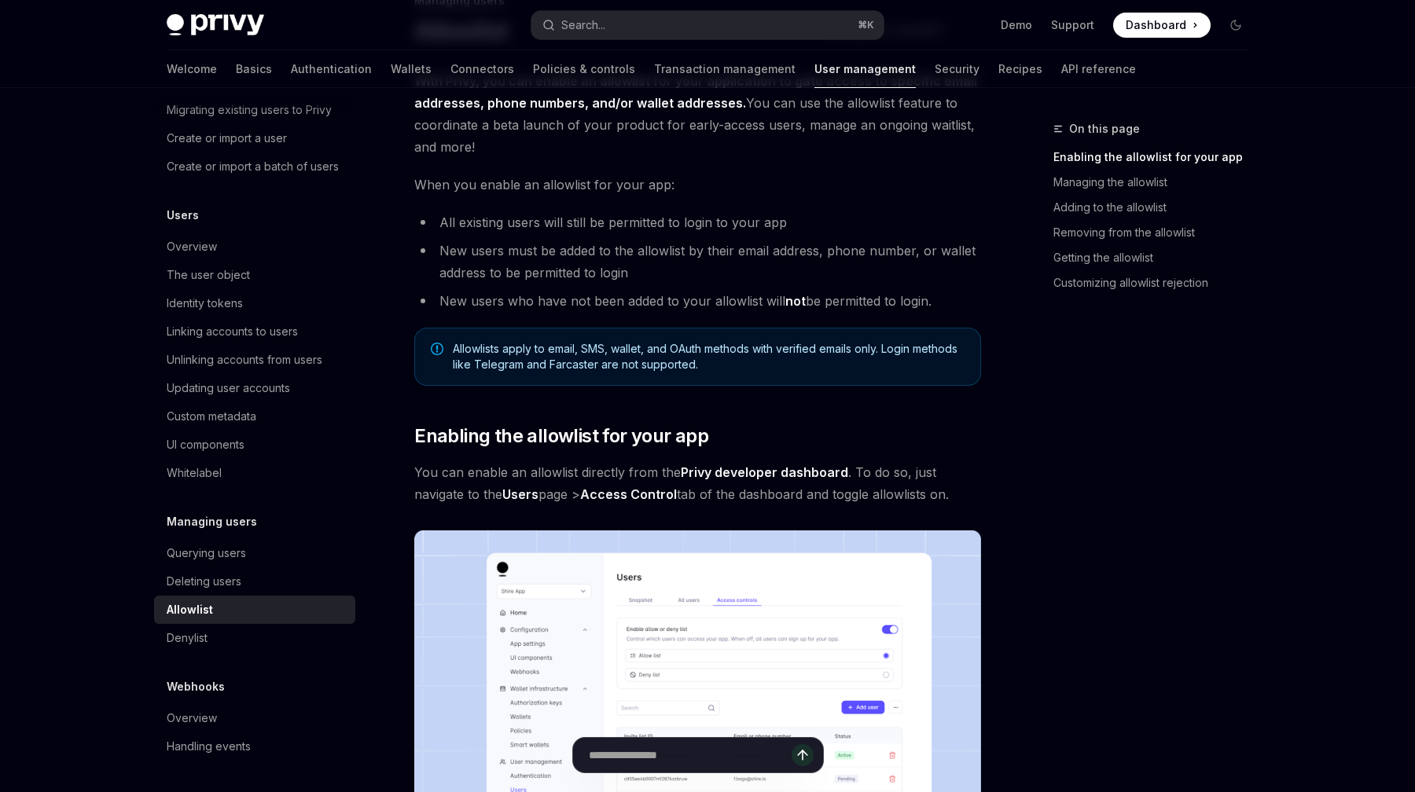
scroll to position [283, 0]
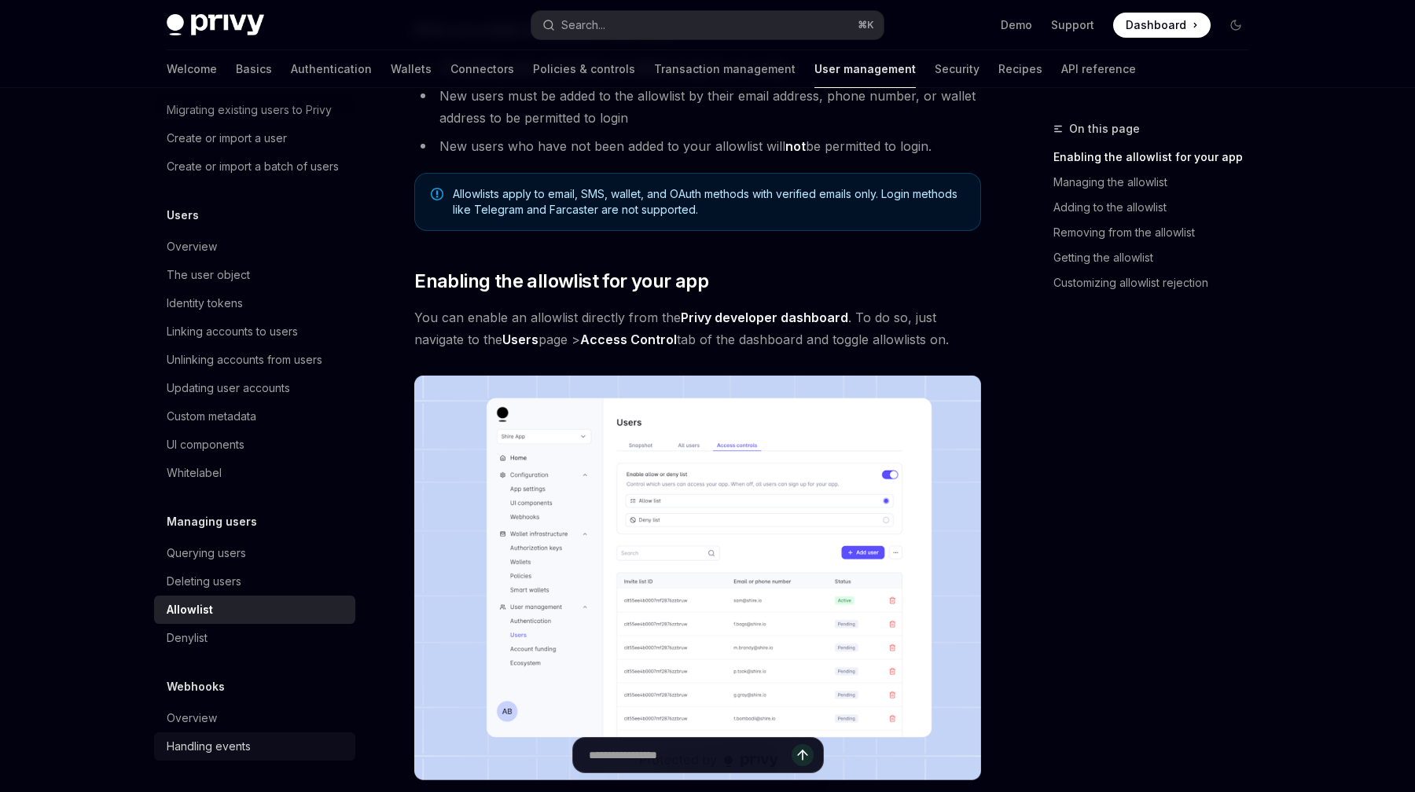
click at [189, 735] on link "Handling events" at bounding box center [254, 747] width 201 height 28
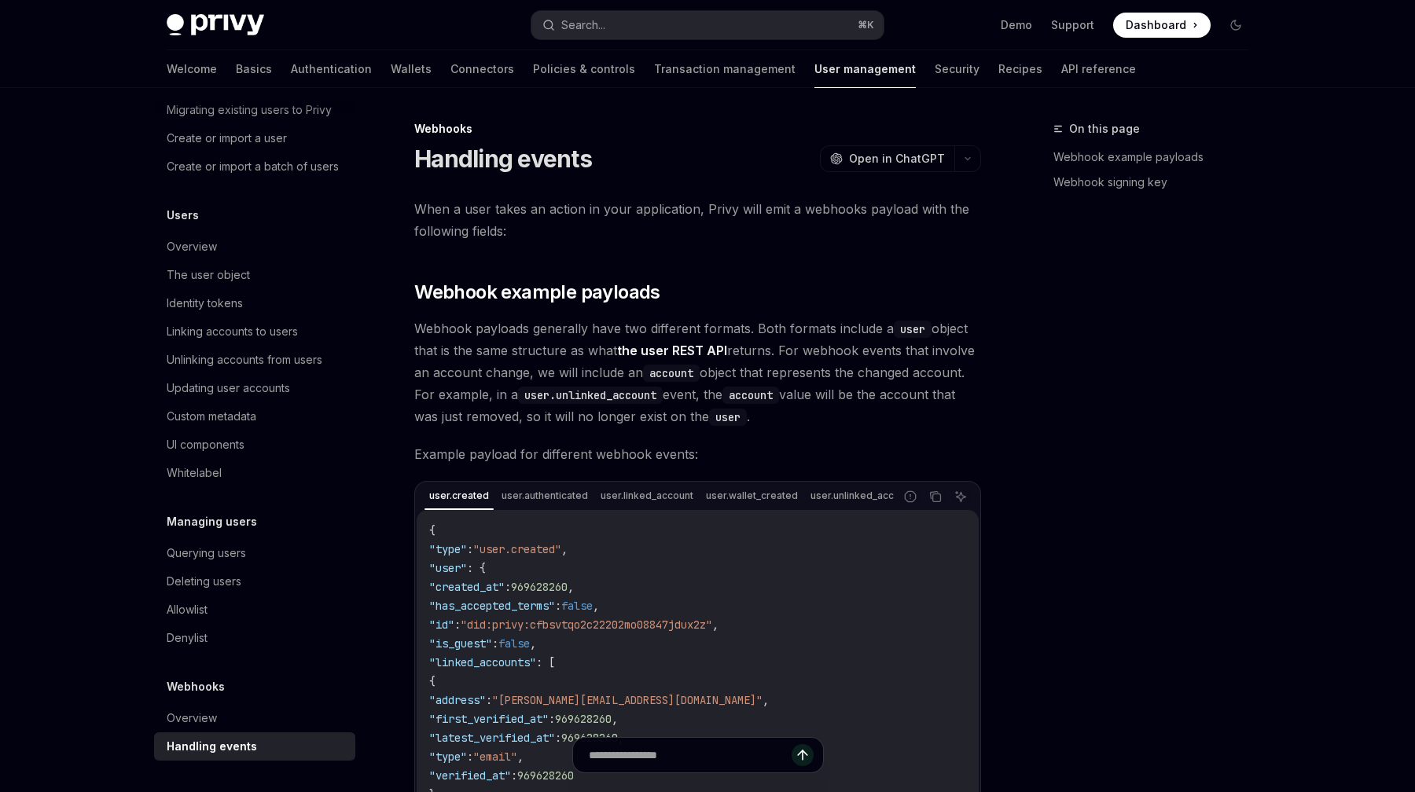
type textarea "*"
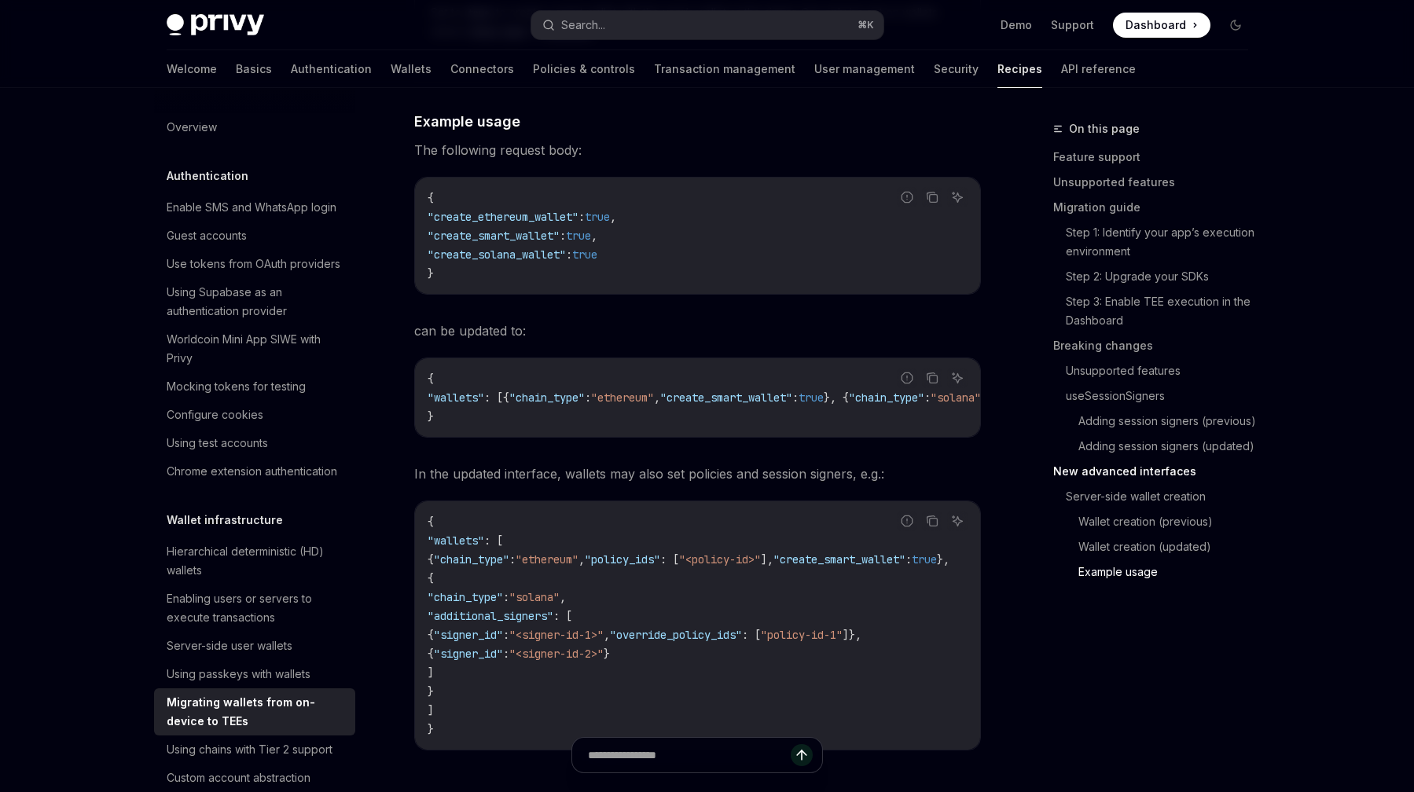
scroll to position [5193, 0]
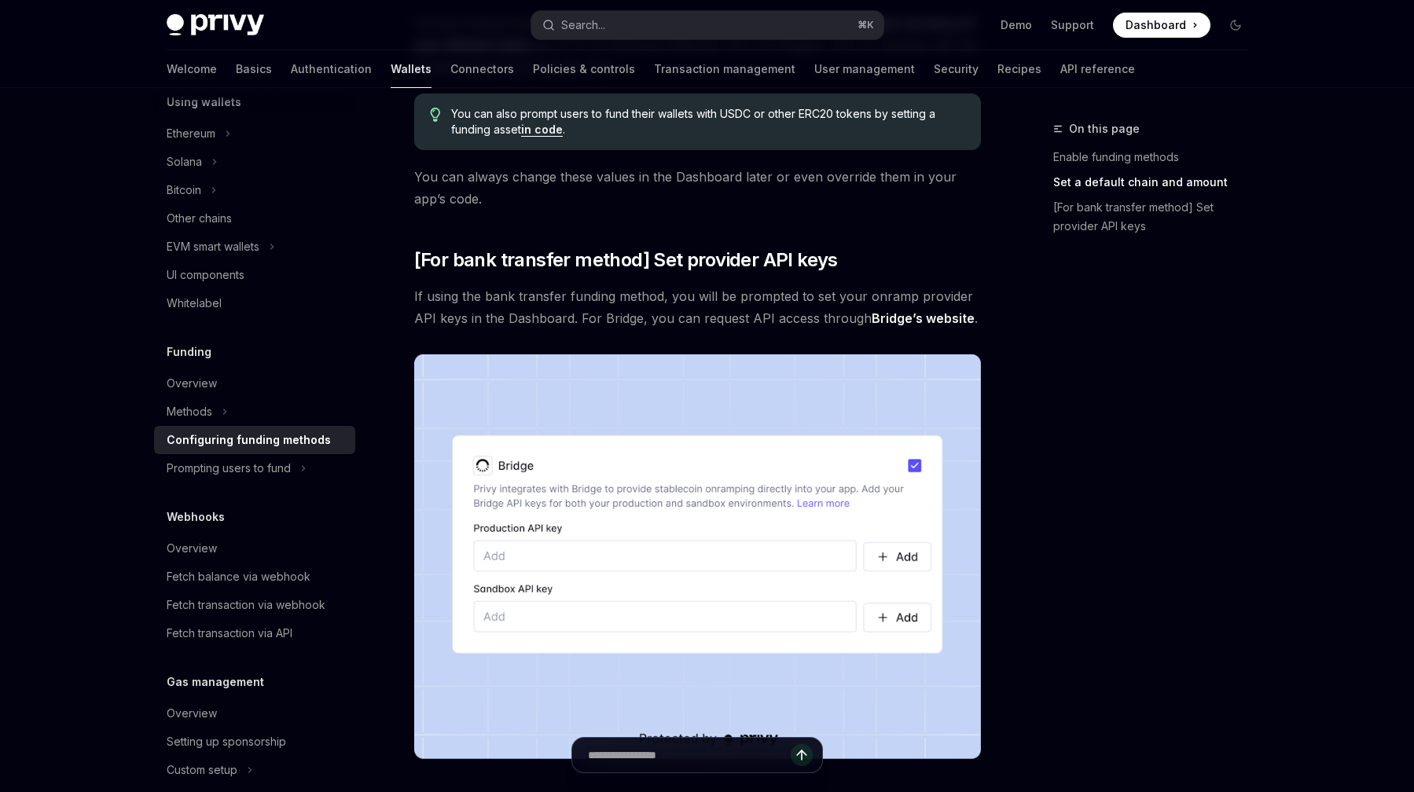
scroll to position [1065, 0]
